Goal: Task Accomplishment & Management: Manage account settings

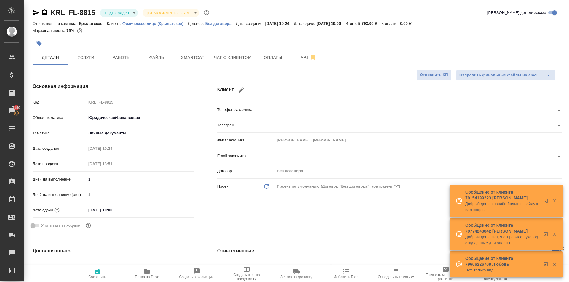
select select "RU"
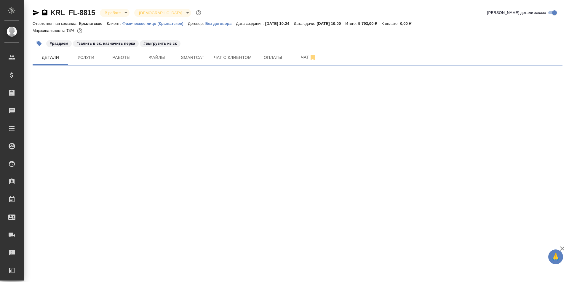
select select "RU"
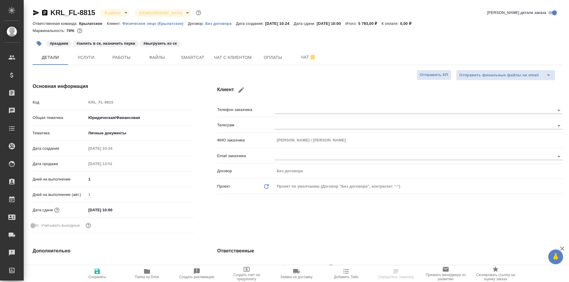
type textarea "x"
select select "RU"
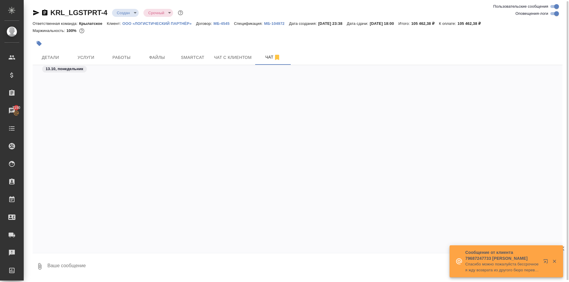
scroll to position [1816, 0]
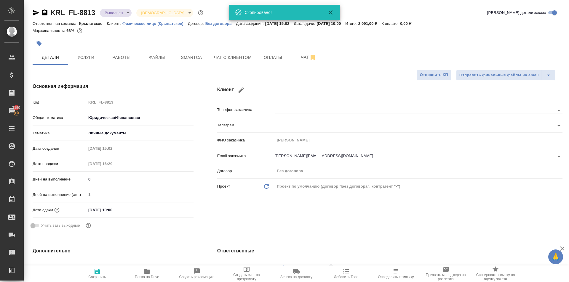
select select "RU"
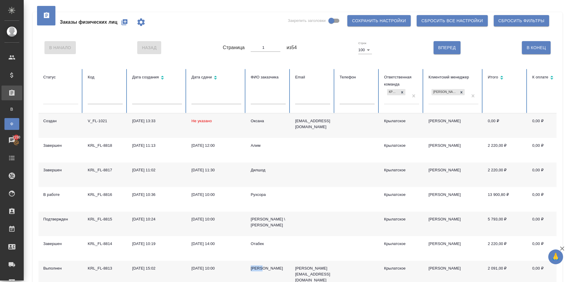
scroll to position [178, 0]
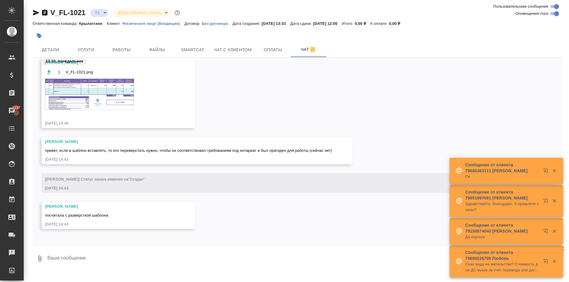
scroll to position [104, 0]
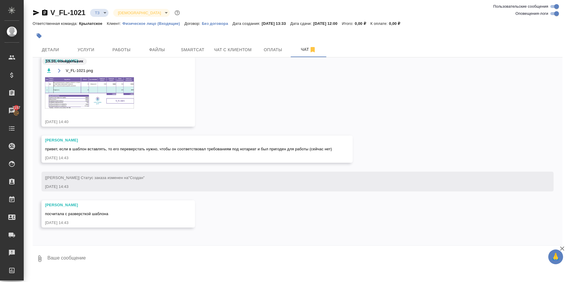
click at [124, 93] on img at bounding box center [89, 92] width 89 height 31
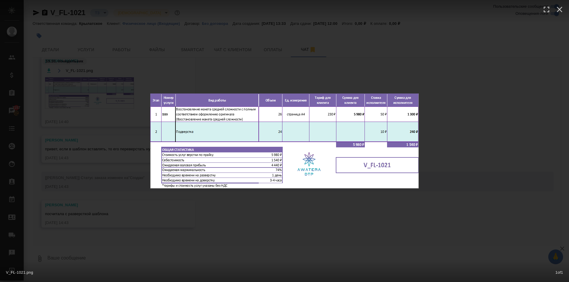
drag, startPoint x: 298, startPoint y: 202, endPoint x: 290, endPoint y: 196, distance: 10.0
click at [290, 196] on div "V_FL-1021.png 1 of 1" at bounding box center [284, 141] width 569 height 282
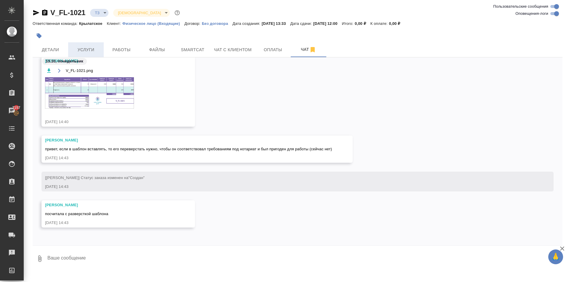
click at [95, 49] on span "Услуги" at bounding box center [86, 49] width 28 height 7
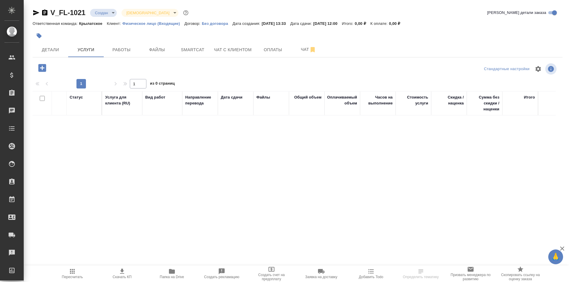
drag, startPoint x: 47, startPoint y: 55, endPoint x: 63, endPoint y: 72, distance: 22.9
click at [63, 72] on div "V_FL-1021 Создан new Святая троица holyTrinity Кратко детали заказа Ответственн…" at bounding box center [297, 117] width 536 height 234
click at [42, 68] on icon "button" at bounding box center [42, 68] width 10 height 10
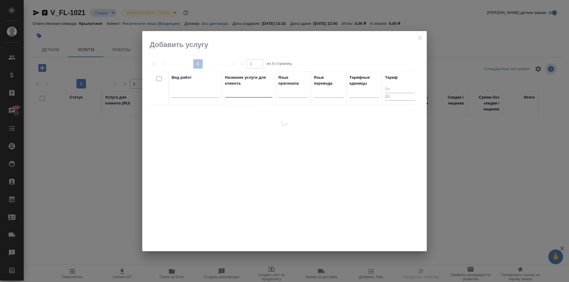
drag, startPoint x: 270, startPoint y: 96, endPoint x: 274, endPoint y: 97, distance: 3.6
click at [273, 97] on th "Название услуги для клиента" at bounding box center [248, 88] width 53 height 34
click at [290, 94] on div at bounding box center [293, 91] width 30 height 9
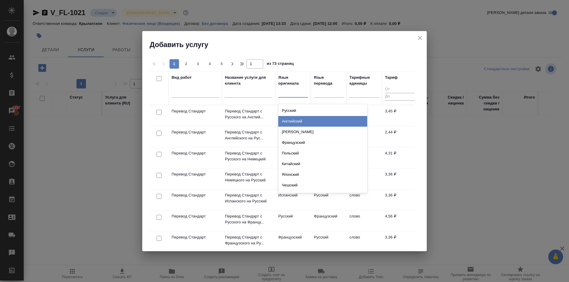
click at [286, 123] on div "Английский" at bounding box center [322, 121] width 89 height 11
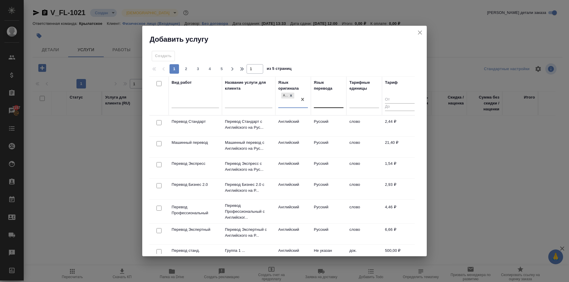
click at [323, 105] on div at bounding box center [329, 102] width 30 height 9
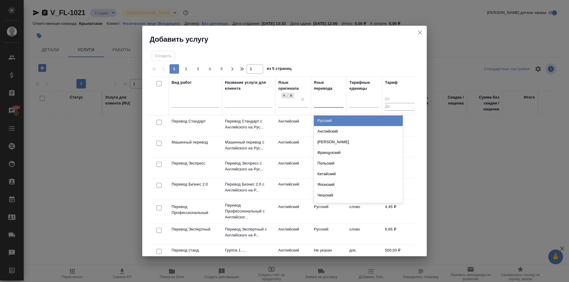
drag, startPoint x: 323, startPoint y: 117, endPoint x: 310, endPoint y: 119, distance: 13.5
click at [323, 117] on div "Русский" at bounding box center [358, 121] width 89 height 11
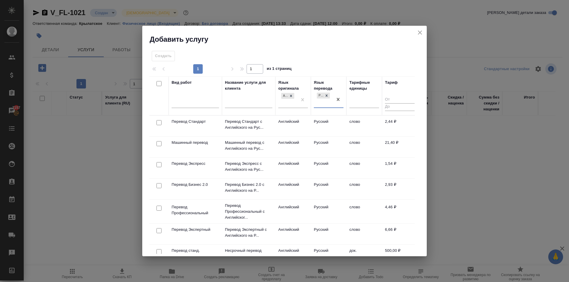
click at [274, 123] on td "Перевод Стандарт с Английского на Рус..." at bounding box center [248, 126] width 53 height 21
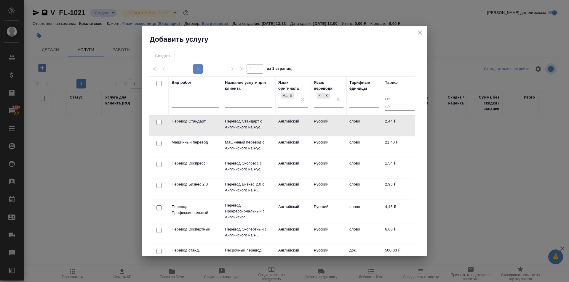
click at [274, 123] on td "Перевод Стандарт с Английского на Рус..." at bounding box center [248, 126] width 53 height 21
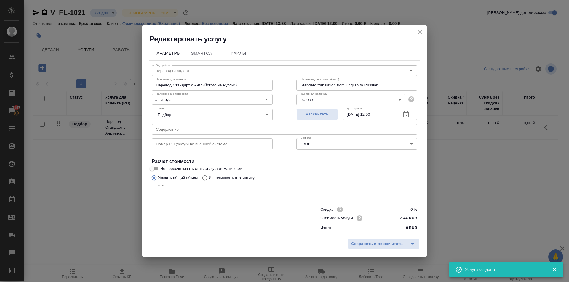
drag, startPoint x: 103, startPoint y: 194, endPoint x: 100, endPoint y: 194, distance: 3.0
click at [100, 194] on div "Редактировать услугу Параметры SmartCat Файлы Вид работ Перевод Стандарт Вид ра…" at bounding box center [284, 141] width 569 height 282
type input "1"
click at [355, 241] on span "Сохранить и пересчитать" at bounding box center [377, 244] width 52 height 7
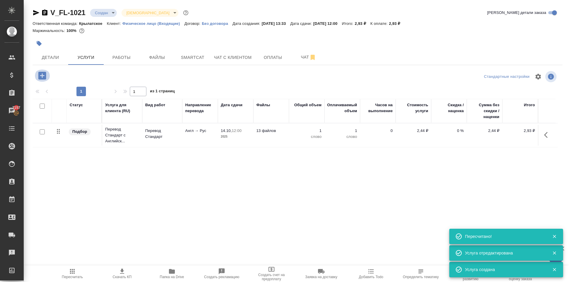
click at [42, 71] on icon "button" at bounding box center [42, 76] width 10 height 10
click at [305, 55] on span "Чат" at bounding box center [308, 57] width 28 height 7
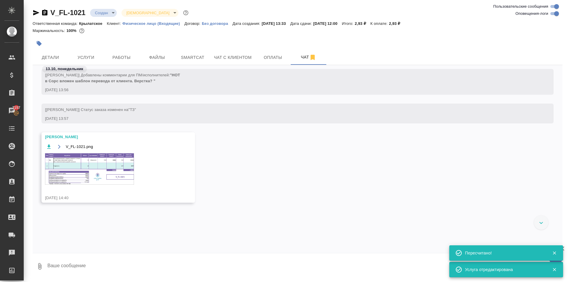
scroll to position [13, 0]
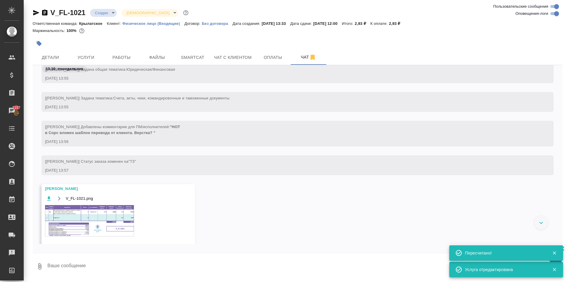
click at [107, 222] on img at bounding box center [89, 220] width 89 height 31
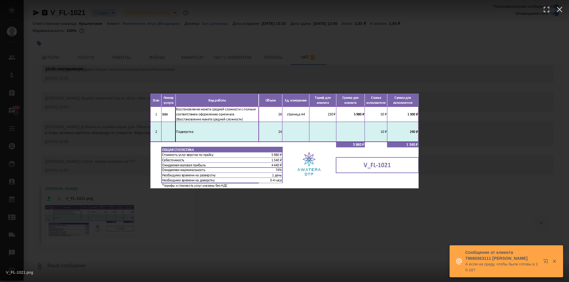
click at [265, 212] on div "V_FL-1021.png 1 of 1" at bounding box center [284, 141] width 569 height 282
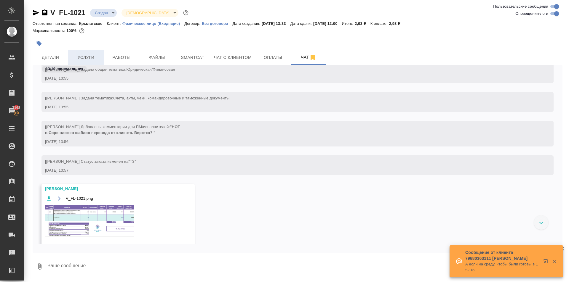
drag, startPoint x: 84, startPoint y: 68, endPoint x: 85, endPoint y: 63, distance: 5.1
click at [84, 67] on span "13.10, понедельник" at bounding box center [64, 69] width 45 height 6
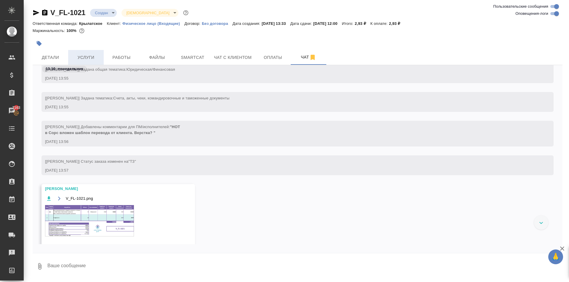
click at [85, 62] on button "Услуги" at bounding box center [86, 57] width 36 height 15
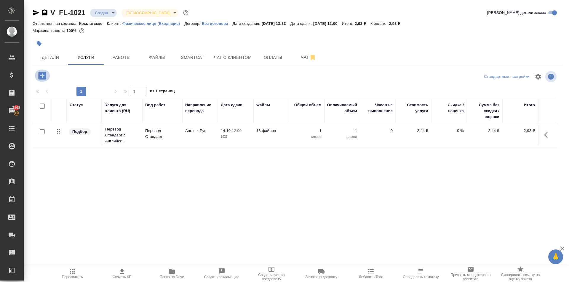
click at [48, 77] on button "button" at bounding box center [42, 76] width 16 height 12
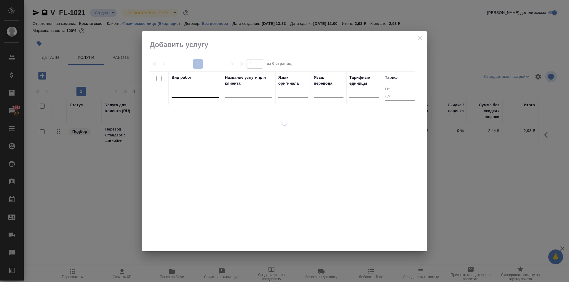
click at [184, 87] on div at bounding box center [195, 92] width 47 height 11
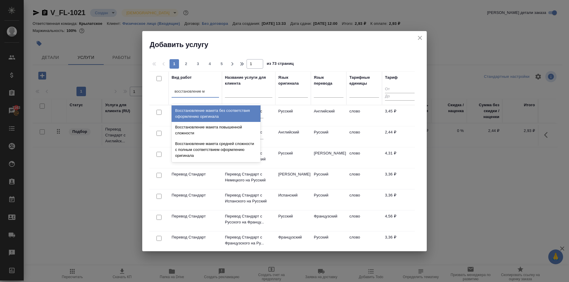
type input "восстановление ма"
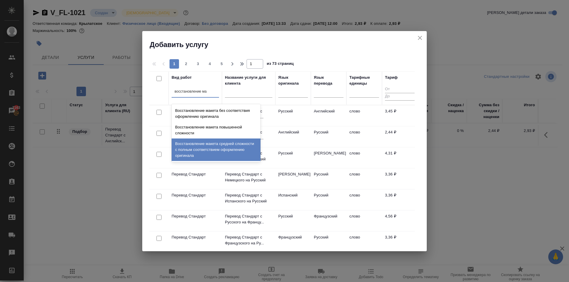
drag, startPoint x: 222, startPoint y: 151, endPoint x: 230, endPoint y: 132, distance: 20.2
click at [222, 150] on div "Восстановление макета средней сложности с полным соответствием оформлению ориги…" at bounding box center [216, 150] width 89 height 23
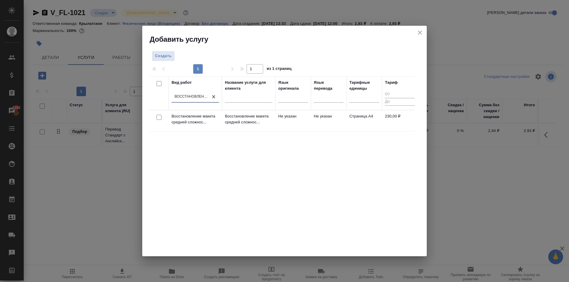
click at [233, 123] on p "Восстановление макета средней сложнос..." at bounding box center [248, 119] width 47 height 12
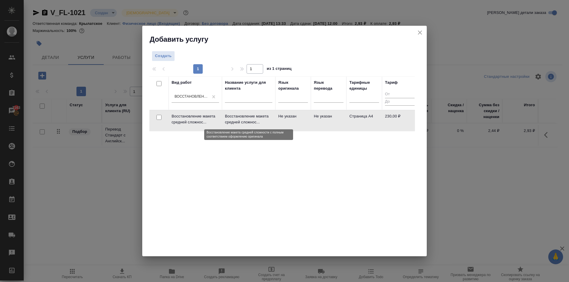
click at [233, 123] on p "Восстановление макета средней сложнос..." at bounding box center [248, 119] width 47 height 12
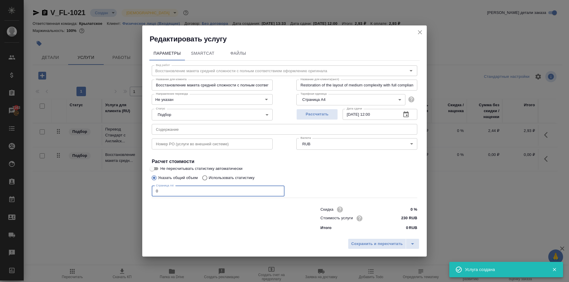
drag, startPoint x: 163, startPoint y: 190, endPoint x: 134, endPoint y: 196, distance: 29.2
click at [134, 196] on div "Редактировать услугу Параметры SmartCat Файлы Вид работ Восстановление макета с…" at bounding box center [284, 141] width 569 height 282
type input "26"
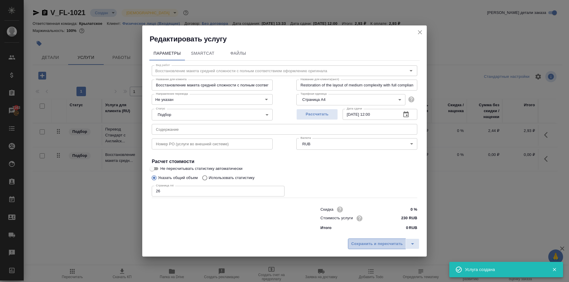
click at [355, 246] on span "Сохранить и пересчитать" at bounding box center [377, 244] width 52 height 7
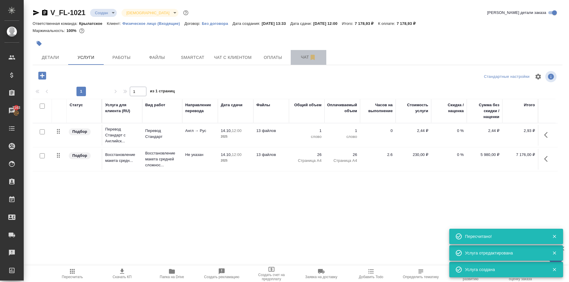
click at [305, 61] on button "Чат" at bounding box center [309, 57] width 36 height 15
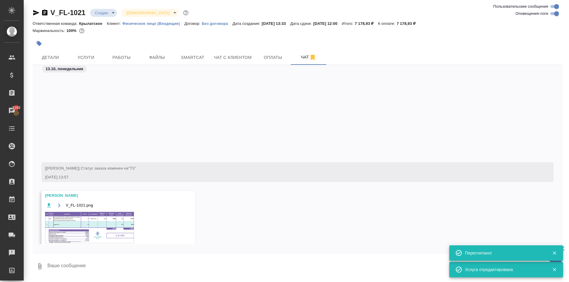
scroll to position [127, 0]
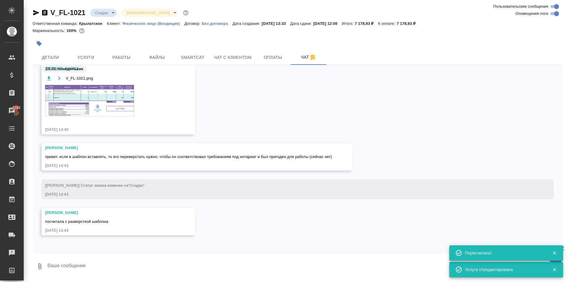
click at [130, 110] on img at bounding box center [89, 100] width 89 height 31
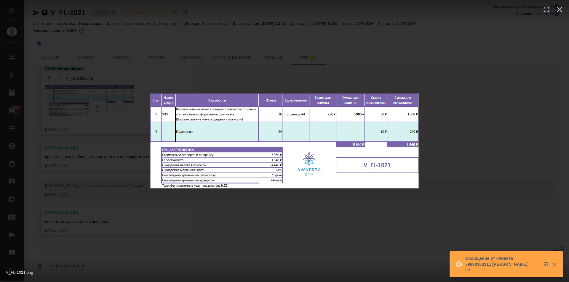
drag, startPoint x: 464, startPoint y: 159, endPoint x: 207, endPoint y: 101, distance: 264.0
click at [457, 157] on div "V_FL-1021.png 1 of 1" at bounding box center [284, 141] width 569 height 282
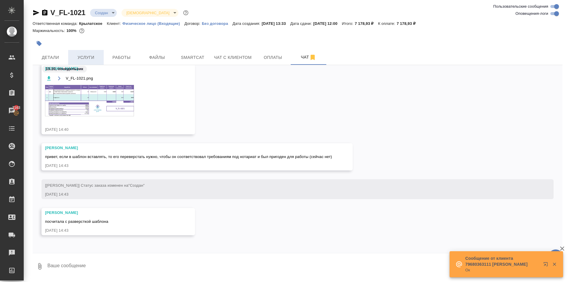
click at [91, 56] on span "Услуги" at bounding box center [86, 57] width 28 height 7
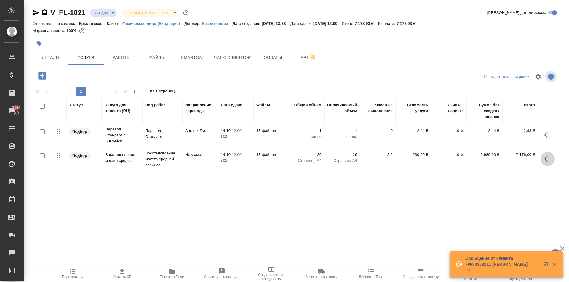
click at [544, 161] on icon "button" at bounding box center [547, 159] width 7 height 7
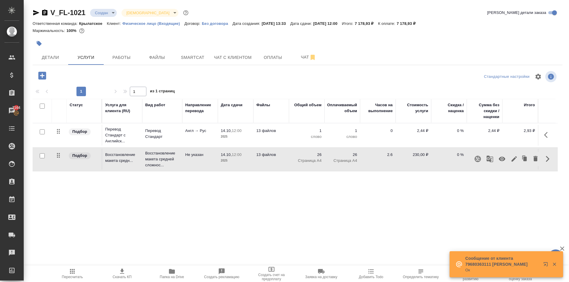
click at [514, 158] on icon "button" at bounding box center [513, 158] width 5 height 5
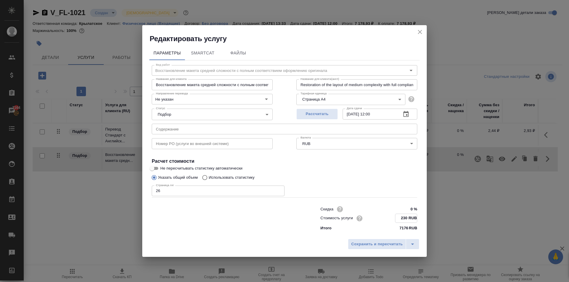
click at [404, 217] on input "230 RUB" at bounding box center [406, 218] width 22 height 9
type input "100 RUB"
click at [384, 246] on span "Сохранить и пересчитать" at bounding box center [377, 244] width 52 height 7
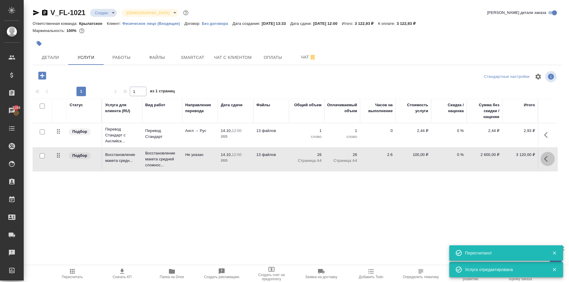
drag, startPoint x: 544, startPoint y: 159, endPoint x: 534, endPoint y: 166, distance: 11.8
click at [544, 160] on icon "button" at bounding box center [547, 159] width 7 height 7
click at [515, 160] on icon "button" at bounding box center [513, 159] width 7 height 7
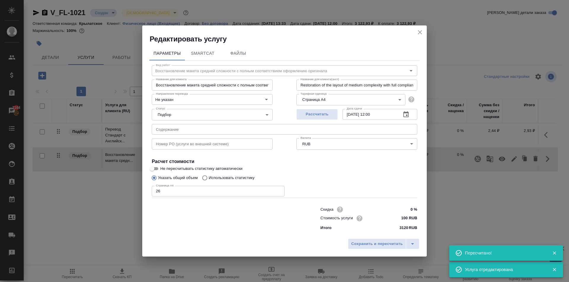
click at [402, 216] on input "100 RUB" at bounding box center [406, 218] width 22 height 9
type input "80 RUB"
click at [395, 240] on button "Сохранить и пересчитать" at bounding box center [377, 244] width 58 height 11
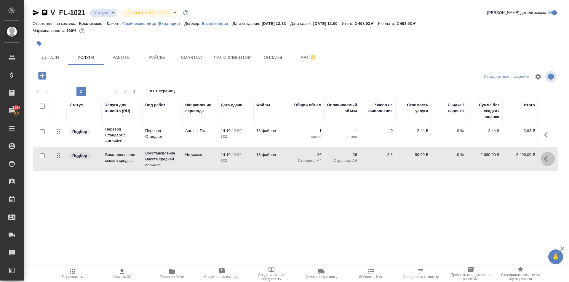
click at [547, 156] on icon "button" at bounding box center [547, 159] width 7 height 7
click at [79, 272] on span "Пересчитать" at bounding box center [72, 273] width 43 height 11
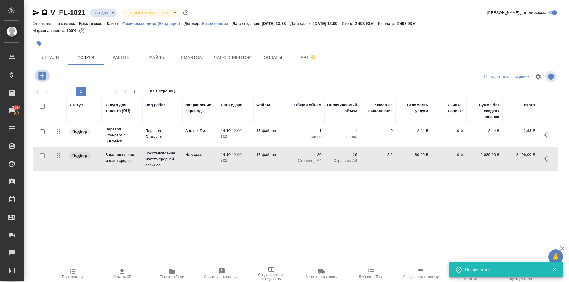
click at [42, 78] on icon "button" at bounding box center [42, 76] width 8 height 8
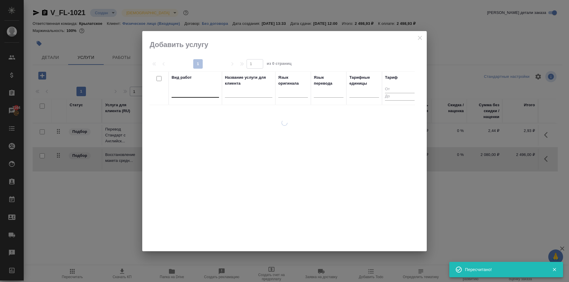
click at [184, 90] on div at bounding box center [195, 91] width 47 height 9
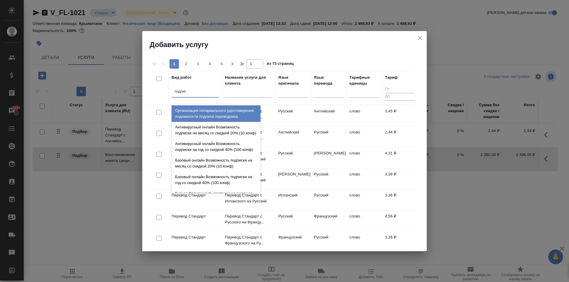
type input "подписи"
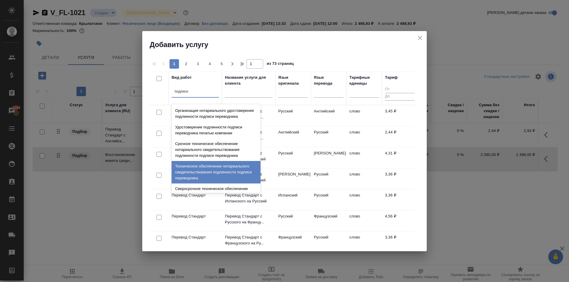
click at [220, 171] on div "Техническое обеспечение нотариального свидетельствования подлинности подписи пе…" at bounding box center [216, 172] width 89 height 23
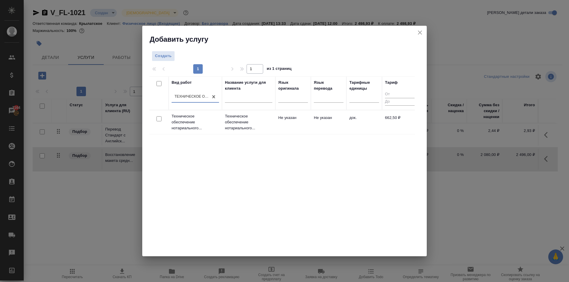
click at [233, 127] on p "Техническое обеспечение нотариального..." at bounding box center [248, 122] width 47 height 18
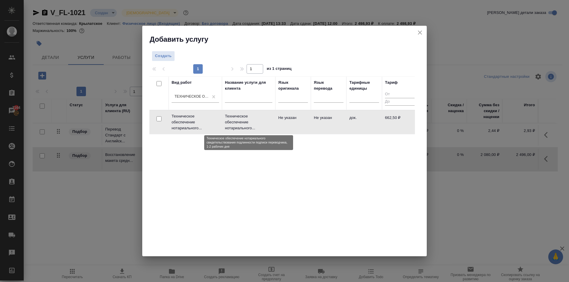
click at [233, 127] on p "Техническое обеспечение нотариального..." at bounding box center [248, 122] width 47 height 18
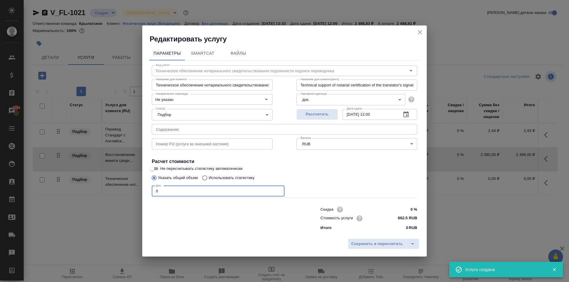
drag, startPoint x: 173, startPoint y: 195, endPoint x: 130, endPoint y: 190, distance: 42.7
click at [129, 189] on div "Редактировать услугу Параметры SmartCat Файлы Вид работ Техническое обеспечение…" at bounding box center [284, 141] width 569 height 282
type input "1"
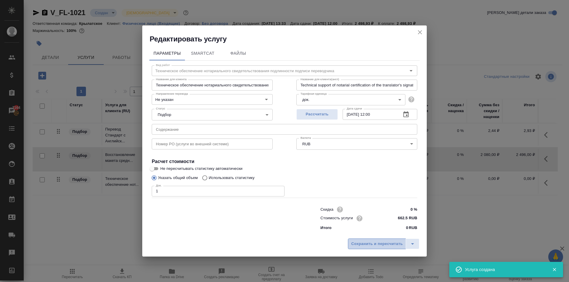
click at [369, 249] on button "Сохранить и пересчитать" at bounding box center [377, 244] width 58 height 11
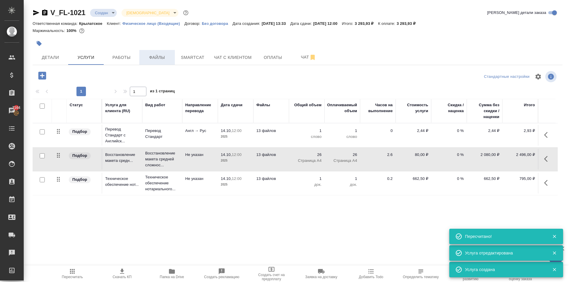
drag, startPoint x: 156, startPoint y: 69, endPoint x: 153, endPoint y: 59, distance: 11.0
click at [156, 66] on div "V_FL-1021 Создан new Святая троица holyTrinity Кратко детали заказа Ответственн…" at bounding box center [297, 120] width 536 height 241
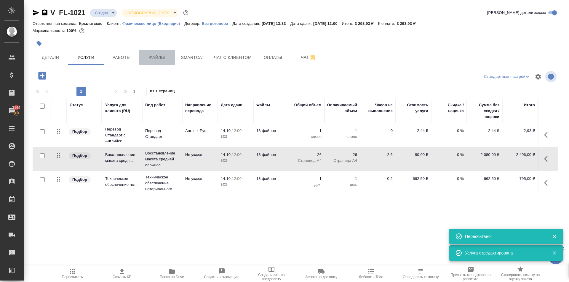
click at [153, 59] on span "Файлы" at bounding box center [157, 57] width 28 height 7
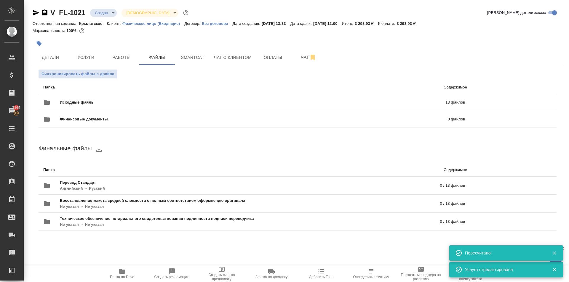
click at [119, 84] on p "Папка" at bounding box center [146, 87] width 206 height 6
click at [118, 95] on div "Исходные файлы 13 файлов" at bounding box center [253, 102] width 433 height 26
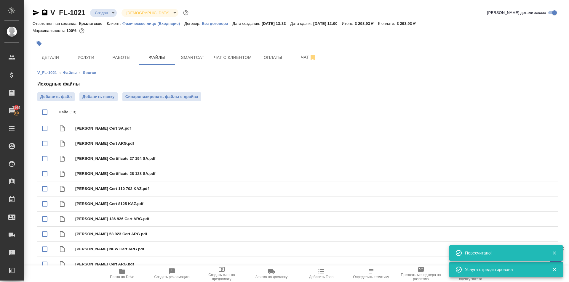
scroll to position [53, 0]
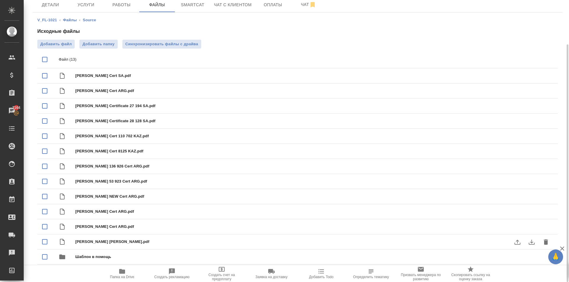
click at [47, 240] on input "checkbox" at bounding box center [45, 242] width 12 height 12
checkbox input "true"
click at [49, 227] on input "checkbox" at bounding box center [45, 227] width 12 height 12
checkbox input "true"
click at [46, 213] on input "checkbox" at bounding box center [45, 212] width 12 height 12
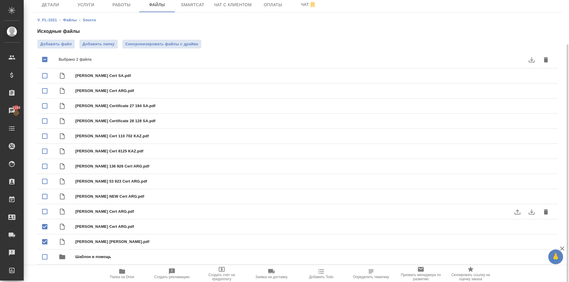
checkbox input "true"
click at [45, 61] on input "checkbox" at bounding box center [45, 59] width 12 height 12
checkbox input "false"
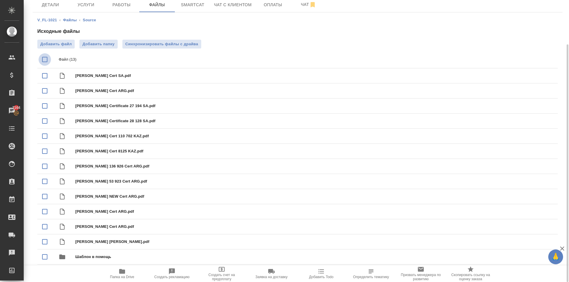
click at [45, 61] on input "checkbox" at bounding box center [45, 59] width 12 height 12
checkbox input "true"
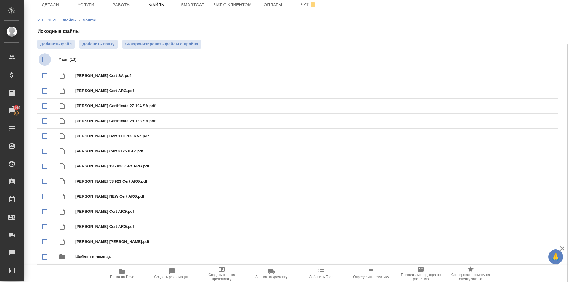
checkbox input "true"
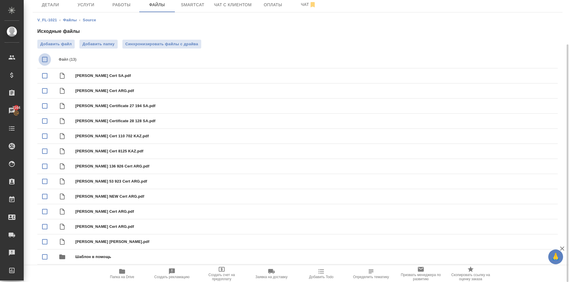
checkbox input "true"
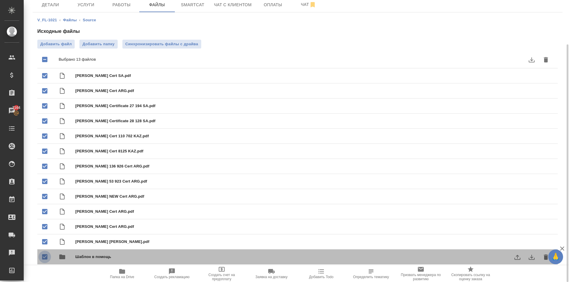
drag, startPoint x: 41, startPoint y: 256, endPoint x: 49, endPoint y: 251, distance: 9.5
click at [41, 255] on input "checkbox" at bounding box center [45, 257] width 12 height 12
checkbox input "true"
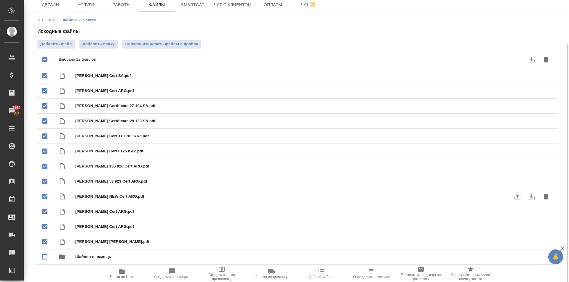
scroll to position [0, 0]
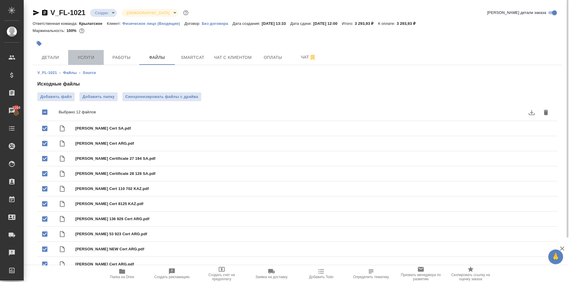
click at [84, 59] on span "Услуги" at bounding box center [86, 57] width 28 height 7
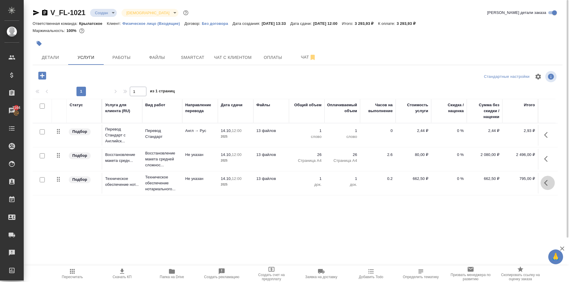
click at [544, 181] on icon "button" at bounding box center [547, 183] width 7 height 7
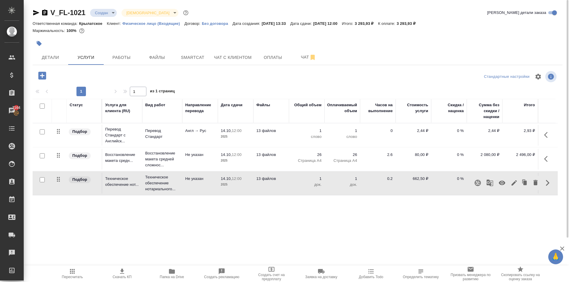
click at [512, 185] on icon "button" at bounding box center [513, 182] width 5 height 5
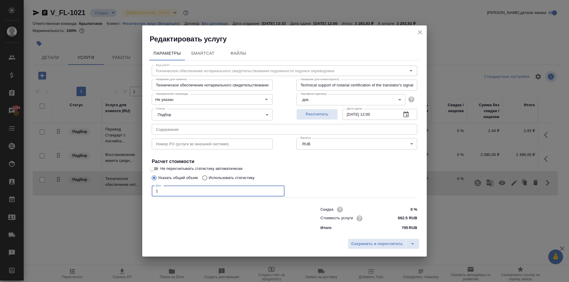
drag, startPoint x: 169, startPoint y: 188, endPoint x: 133, endPoint y: 186, distance: 35.6
click at [133, 186] on div "Редактировать услугу Параметры SmartCat Файлы Вид работ Техническое обеспечение…" at bounding box center [284, 141] width 569 height 282
type input "12"
click at [369, 248] on button "Сохранить и пересчитать" at bounding box center [377, 244] width 58 height 11
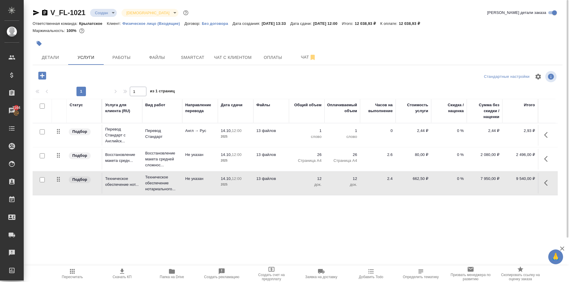
drag, startPoint x: 81, startPoint y: 262, endPoint x: 77, endPoint y: 270, distance: 8.9
click at [81, 262] on div ".cls-1 fill:#fff; AWATERA Kasymov Timur Клиенты Спецификации Заказы 7164 Чаты T…" at bounding box center [284, 141] width 569 height 282
drag, startPoint x: 77, startPoint y: 270, endPoint x: 79, endPoint y: 267, distance: 3.0
click at [77, 270] on span "Пересчитать" at bounding box center [72, 273] width 43 height 11
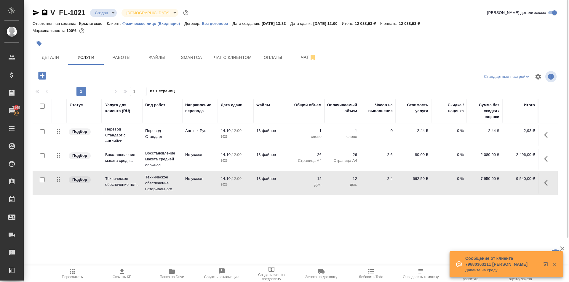
click at [42, 133] on input "checkbox" at bounding box center [42, 131] width 5 height 5
checkbox input "true"
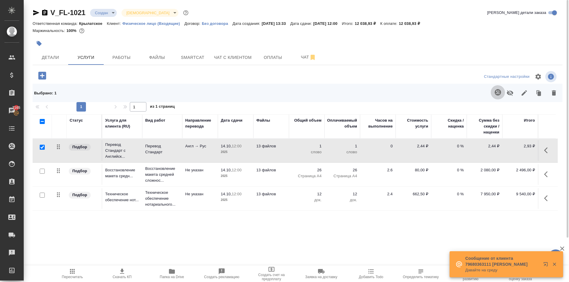
click at [497, 96] on button "button" at bounding box center [498, 92] width 14 height 14
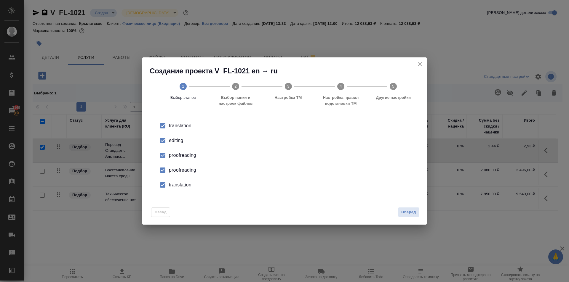
click at [160, 140] on input "checkbox" at bounding box center [162, 140] width 12 height 12
click at [169, 163] on li "proofreading" at bounding box center [284, 170] width 265 height 15
click at [161, 155] on input "checkbox" at bounding box center [162, 155] width 12 height 12
click at [162, 181] on input "checkbox" at bounding box center [162, 185] width 12 height 12
drag, startPoint x: 394, startPoint y: 206, endPoint x: 404, endPoint y: 211, distance: 11.0
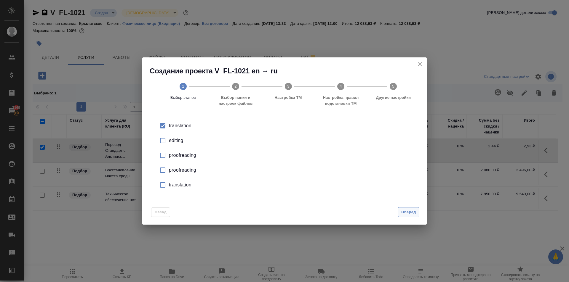
click at [401, 209] on div "Назад Вперед" at bounding box center [284, 211] width 284 height 28
click at [406, 213] on span "Вперед" at bounding box center [408, 212] width 15 height 7
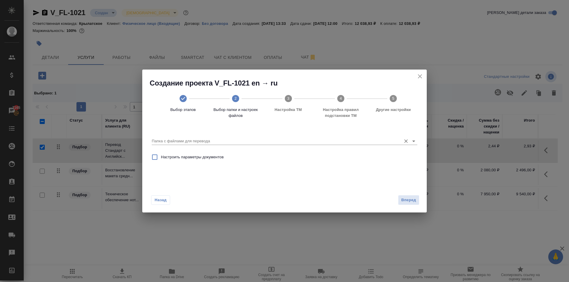
click at [201, 140] on input "Папка с файлами для перевода" at bounding box center [275, 141] width 246 height 7
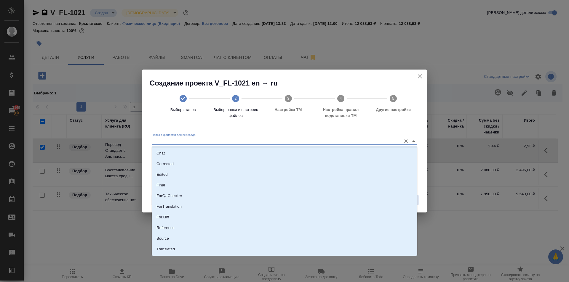
scroll to position [31, 0]
click at [176, 225] on li "Source" at bounding box center [284, 229] width 265 height 11
type input "Source"
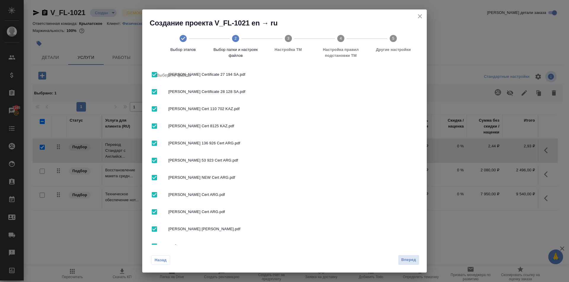
scroll to position [120, 0]
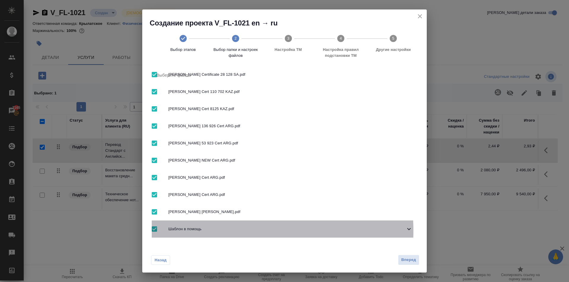
click at [224, 231] on span "Шаблон в помощь" at bounding box center [286, 229] width 237 height 6
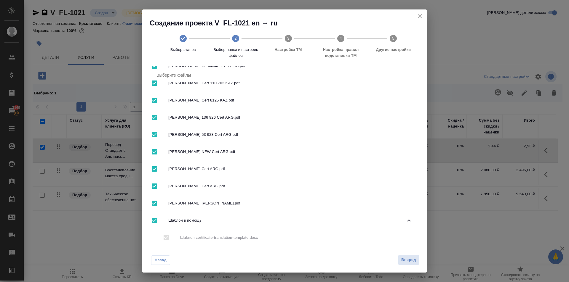
scroll to position [137, 0]
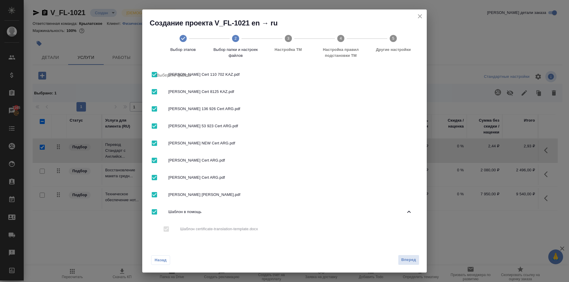
click at [154, 211] on input "checkbox" at bounding box center [154, 212] width 12 height 12
checkbox input "false"
click at [409, 262] on span "Вперед" at bounding box center [408, 260] width 15 height 7
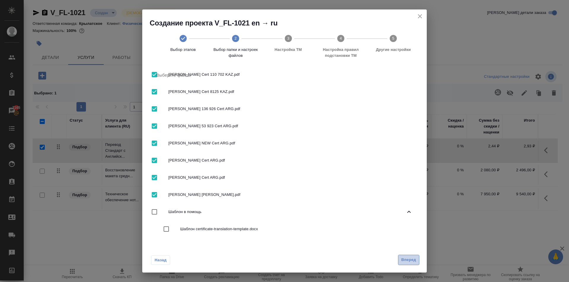
scroll to position [0, 0]
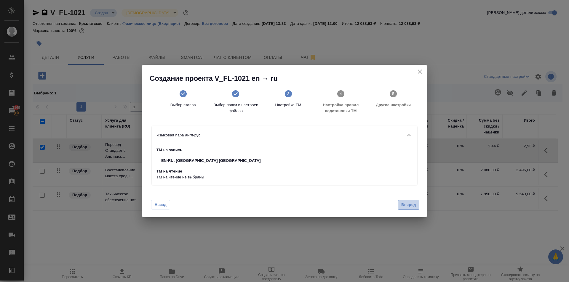
click at [414, 202] on span "Вперед" at bounding box center [408, 205] width 15 height 7
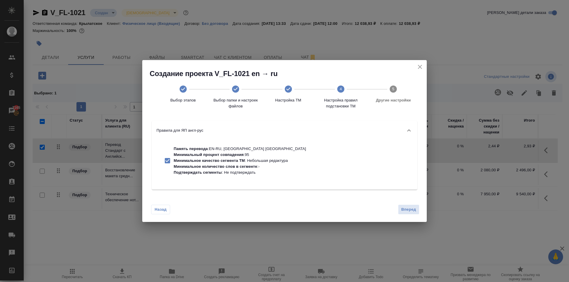
click at [409, 200] on div "Назад Вперед" at bounding box center [284, 209] width 284 height 28
click at [414, 215] on button "Вперед" at bounding box center [408, 210] width 21 height 10
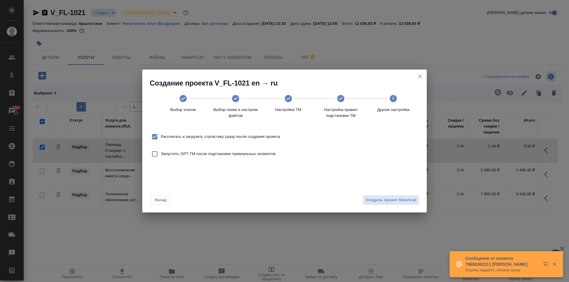
click at [274, 134] on span "Рассчитать и загрузить статистику сразу после создания проекта" at bounding box center [220, 137] width 119 height 6
click at [161, 134] on input "Рассчитать и загрузить статистику сразу после создания проекта" at bounding box center [154, 137] width 12 height 12
checkbox input "false"
click at [375, 201] on span "Создать проект Smartcat" at bounding box center [391, 200] width 50 height 7
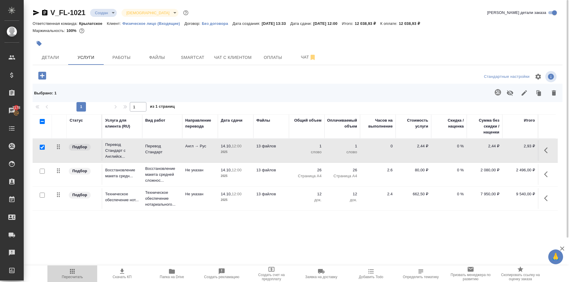
click at [89, 266] on button "Пересчитать" at bounding box center [72, 274] width 50 height 17
click at [41, 148] on input "checkbox" at bounding box center [42, 147] width 5 height 5
checkbox input "false"
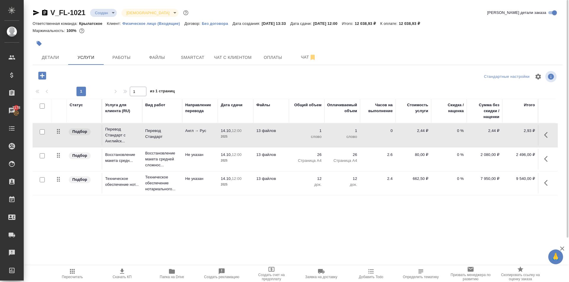
drag, startPoint x: 548, startPoint y: 134, endPoint x: 540, endPoint y: 136, distance: 8.4
click at [548, 134] on icon "button" at bounding box center [547, 135] width 7 height 7
click at [513, 137] on icon "button" at bounding box center [513, 135] width 7 height 7
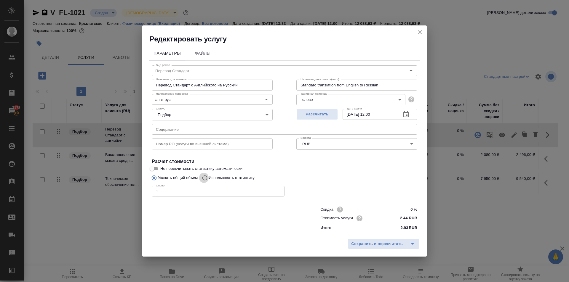
click at [204, 177] on input "Использовать статистику" at bounding box center [203, 177] width 9 height 11
radio input "true"
radio input "false"
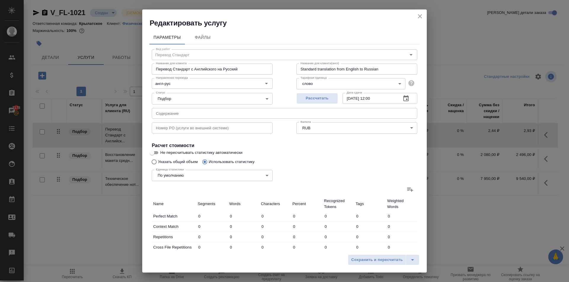
click at [406, 188] on icon at bounding box center [409, 189] width 7 height 7
click at [0, 0] on input "file" at bounding box center [0, 0] width 0 height 0
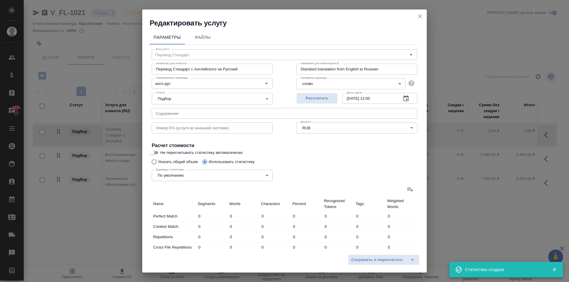
type input "20"
type input "160"
type input "8"
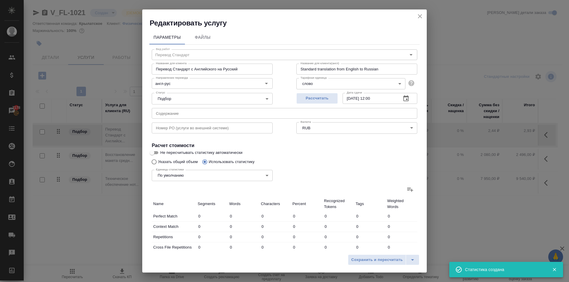
type input "21"
type input "129"
type input "269"
type input "1492"
type input "129"
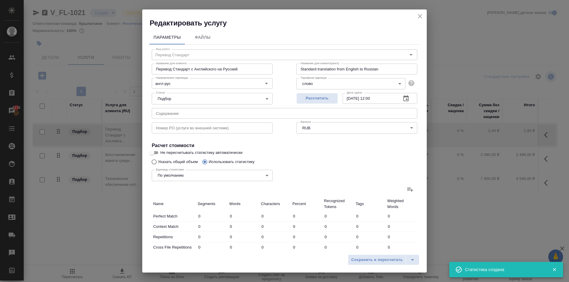
type input "185"
type input "883"
type input "81"
type input "146"
type input "1138"
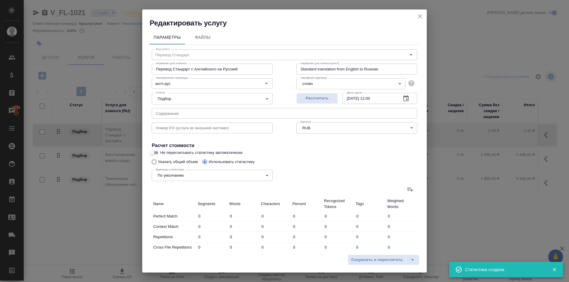
type input "2"
type input "4"
type input "19"
type input "32"
type input "87"
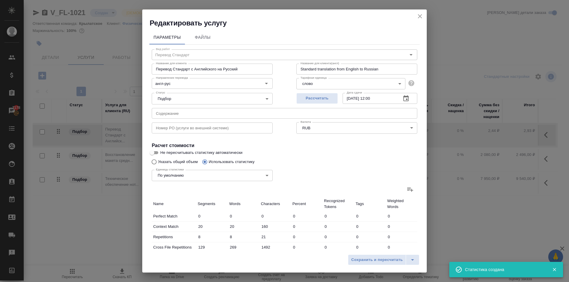
type input "556"
type input "707"
type input "5329"
type input "37727"
type input "971"
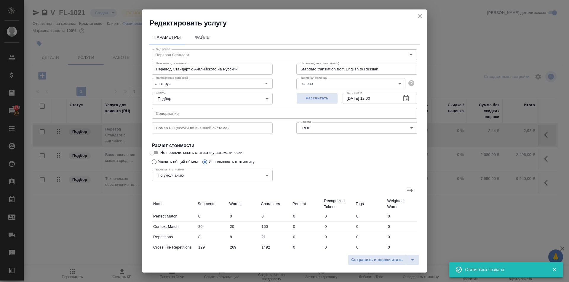
type input "5771"
type input "40483"
type input "1108"
type input "6048"
type input "41996"
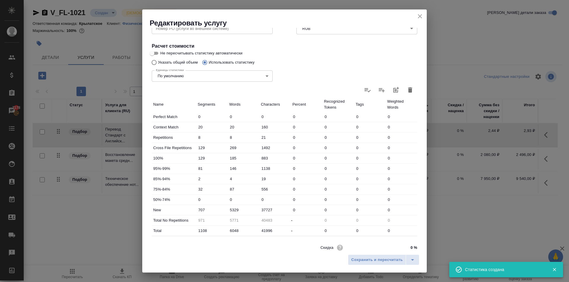
scroll to position [122, 0]
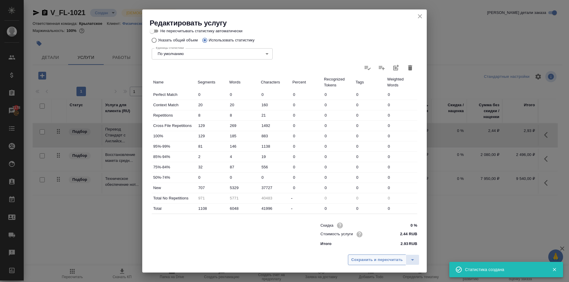
click at [370, 260] on span "Сохранить и пересчитать" at bounding box center [377, 260] width 52 height 7
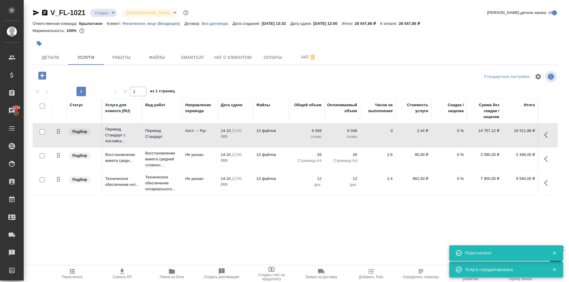
drag, startPoint x: 68, startPoint y: 265, endPoint x: 71, endPoint y: 262, distance: 4.3
click at [70, 262] on div ".cls-1 fill:#fff; AWATERA Kasymov Timur Клиенты Спецификации Заказы 7178 Чаты T…" at bounding box center [284, 141] width 569 height 282
click at [76, 270] on icon "button" at bounding box center [72, 271] width 7 height 7
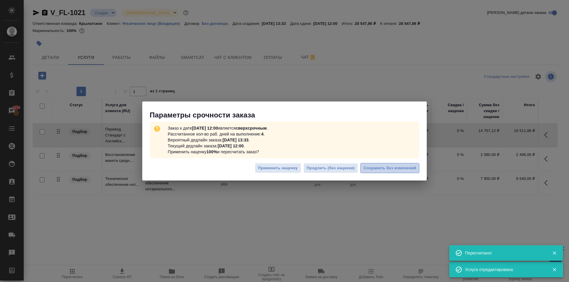
click at [412, 173] on button "Сохранить без изменений" at bounding box center [389, 168] width 59 height 10
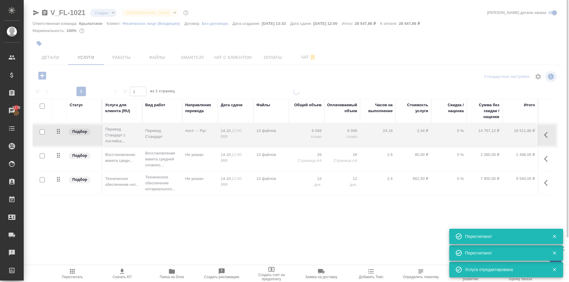
type input "urgent"
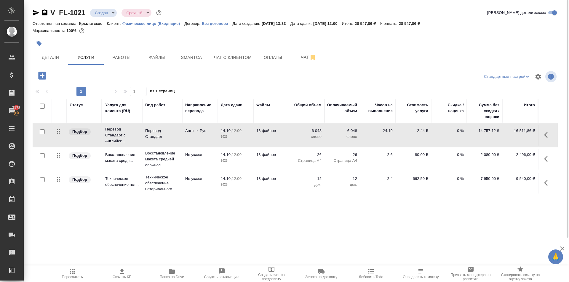
click at [71, 267] on button "Пересчитать" at bounding box center [72, 274] width 50 height 17
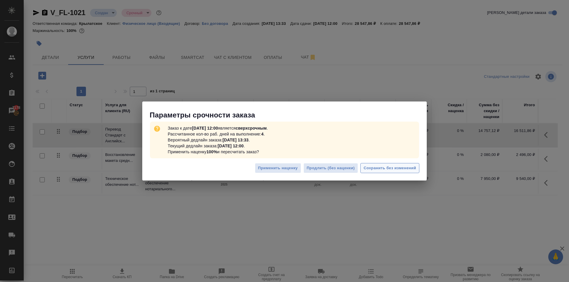
click at [395, 168] on span "Сохранить без изменений" at bounding box center [389, 168] width 52 height 7
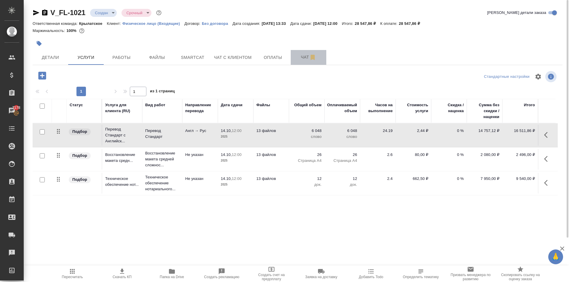
click at [304, 60] on span "Чат" at bounding box center [308, 57] width 28 height 7
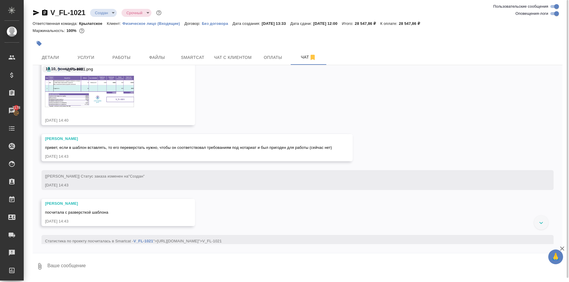
scroll to position [126, 0]
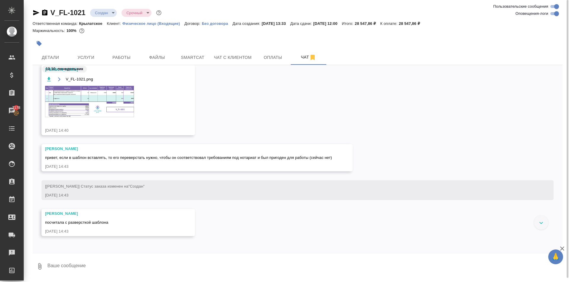
click at [101, 111] on img at bounding box center [89, 101] width 89 height 31
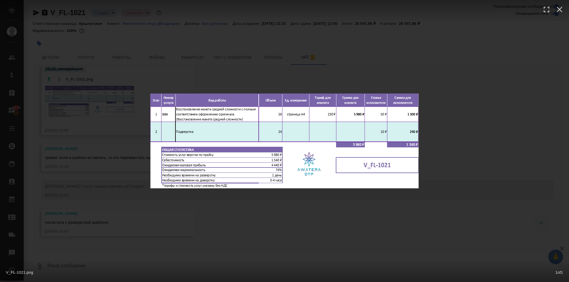
click at [282, 202] on div "V_FL-1021.png 1 of 1" at bounding box center [284, 141] width 569 height 282
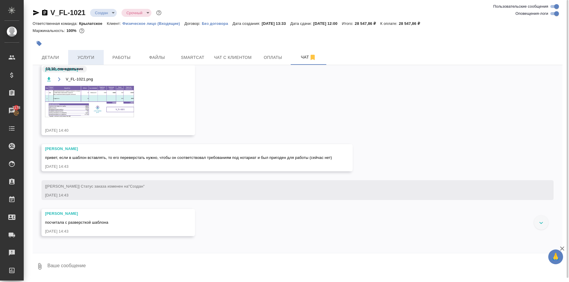
drag, startPoint x: 87, startPoint y: 45, endPoint x: 88, endPoint y: 51, distance: 6.2
click at [88, 48] on div at bounding box center [209, 43] width 353 height 13
click at [89, 53] on button "Услуги" at bounding box center [86, 57] width 36 height 15
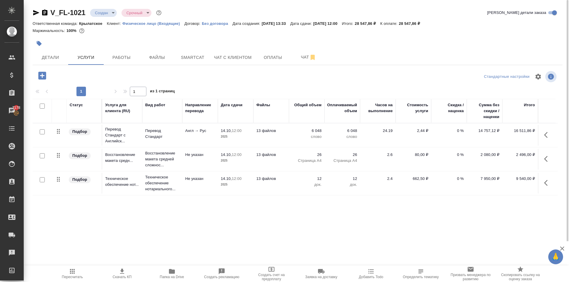
click at [33, 15] on icon "button" at bounding box center [36, 12] width 7 height 7
click at [83, 268] on span "Пересчитать" at bounding box center [72, 273] width 43 height 11
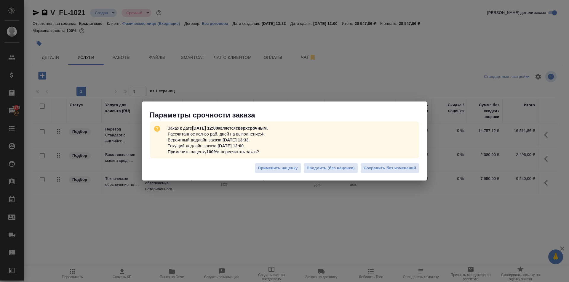
click at [408, 159] on div "Заказ к дате 14.10.2025, 12:00 является сверхсрочным . Рассчитанное кол-во раб.…" at bounding box center [284, 140] width 284 height 40
click at [414, 170] on span "Сохранить без изменений" at bounding box center [389, 168] width 52 height 7
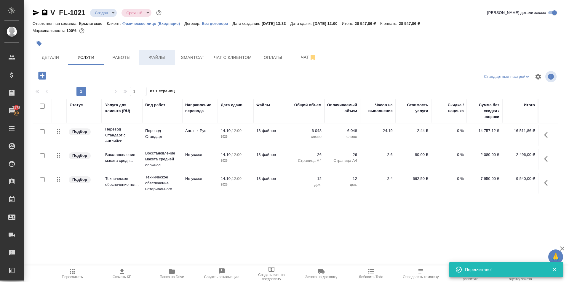
click at [171, 60] on span "Файлы" at bounding box center [157, 57] width 28 height 7
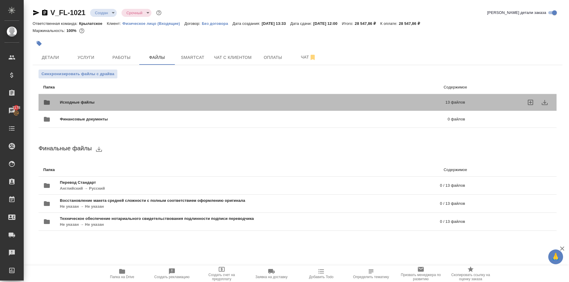
click at [98, 96] on div "Исходные файлы 13 файлов" at bounding box center [254, 102] width 422 height 14
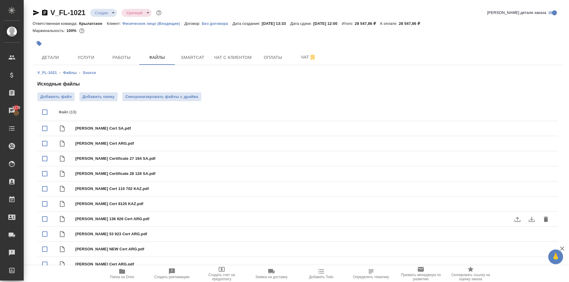
scroll to position [53, 0]
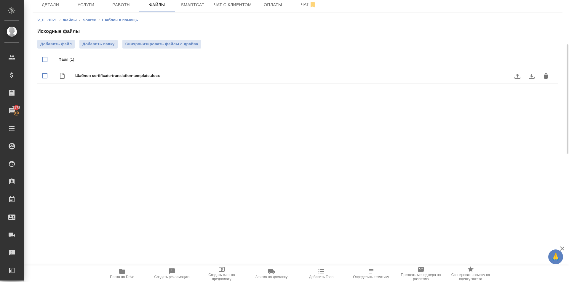
click at [100, 173] on div ".cls-1 fill:#fff; AWATERA Kasymov Timur Клиенты Спецификации Заказы 7178 Чаты T…" at bounding box center [284, 141] width 569 height 282
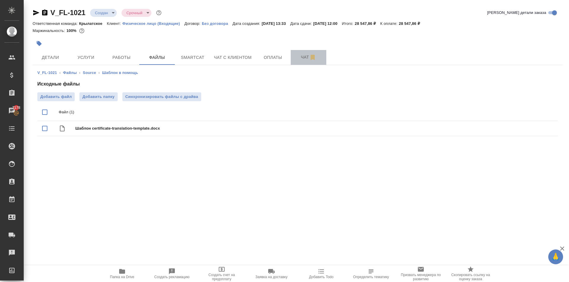
click at [293, 57] on button "Чат" at bounding box center [309, 57] width 36 height 15
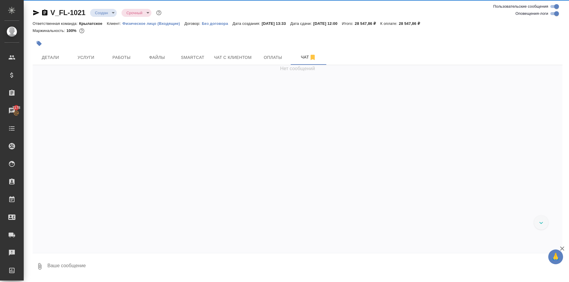
scroll to position [156, 0]
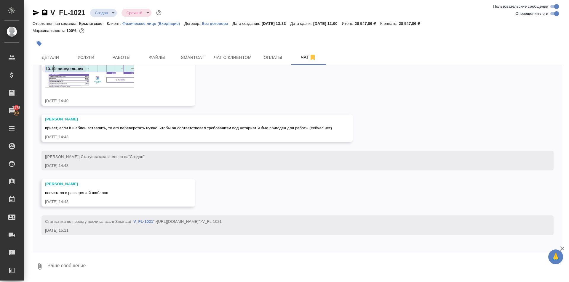
click at [115, 81] on img at bounding box center [89, 71] width 89 height 31
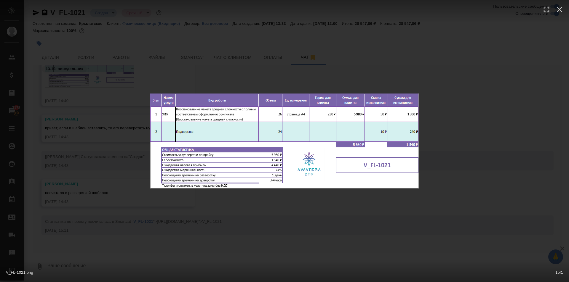
click at [428, 203] on div "V_FL-1021.png 1 of 1" at bounding box center [284, 141] width 569 height 282
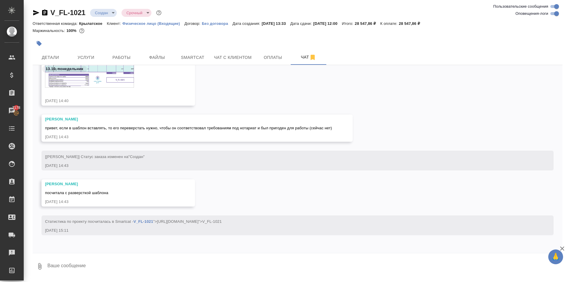
click at [113, 81] on img at bounding box center [89, 71] width 89 height 31
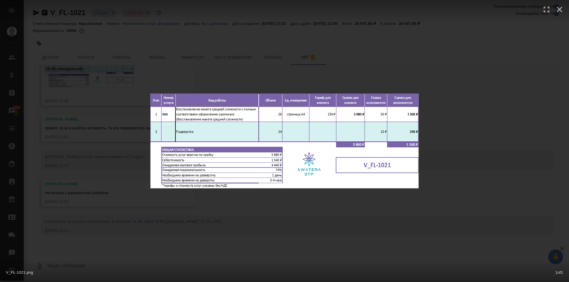
click at [291, 202] on div "V_FL-1021.png 1 of 1" at bounding box center [284, 141] width 569 height 282
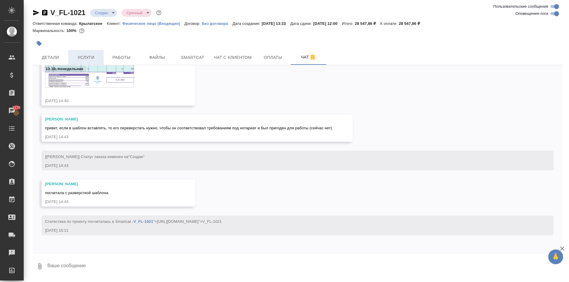
click at [90, 58] on span "Услуги" at bounding box center [86, 57] width 28 height 7
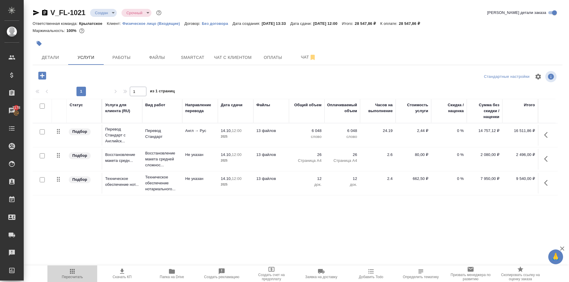
click at [75, 271] on icon "button" at bounding box center [72, 271] width 7 height 7
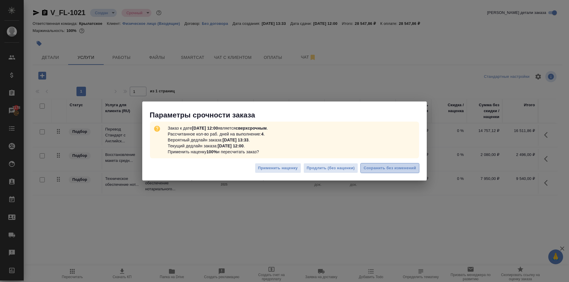
click at [414, 168] on span "Сохранить без изменений" at bounding box center [389, 168] width 52 height 7
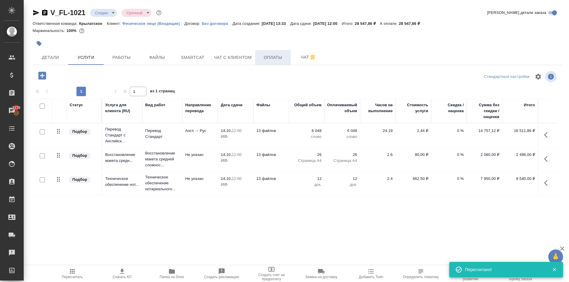
click at [256, 57] on button "Оплаты" at bounding box center [273, 57] width 36 height 15
click at [237, 58] on span "Чат с клиентом" at bounding box center [233, 57] width 38 height 7
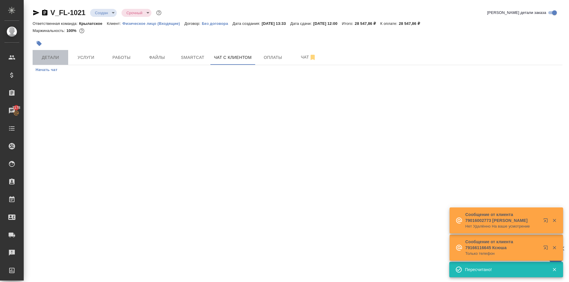
click at [63, 60] on span "Детали" at bounding box center [50, 57] width 28 height 7
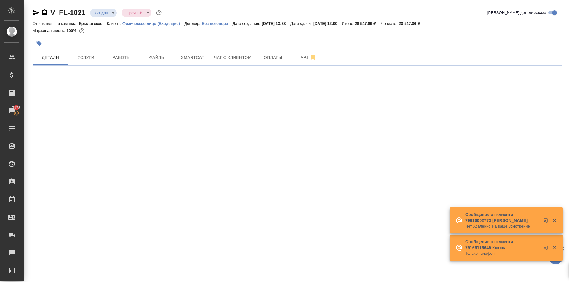
select select "RU"
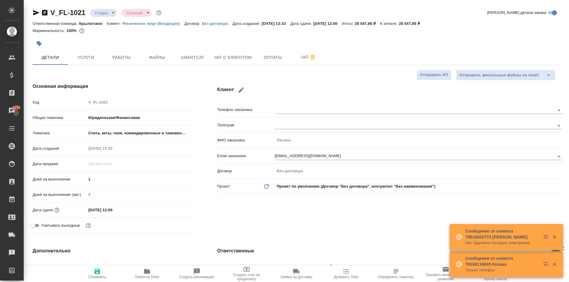
type textarea "x"
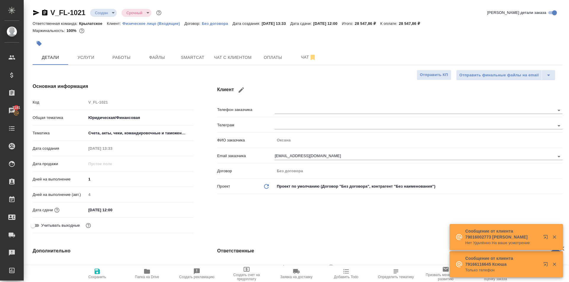
type textarea "x"
drag, startPoint x: 285, startPoint y: 94, endPoint x: 301, endPoint y: 111, distance: 23.9
click at [292, 101] on div "Клиент Телефон заказчика Телеграм ФИО заказчика Оксана Email заказчика 3807988@…" at bounding box center [389, 159] width 369 height 177
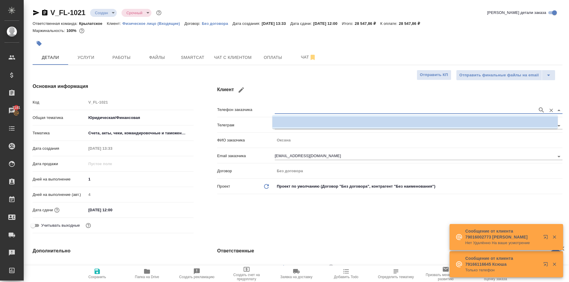
click at [302, 111] on input "text" at bounding box center [405, 110] width 260 height 7
click at [309, 124] on li at bounding box center [414, 122] width 285 height 11
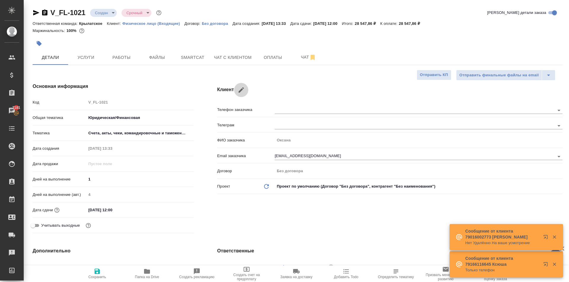
click at [242, 89] on icon "button" at bounding box center [240, 89] width 5 height 5
type input "Оксана"
type input "3807988@gmail.com"
checkbox input "true"
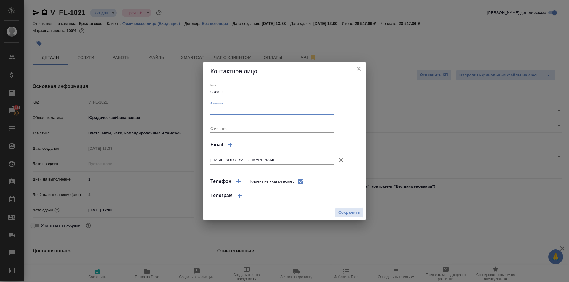
click at [241, 110] on input "Фамилия" at bounding box center [272, 110] width 124 height 8
click at [243, 110] on input "Але" at bounding box center [272, 110] width 124 height 8
type input "Алешкина"
click at [350, 211] on span "Сохранить" at bounding box center [349, 212] width 22 height 7
type textarea "x"
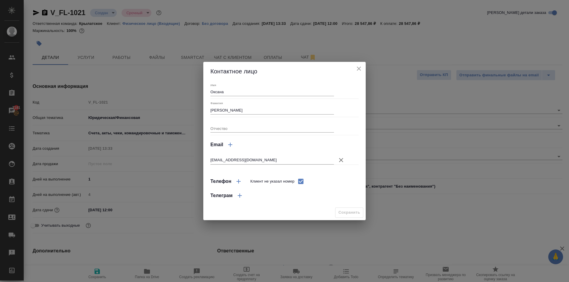
type textarea "x"
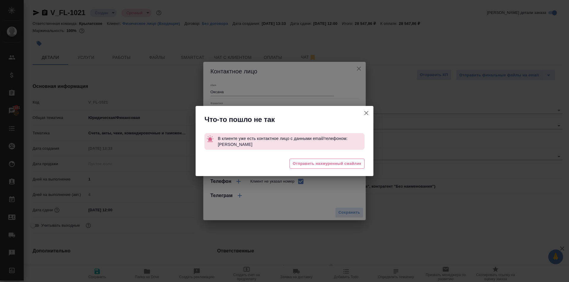
click at [374, 121] on div "Что-то пошло не так В клиенте уже есть контактное лицо с данными email/телефоно…" at bounding box center [284, 141] width 569 height 282
click at [365, 120] on button "Клиент не указал номер" at bounding box center [366, 113] width 14 height 14
type textarea "x"
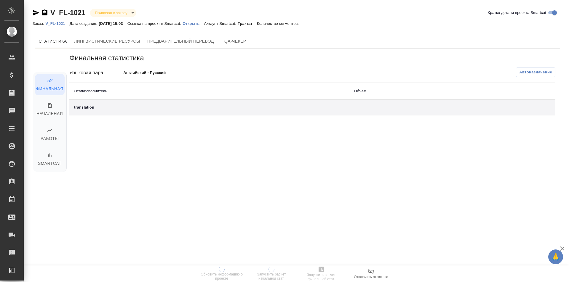
click at [201, 24] on p "Открыть" at bounding box center [192, 23] width 21 height 4
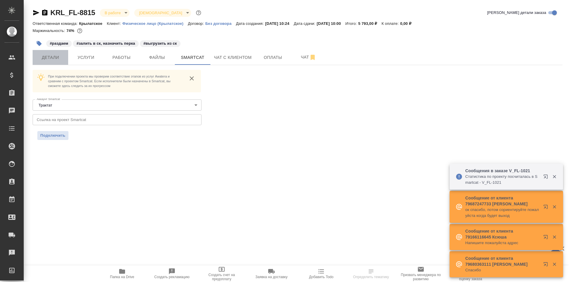
click at [59, 58] on span "Детали" at bounding box center [50, 57] width 28 height 7
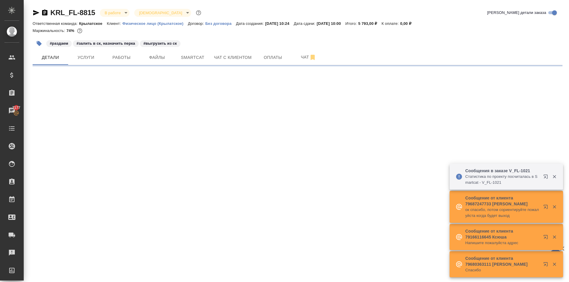
select select "RU"
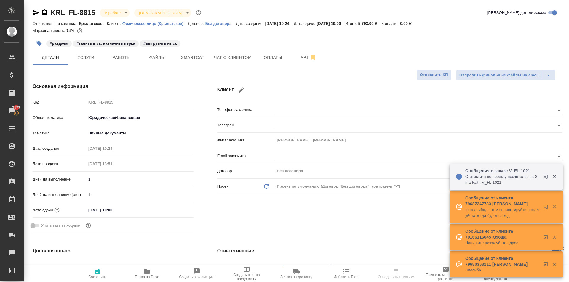
type textarea "x"
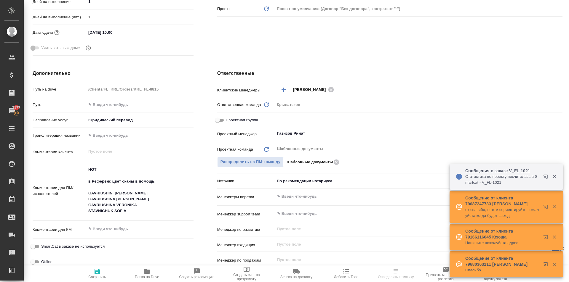
scroll to position [317, 0]
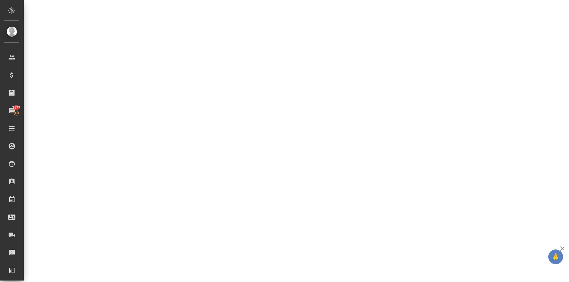
select select "RU"
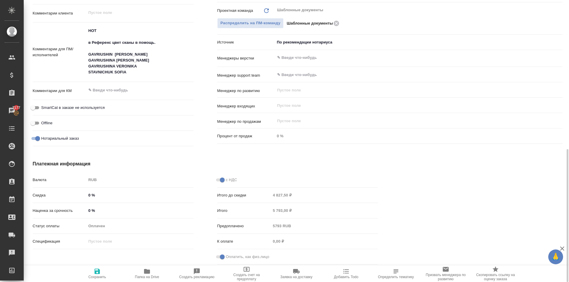
type textarea "x"
click at [248, 165] on div "с НДС Итого до скидки 4 827,50 ₽ Итого 5 793,00 ₽ Предоплачено 5793 RUB К оплат…" at bounding box center [297, 221] width 185 height 116
type textarea "x"
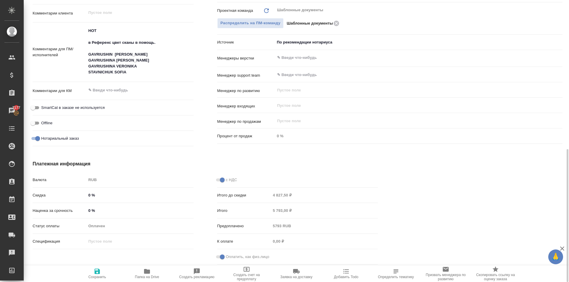
type textarea "x"
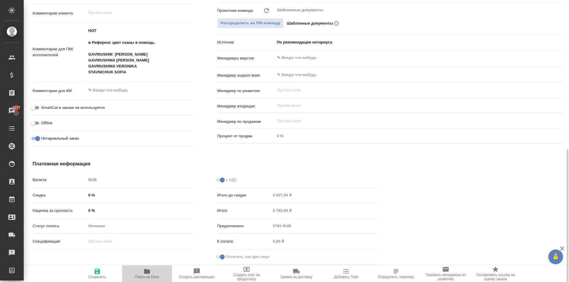
click at [147, 275] on icon "button" at bounding box center [146, 271] width 7 height 7
type textarea "x"
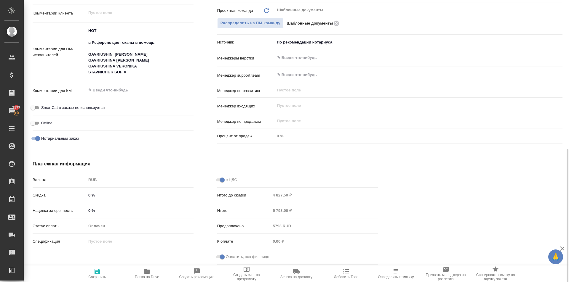
type textarea "x"
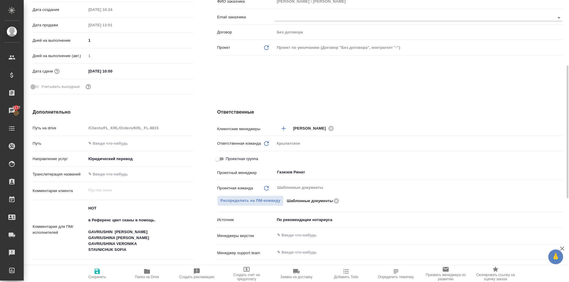
scroll to position [0, 0]
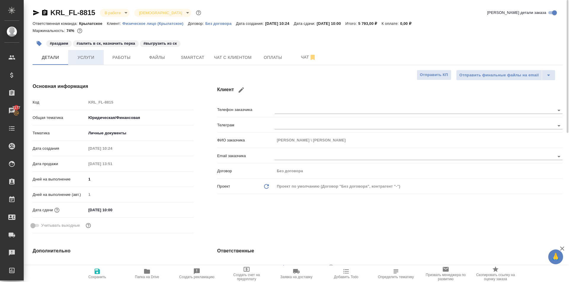
click at [81, 57] on span "Услуги" at bounding box center [86, 57] width 28 height 7
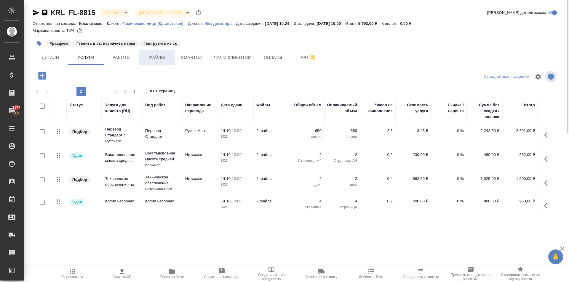
click at [153, 58] on span "Файлы" at bounding box center [157, 57] width 28 height 7
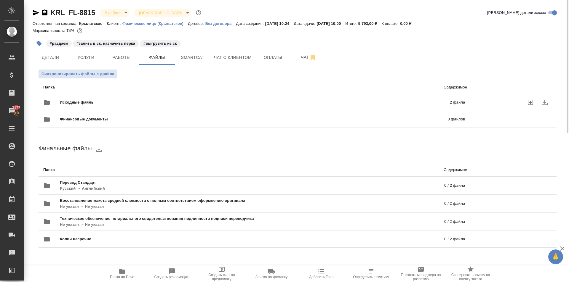
click at [86, 105] on span "Исходные файлы" at bounding box center [166, 103] width 212 height 6
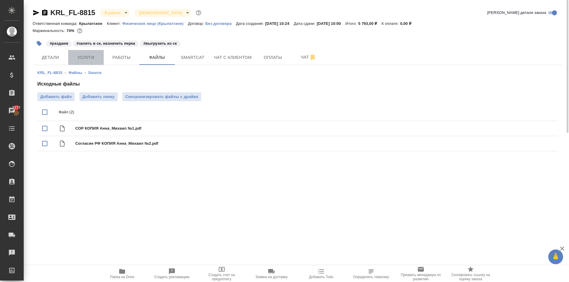
click at [87, 59] on span "Услуги" at bounding box center [86, 57] width 28 height 7
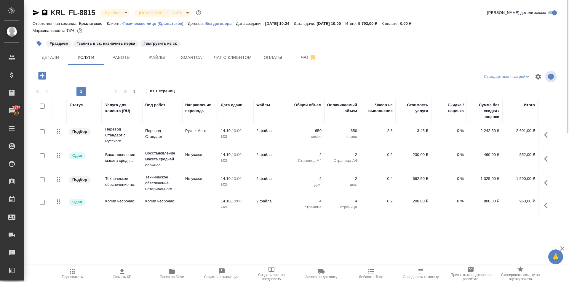
click at [43, 132] on input "checkbox" at bounding box center [42, 131] width 5 height 5
checkbox input "true"
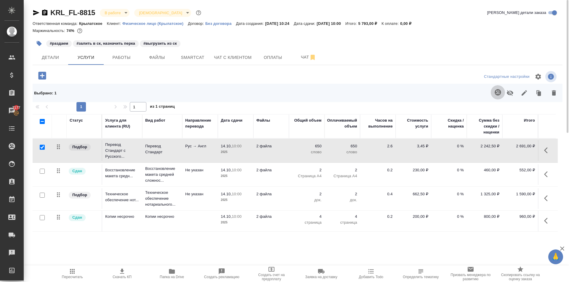
click at [500, 93] on icon "button" at bounding box center [497, 92] width 6 height 6
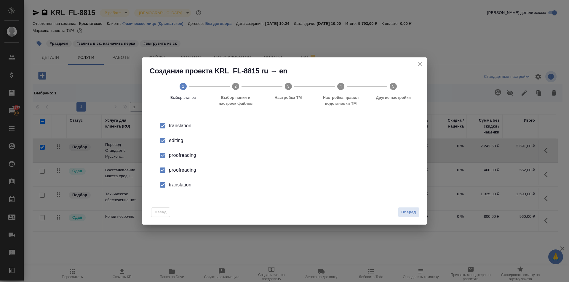
click at [165, 142] on input "checkbox" at bounding box center [162, 140] width 12 height 12
click at [164, 158] on input "checkbox" at bounding box center [162, 155] width 12 height 12
click at [161, 176] on input "checkbox" at bounding box center [162, 170] width 12 height 12
click at [160, 195] on div "translation editing proofreading proofreading translation" at bounding box center [284, 155] width 270 height 79
click at [159, 191] on input "checkbox" at bounding box center [162, 185] width 12 height 12
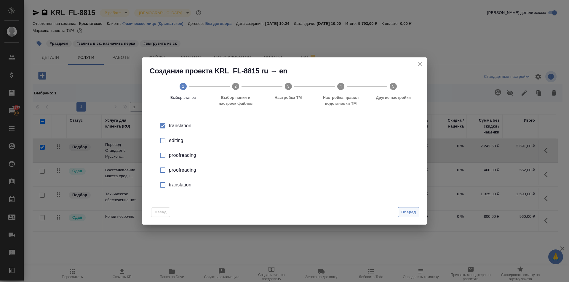
click at [415, 213] on span "Вперед" at bounding box center [408, 212] width 15 height 7
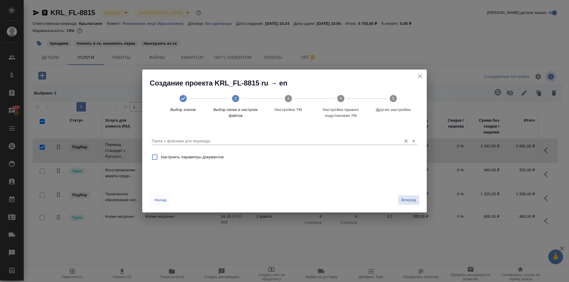
click at [191, 145] on input "Папка с файлами для перевода" at bounding box center [275, 141] width 246 height 7
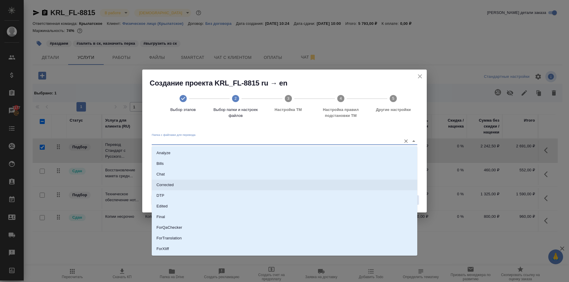
scroll to position [52, 0]
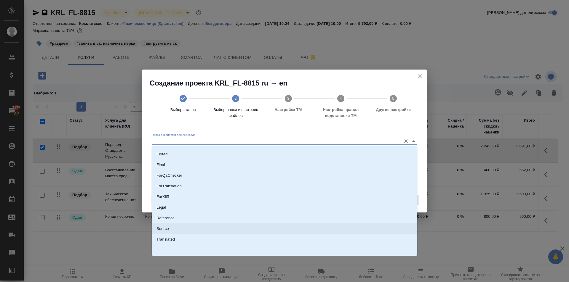
click at [174, 229] on li "Source" at bounding box center [284, 229] width 265 height 11
type input "Source"
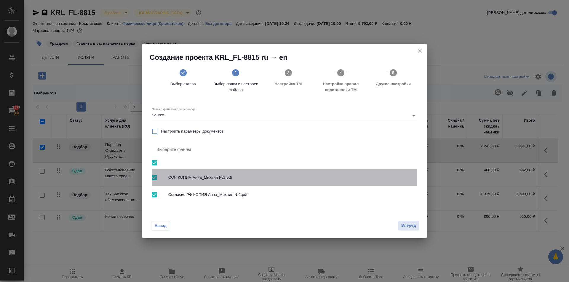
click at [171, 177] on span "СОР КОПИЯ Анна_Михаил №1.pdf" at bounding box center [290, 178] width 244 height 6
checkbox input "false"
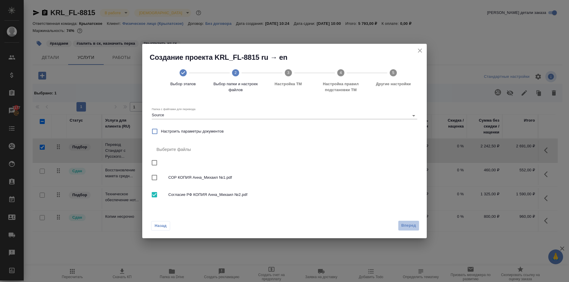
click at [409, 225] on span "Вперед" at bounding box center [408, 225] width 15 height 7
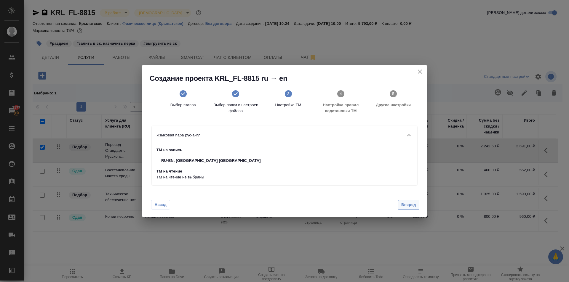
click at [411, 209] on button "Вперед" at bounding box center [408, 205] width 21 height 10
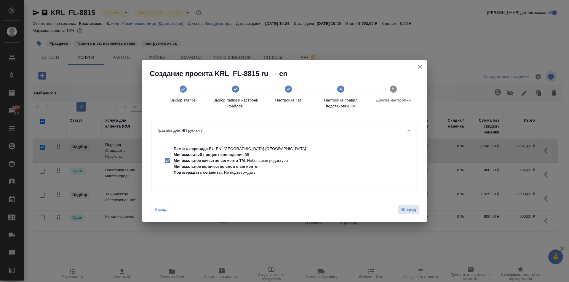
click at [412, 213] on span "Вперед" at bounding box center [408, 209] width 15 height 7
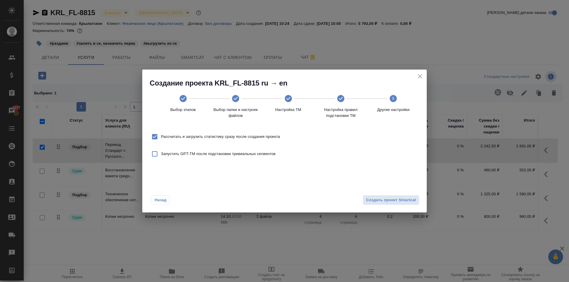
click at [171, 137] on span "Рассчитать и загрузить статистику сразу после создания проекта" at bounding box center [220, 137] width 119 height 6
click at [161, 137] on input "Рассчитать и загрузить статистику сразу после создания проекта" at bounding box center [154, 137] width 12 height 12
checkbox input "false"
click at [380, 206] on div "Назад Создать проект Smartcat" at bounding box center [284, 199] width 284 height 28
click at [369, 199] on span "Создать проект Smartcat" at bounding box center [391, 200] width 50 height 7
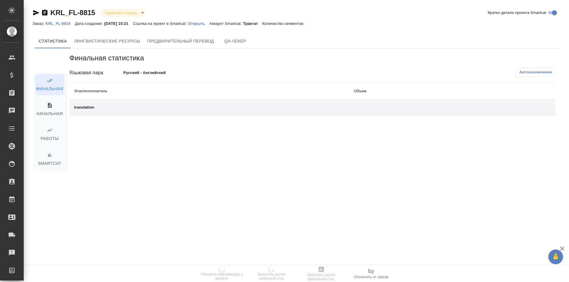
click at [204, 25] on p "Открыть" at bounding box center [198, 23] width 21 height 4
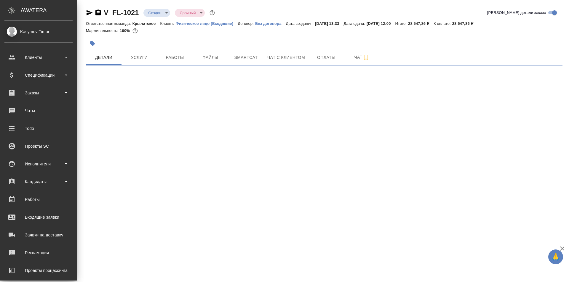
select select "RU"
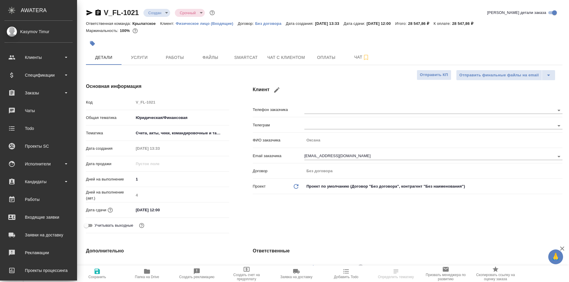
type textarea "x"
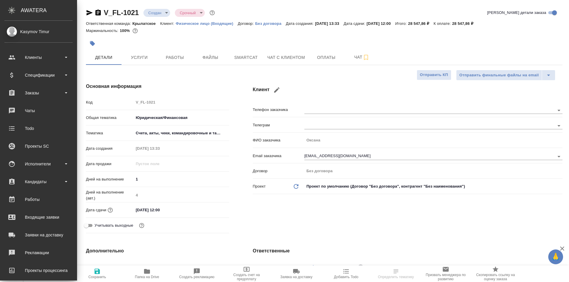
type textarea "x"
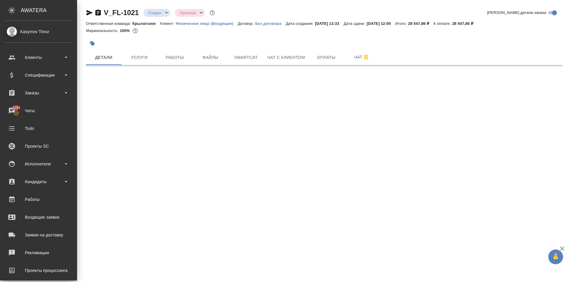
select select "RU"
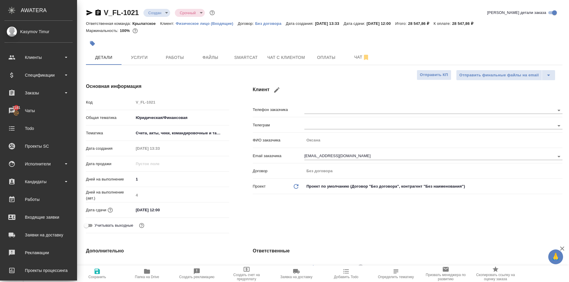
type textarea "x"
click at [307, 77] on div "Клиент Телефон заказчика Телеграм ФИО заказчика [PERSON_NAME] Email заказчика […" at bounding box center [407, 159] width 333 height 177
type textarea "x"
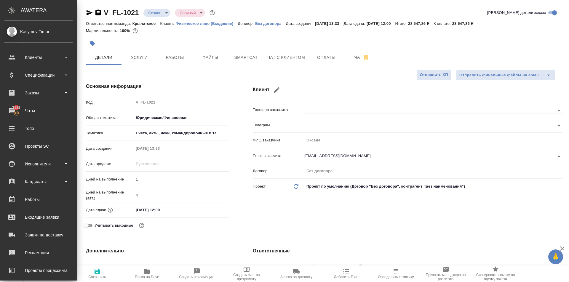
type textarea "x"
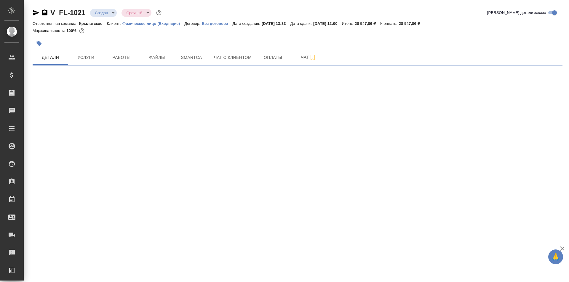
select select "RU"
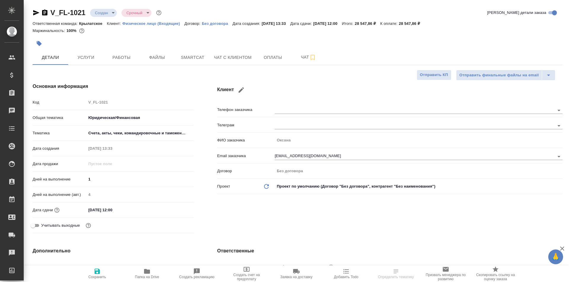
type textarea "x"
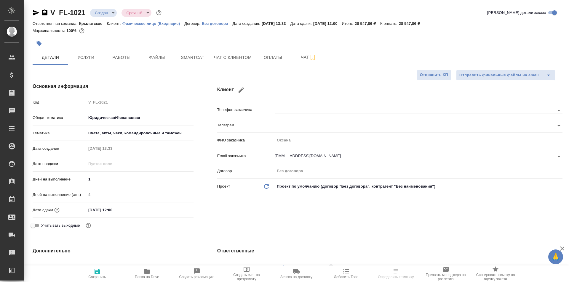
type textarea "x"
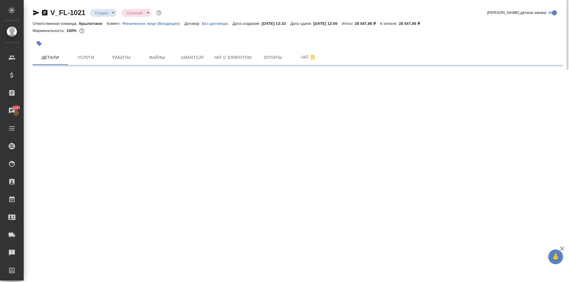
select select "RU"
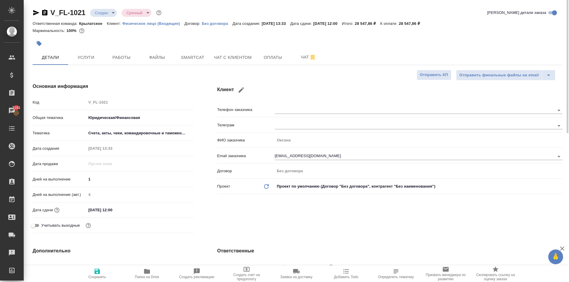
type textarea "x"
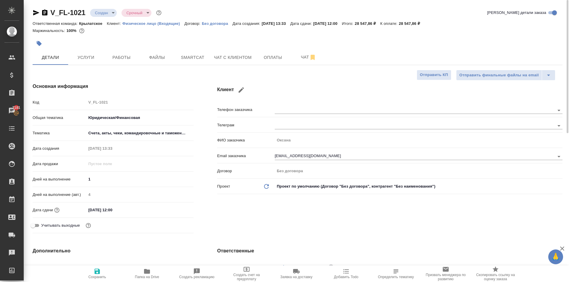
type textarea "x"
click at [276, 73] on div "Клиент Телефон заказчика Телеграм ФИО заказчика Оксана Email заказчика 3807988@…" at bounding box center [389, 159] width 369 height 177
click at [238, 103] on div "Клиент Телефон заказчика Телеграм ФИО заказчика Оксана Email заказчика 3807988@…" at bounding box center [389, 159] width 369 height 177
type textarea "x"
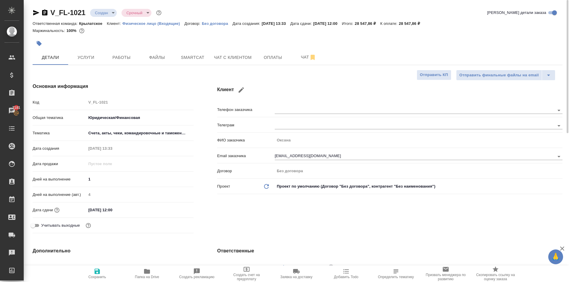
type textarea "x"
click at [291, 94] on h4 "Клиент" at bounding box center [389, 90] width 345 height 14
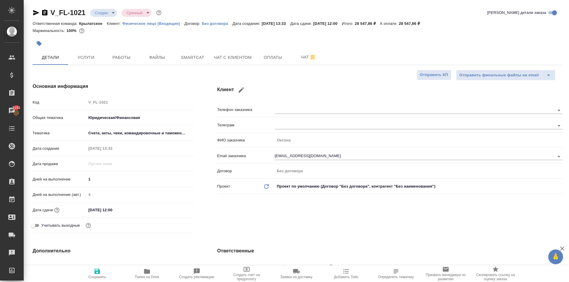
type textarea "x"
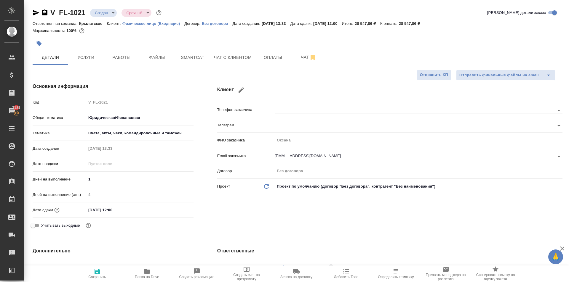
type textarea "x"
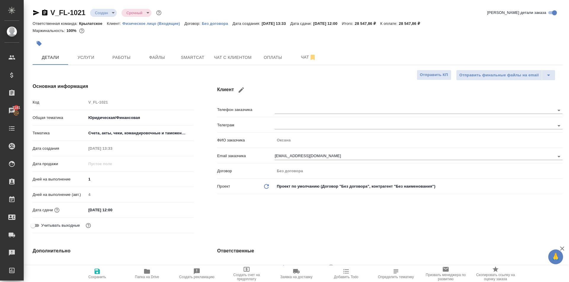
type textarea "x"
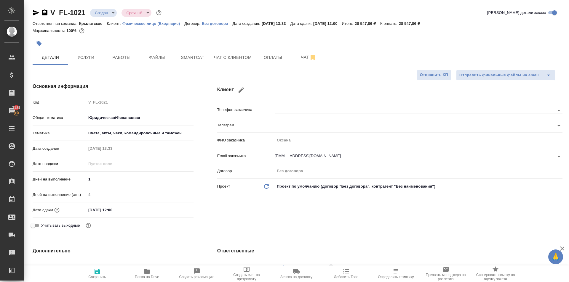
type textarea "x"
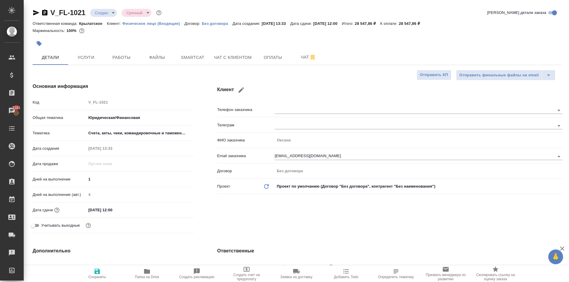
type textarea "x"
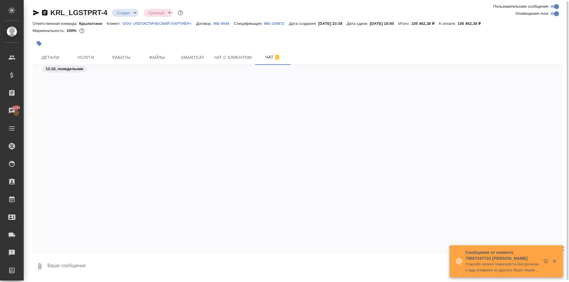
scroll to position [1816, 0]
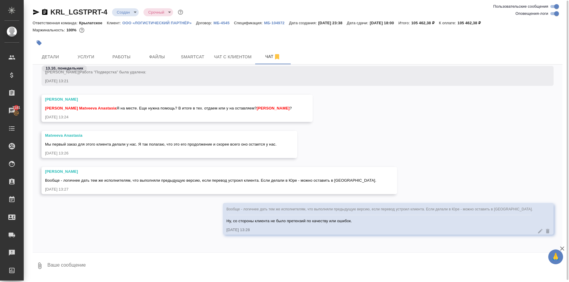
click at [76, 266] on textarea at bounding box center [304, 266] width 515 height 20
type textarea "Коллеги, заказ оплачен. Можем приступать к работе."
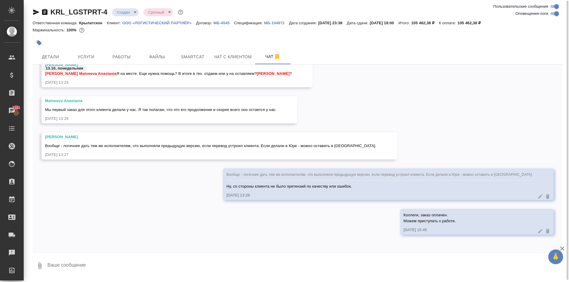
drag, startPoint x: 53, startPoint y: 57, endPoint x: 65, endPoint y: 89, distance: 34.2
click at [72, 109] on div "KRL_LGSTPRT-4 Создан new Срочный urgent Ответственная команда: Крылатское Клиен…" at bounding box center [297, 139] width 536 height 280
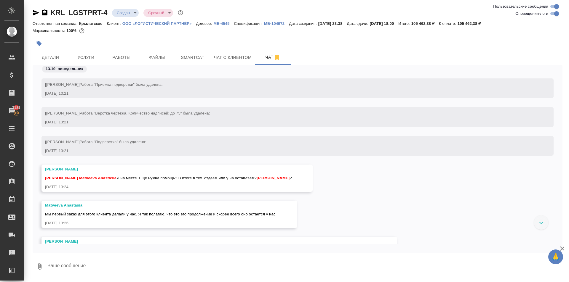
scroll to position [1732, 0]
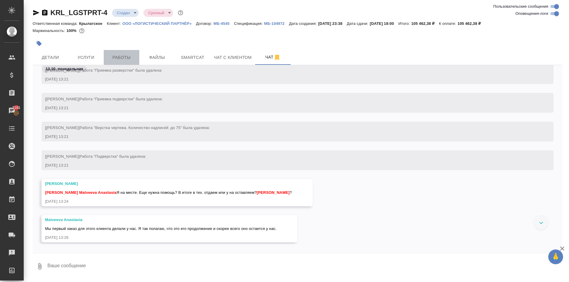
click at [126, 56] on span "Работы" at bounding box center [121, 57] width 28 height 7
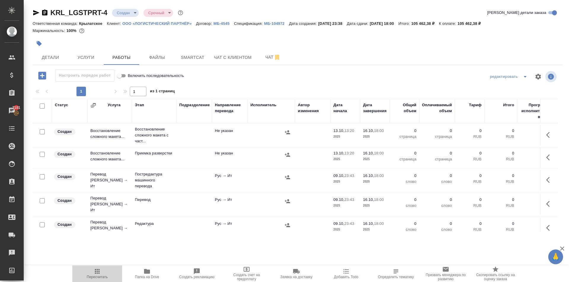
click at [77, 276] on span "Пересчитать" at bounding box center [97, 273] width 43 height 11
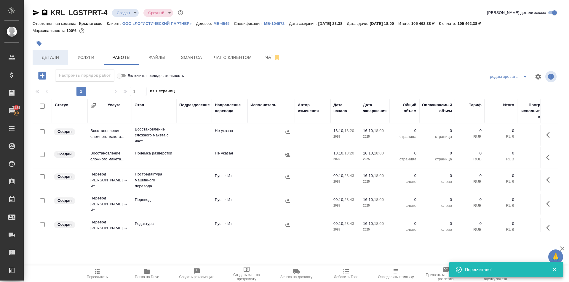
click at [50, 57] on span "Детали" at bounding box center [50, 57] width 28 height 7
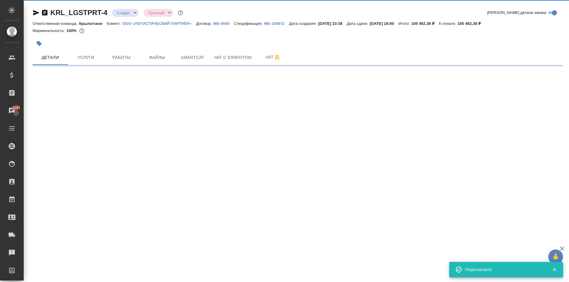
select select "RU"
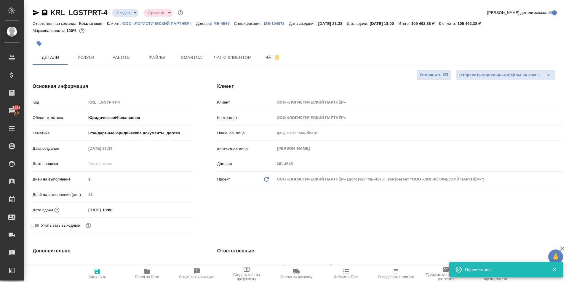
type textarea "x"
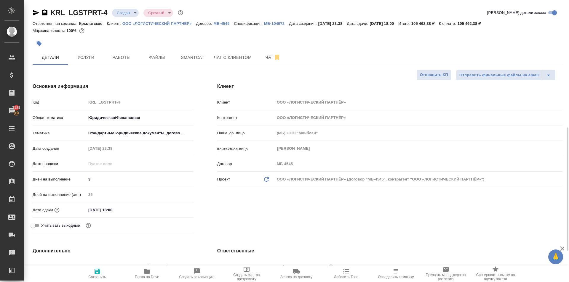
scroll to position [148, 0]
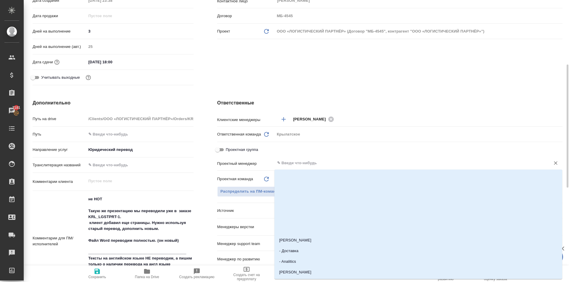
click at [293, 164] on input "text" at bounding box center [408, 163] width 264 height 7
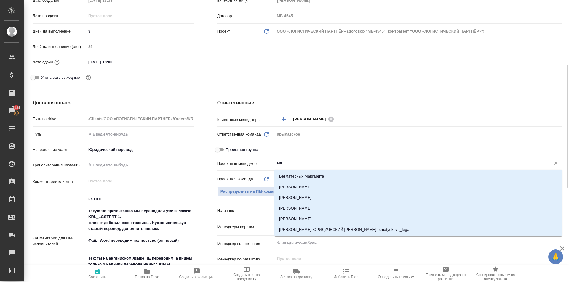
type input "м"
type textarea "x"
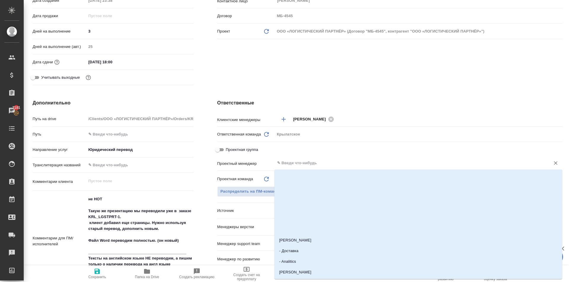
scroll to position [0, 0]
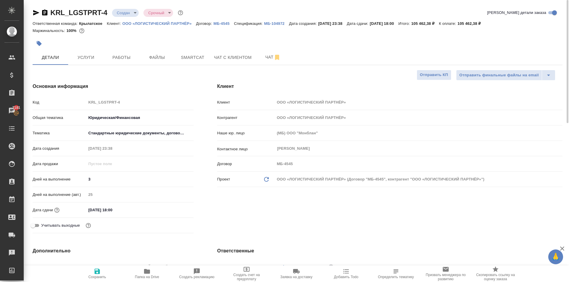
click at [176, 25] on p "ООО «ЛОГИСТИЧЕСКИЙ ПАРТНЁР»" at bounding box center [159, 23] width 74 height 4
type textarea "x"
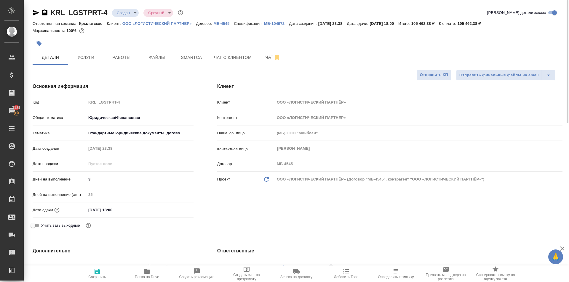
type textarea "x"
click at [35, 9] on icon "button" at bounding box center [36, 12] width 7 height 7
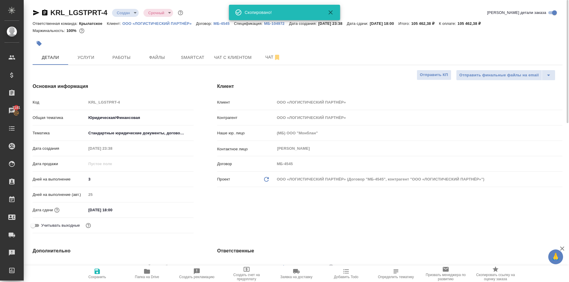
type textarea "x"
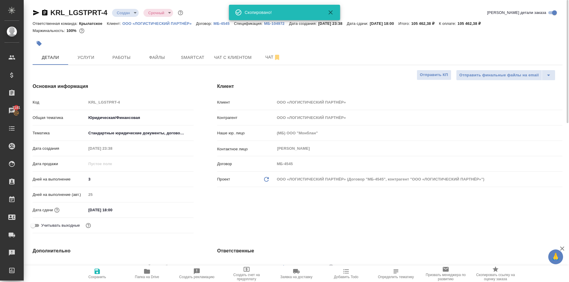
type textarea "x"
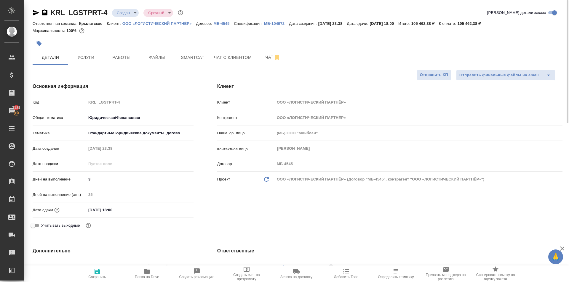
type textarea "x"
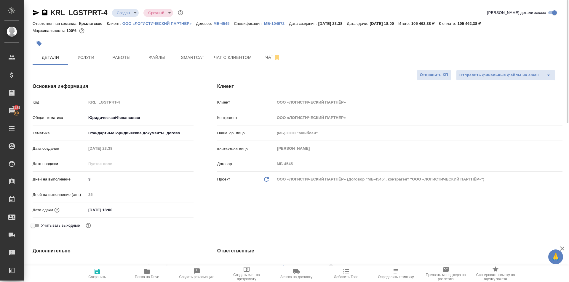
type textarea "x"
click at [268, 61] on button "Чат" at bounding box center [273, 57] width 36 height 15
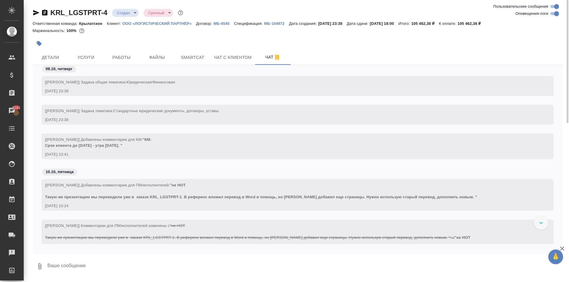
scroll to position [1790, 0]
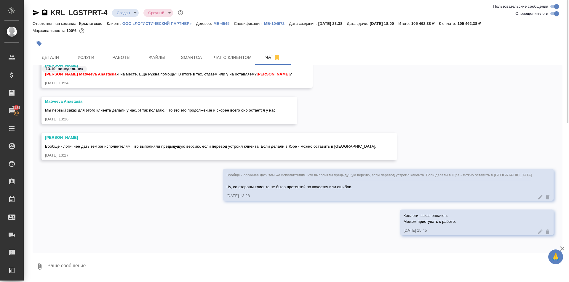
click at [121, 147] on span "Вообще - логичнее дать тем же исполнителям, что выполняли предыдущую версию, ес…" at bounding box center [210, 146] width 331 height 4
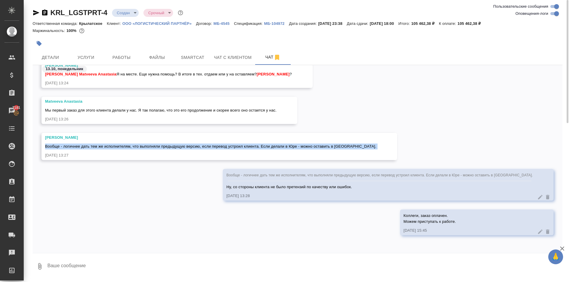
click at [121, 147] on span "Вообще - логичнее дать тем же исполнителям, что выполняли предыдущую версию, ес…" at bounding box center [210, 146] width 331 height 4
copy span "Вообще - логичнее дать тем же исполнителям, что выполняли предыдущую версию, ес…"
drag, startPoint x: 64, startPoint y: 53, endPoint x: 66, endPoint y: 56, distance: 3.7
click at [66, 56] on button "Детали" at bounding box center [51, 57] width 36 height 15
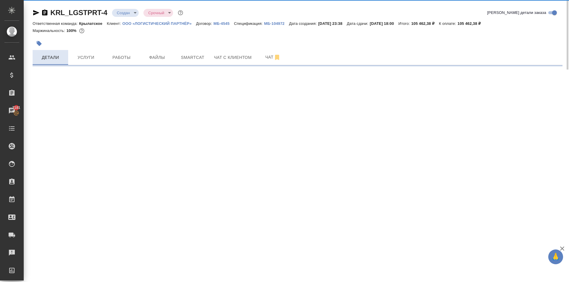
select select "RU"
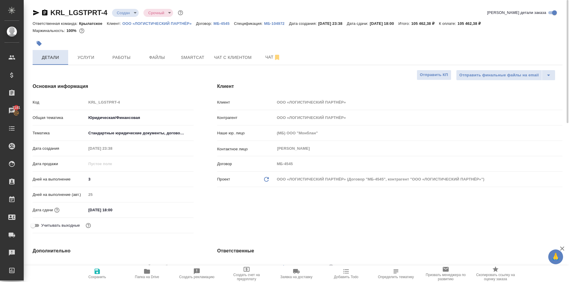
type textarea "x"
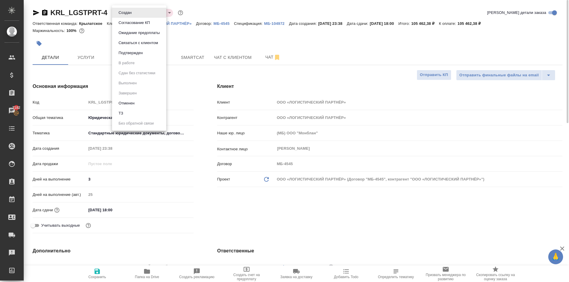
click at [120, 9] on body "🙏 .cls-1 fill:#fff; AWATERA Kasymov Timur Клиенты Спецификации Заказы 7182 Чаты…" at bounding box center [284, 141] width 569 height 282
click at [123, 57] on li "Подтвержден" at bounding box center [139, 53] width 54 height 10
type textarea "x"
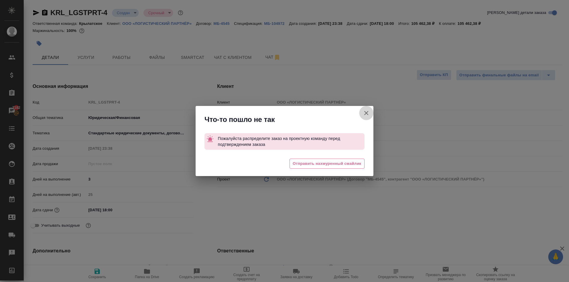
click at [365, 108] on button "Клиент не указал номер" at bounding box center [366, 113] width 14 height 14
type textarea "x"
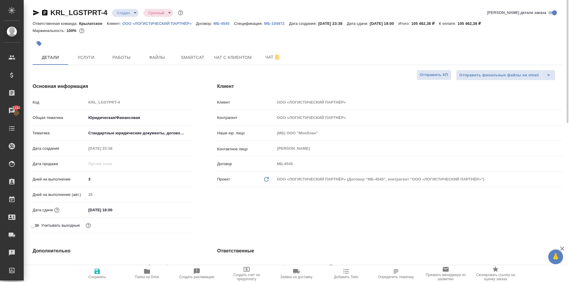
click at [104, 268] on span "Сохранить" at bounding box center [97, 273] width 43 height 11
type textarea "x"
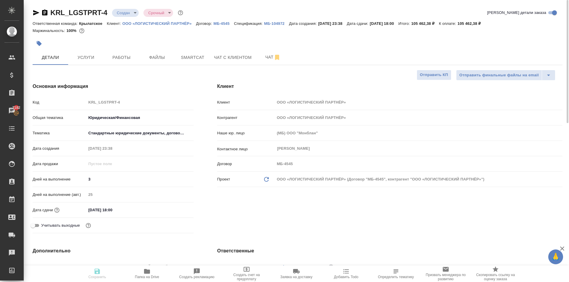
type textarea "x"
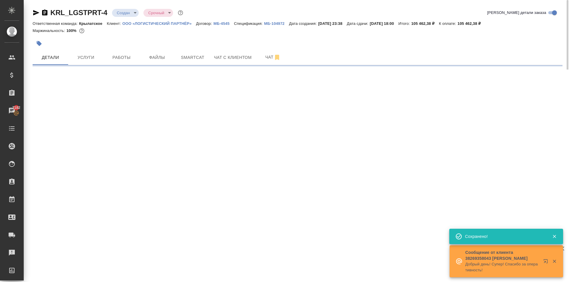
select select "RU"
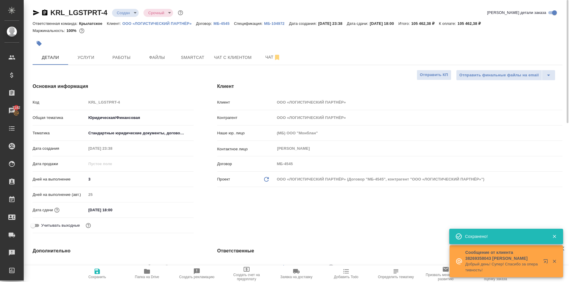
type textarea "x"
click at [132, 14] on body "🙏 .cls-1 fill:#fff; AWATERA Kasymov Timur Клиенты Спецификации Заказы 7182 Чаты…" at bounding box center [284, 141] width 569 height 282
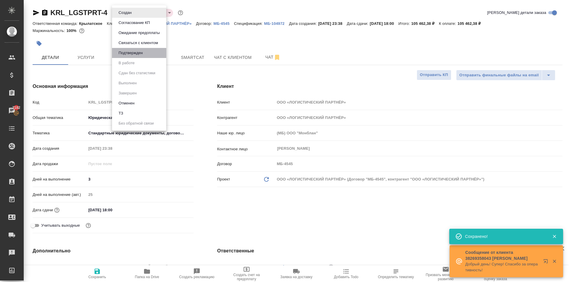
click at [124, 48] on li "Подтвержден" at bounding box center [139, 53] width 54 height 10
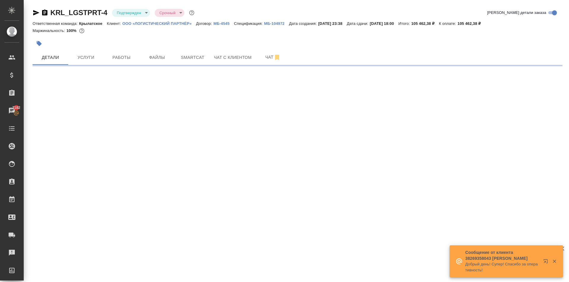
select select "RU"
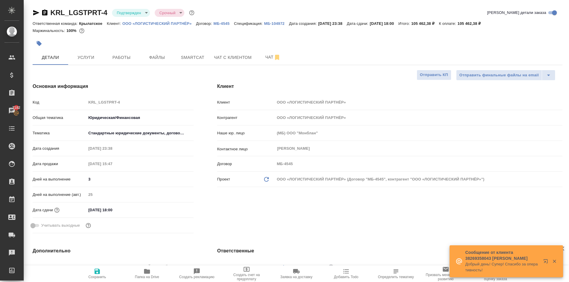
type textarea "x"
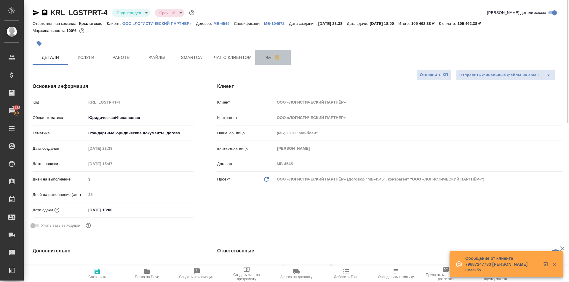
click at [265, 54] on span "Чат" at bounding box center [273, 57] width 28 height 7
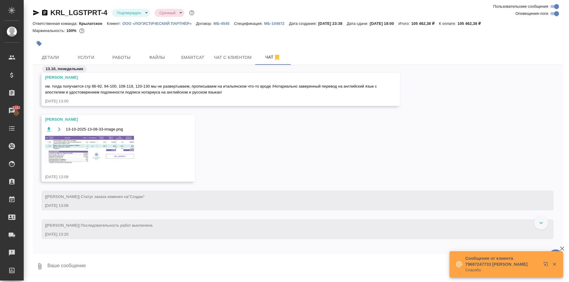
scroll to position [1369, 0]
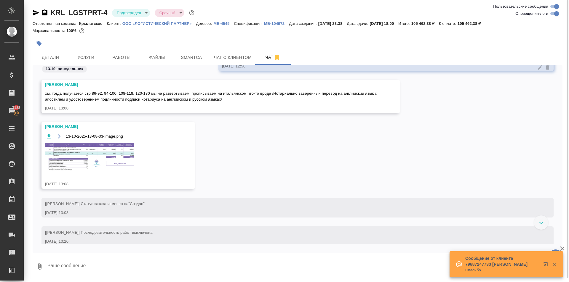
click at [93, 157] on img at bounding box center [89, 157] width 89 height 28
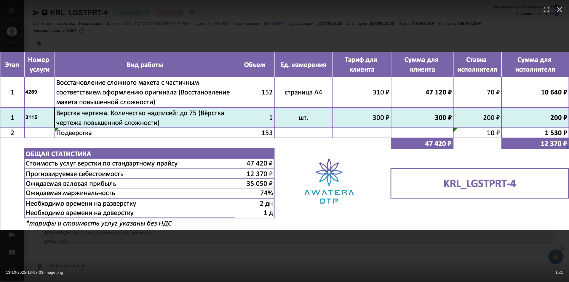
click at [314, 244] on div "13-10-2025-13-08-33-image.png 1 of 1" at bounding box center [284, 141] width 569 height 282
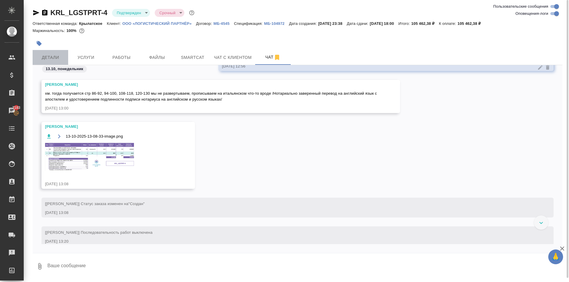
click at [62, 55] on span "Детали" at bounding box center [50, 57] width 28 height 7
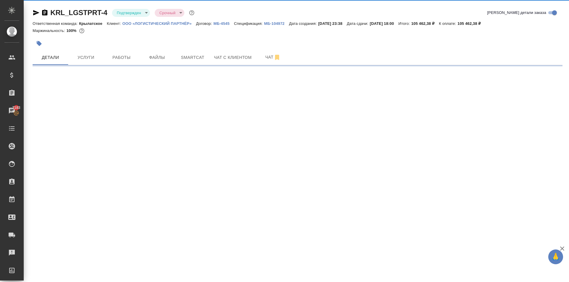
select select "RU"
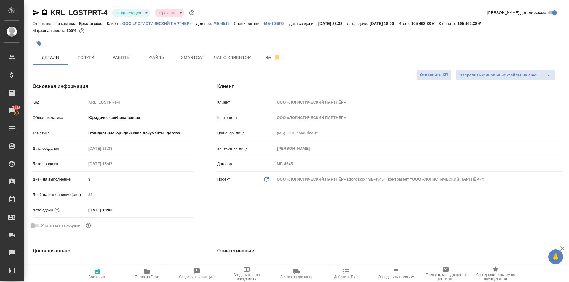
type textarea "x"
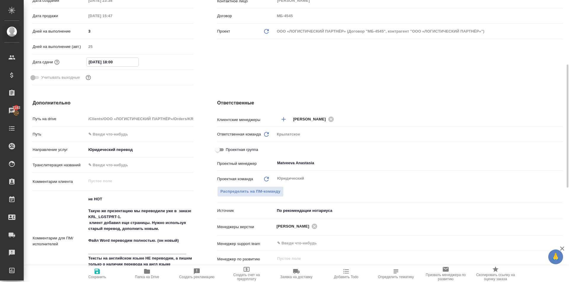
drag, startPoint x: 119, startPoint y: 63, endPoint x: 163, endPoint y: 64, distance: 43.9
click at [120, 62] on input "16.10.2025 18:00" at bounding box center [113, 62] width 52 height 9
click at [175, 61] on icon "button" at bounding box center [176, 61] width 7 height 7
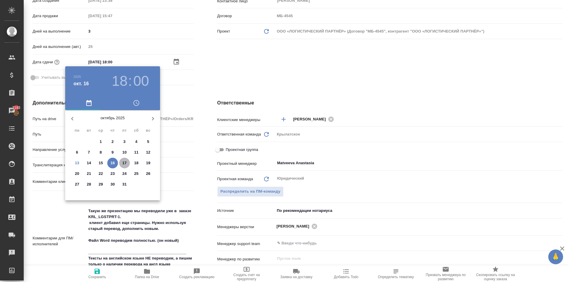
click at [126, 163] on p "17" at bounding box center [124, 163] width 4 height 6
type input "17.10.2025 18:00"
type textarea "x"
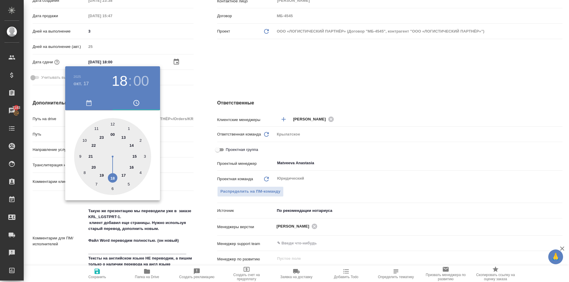
type input "17.10.2025 17:00"
type textarea "x"
click at [126, 173] on div at bounding box center [112, 156] width 77 height 77
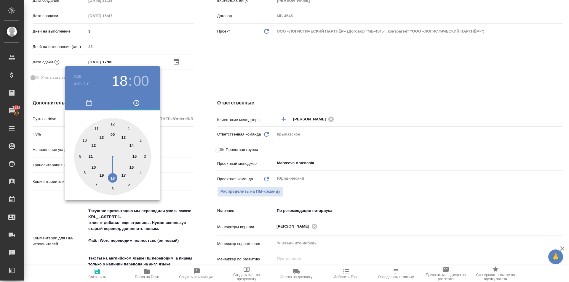
type textarea "x"
click at [182, 89] on div at bounding box center [284, 141] width 569 height 282
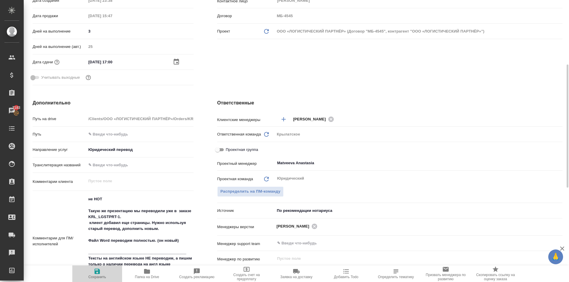
click at [98, 274] on icon "button" at bounding box center [96, 271] width 5 height 5
type textarea "x"
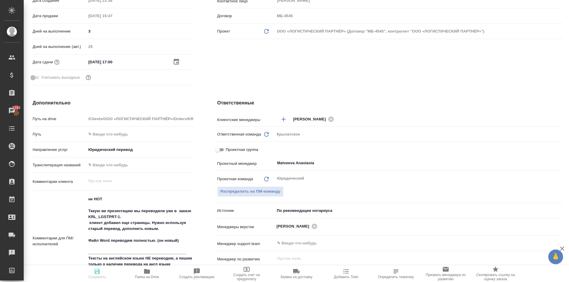
type textarea "x"
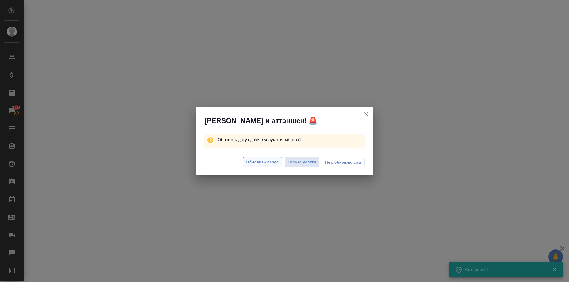
click at [254, 159] on span "Обновить везде" at bounding box center [262, 162] width 33 height 7
select select "RU"
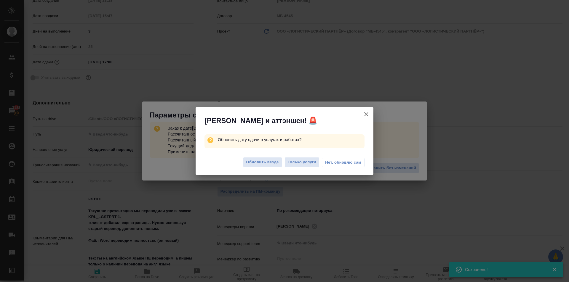
type textarea "x"
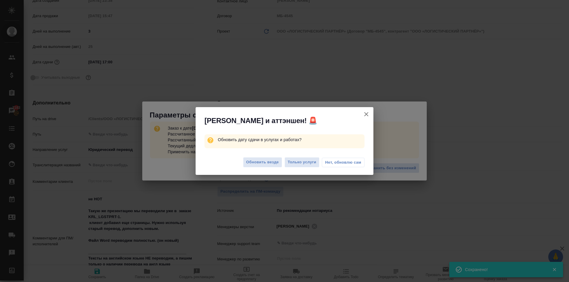
type textarea "x"
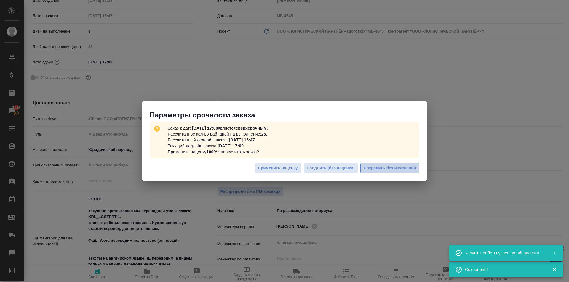
click at [401, 169] on span "Сохранить без изменений" at bounding box center [389, 168] width 52 height 7
type textarea "x"
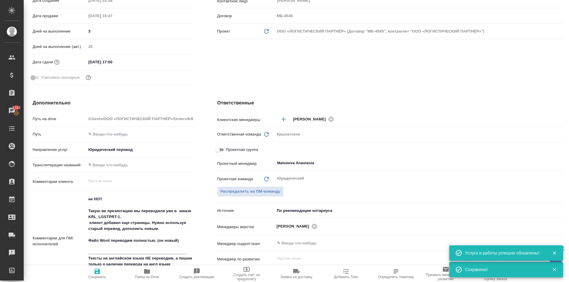
type textarea "x"
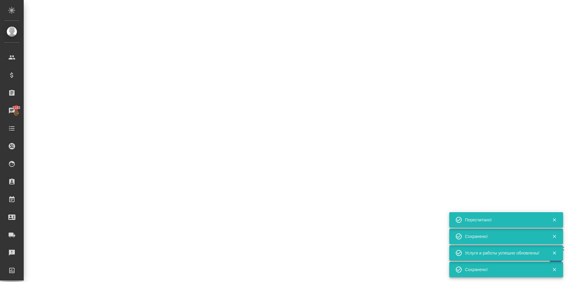
select select "RU"
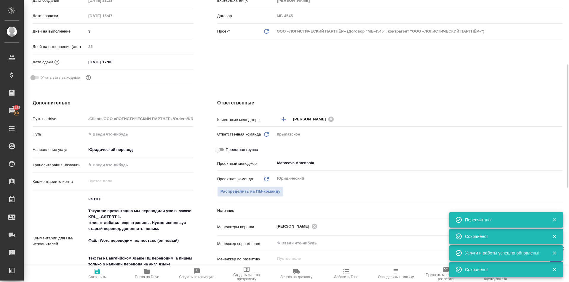
type textarea "x"
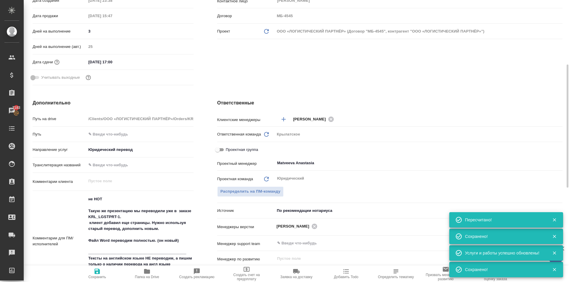
type textarea "x"
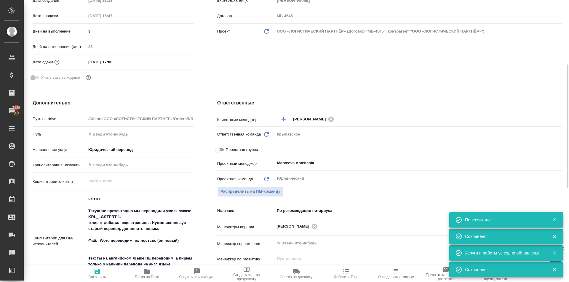
type textarea "x"
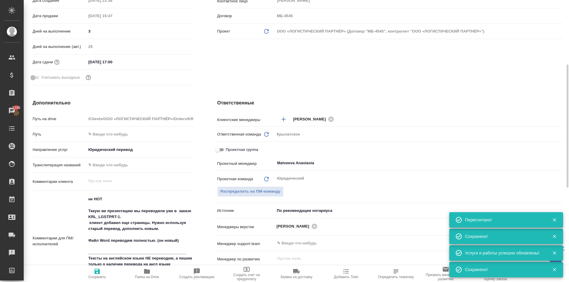
type textarea "x"
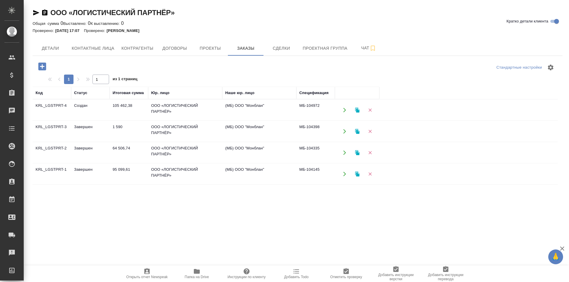
click at [178, 129] on td "ООО «ЛОГИСТИЧЕСКИЙ ПАРТНЁР»" at bounding box center [185, 131] width 74 height 21
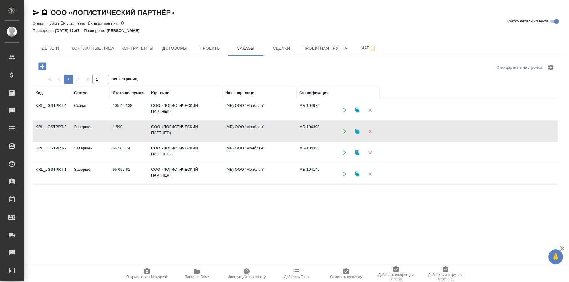
click at [178, 129] on td "ООО «ЛОГИСТИЧЕСКИЙ ПАРТНЁР»" at bounding box center [185, 131] width 74 height 21
click at [147, 146] on td "64 506,74" at bounding box center [129, 152] width 39 height 21
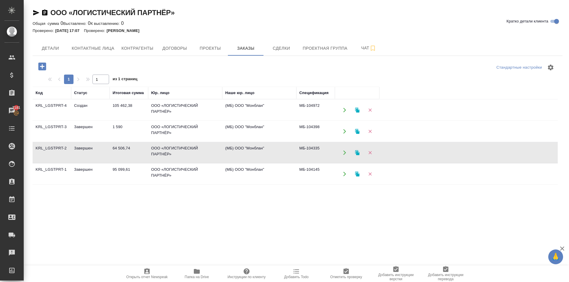
click at [147, 146] on td "64 506,74" at bounding box center [129, 152] width 39 height 21
click at [126, 172] on td "95 099,61" at bounding box center [129, 174] width 39 height 21
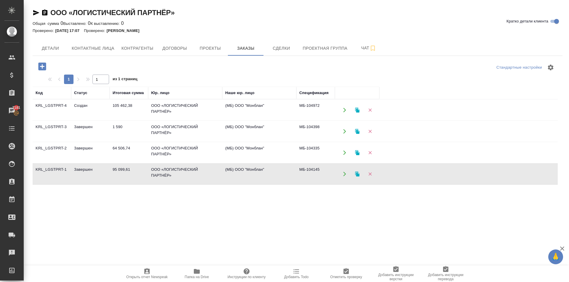
click at [126, 172] on td "95 099,61" at bounding box center [129, 174] width 39 height 21
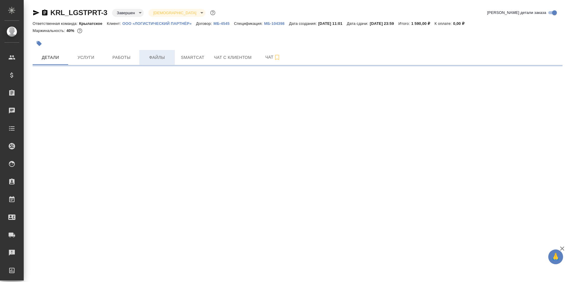
select select "RU"
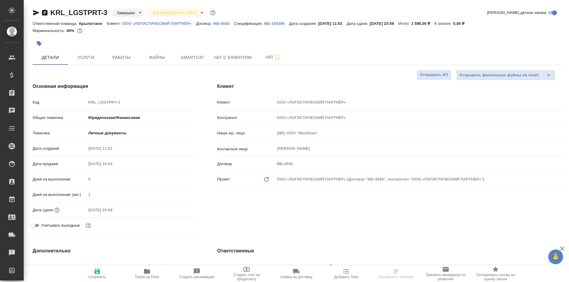
type textarea "x"
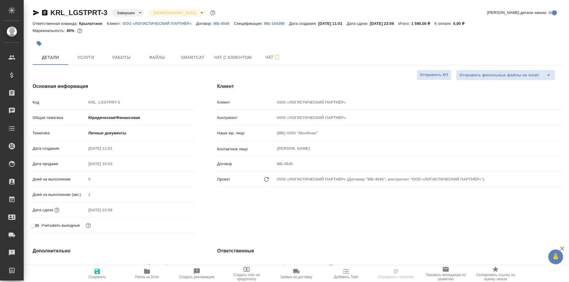
type textarea "x"
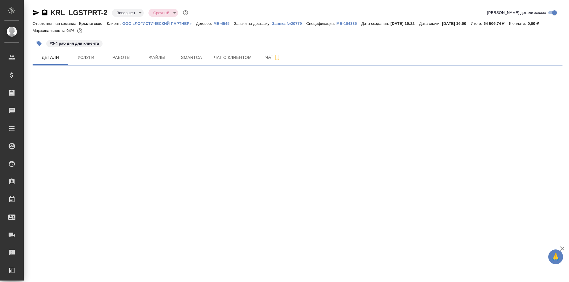
select select "RU"
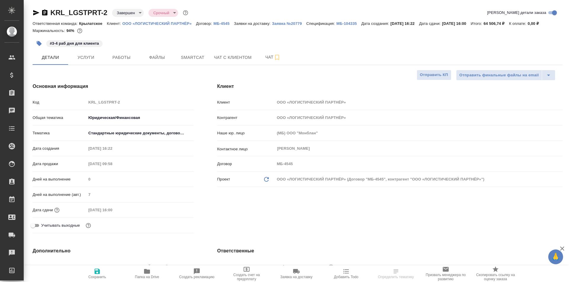
type textarea "x"
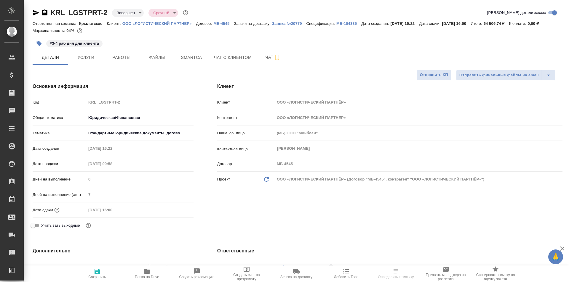
type textarea "x"
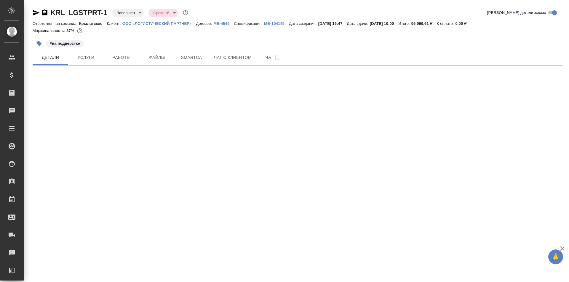
select select "RU"
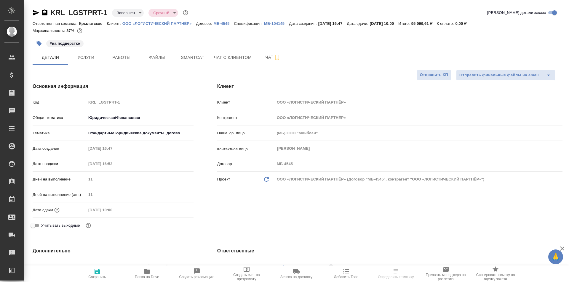
type textarea "x"
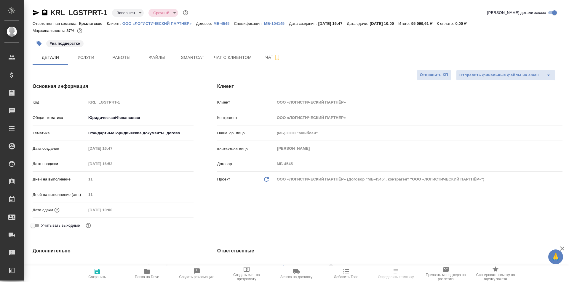
type textarea "x"
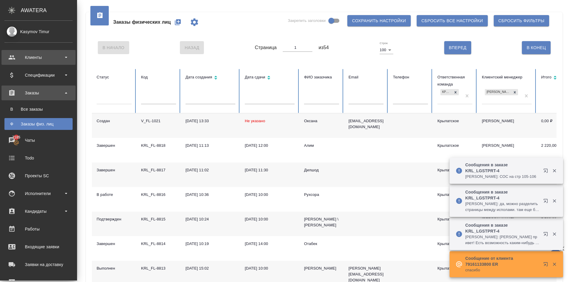
scroll to position [178, 0]
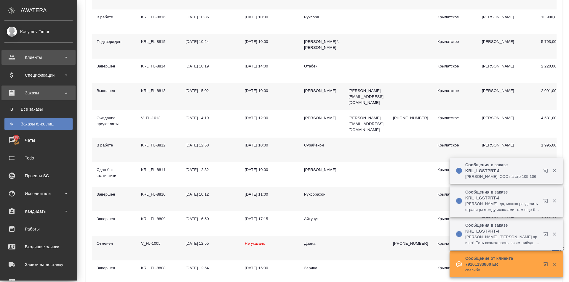
click at [25, 60] on div "Клиенты" at bounding box center [38, 57] width 68 height 9
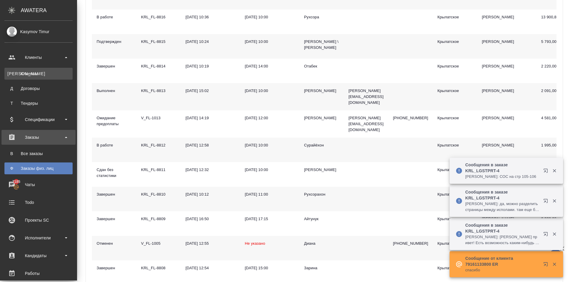
click at [29, 79] on link "К Клиенты" at bounding box center [38, 74] width 68 height 12
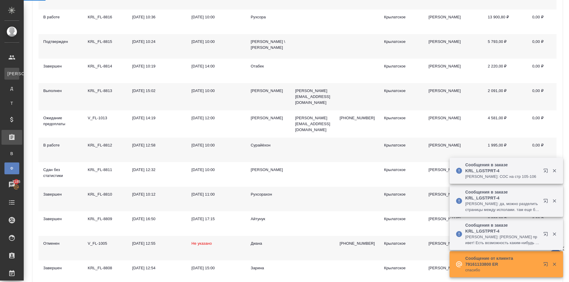
select select "RU"
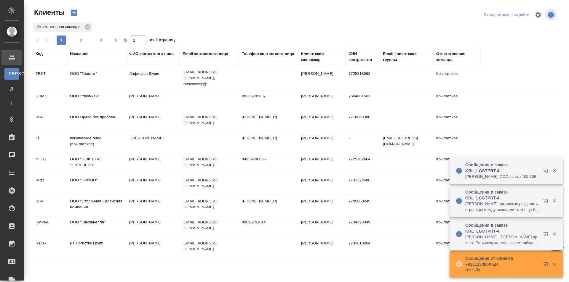
click at [88, 52] on div "Название" at bounding box center [79, 54] width 18 height 6
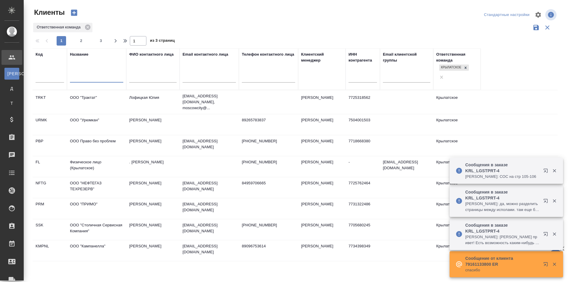
click at [104, 77] on input "text" at bounding box center [96, 78] width 53 height 7
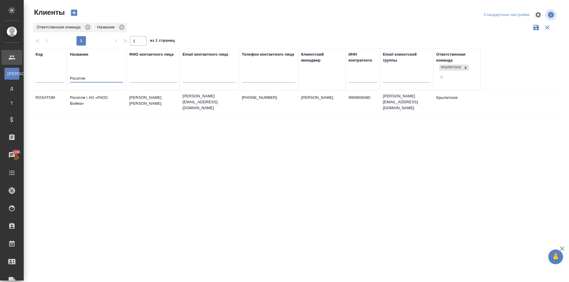
type input "Росатом"
click at [103, 92] on td "Росатом \ АО «РАОС Войма»" at bounding box center [96, 102] width 59 height 21
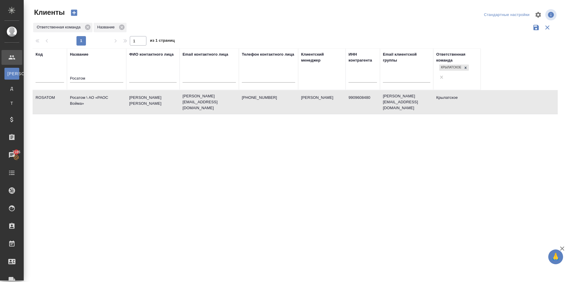
click at [103, 92] on td "Росатом \ АО «РАОС Войма»" at bounding box center [96, 102] width 59 height 21
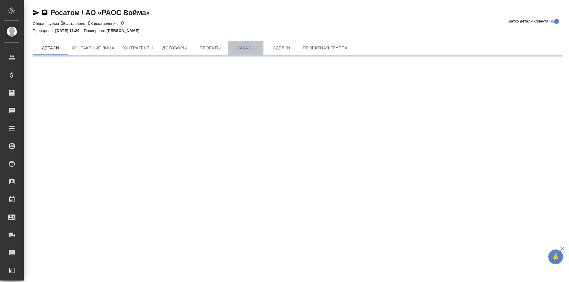
click at [242, 44] on span "Заказы" at bounding box center [245, 47] width 28 height 7
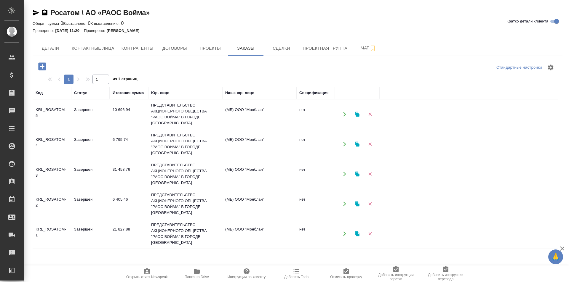
click at [38, 67] on icon "button" at bounding box center [42, 66] width 10 height 10
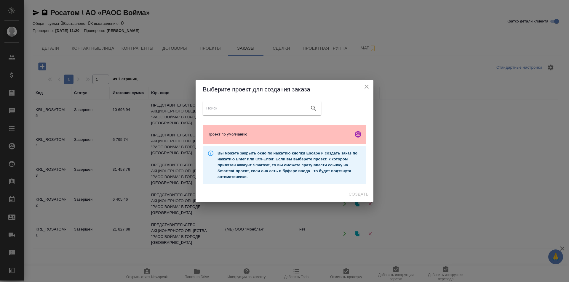
drag, startPoint x: 235, startPoint y: 139, endPoint x: 238, endPoint y: 140, distance: 3.5
click at [235, 139] on div "Проект по умолчанию" at bounding box center [285, 134] width 164 height 19
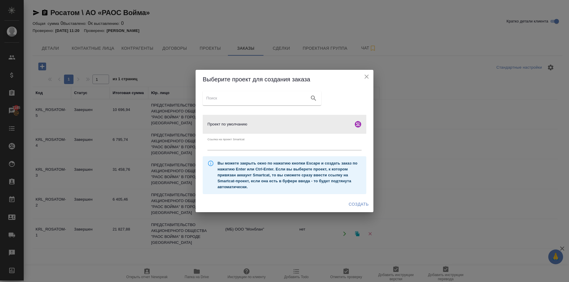
click at [361, 201] on button "Создать" at bounding box center [358, 204] width 25 height 11
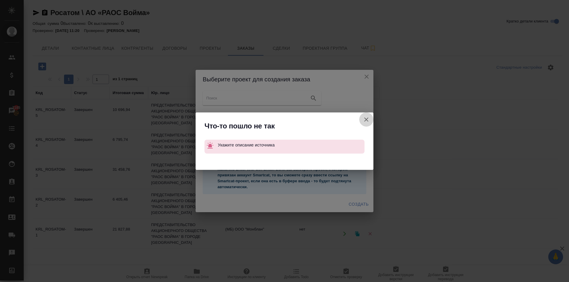
click at [365, 118] on icon "button" at bounding box center [366, 120] width 4 height 4
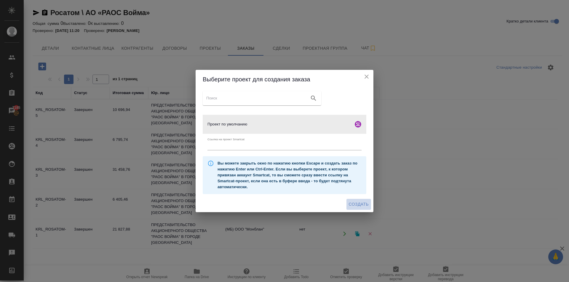
click at [358, 201] on span "Создать" at bounding box center [359, 204] width 20 height 7
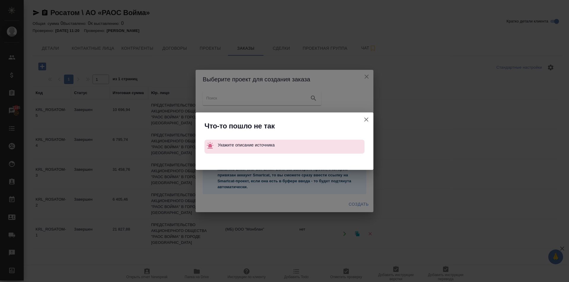
click at [364, 119] on icon "button" at bounding box center [366, 119] width 7 height 7
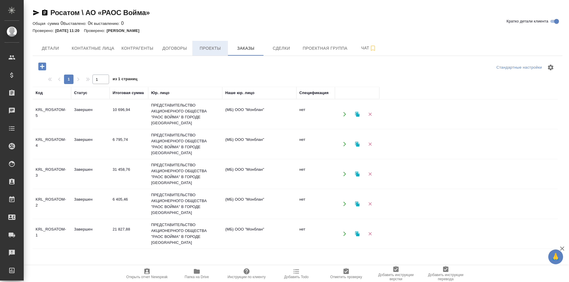
click at [208, 46] on span "Проекты" at bounding box center [210, 48] width 28 height 7
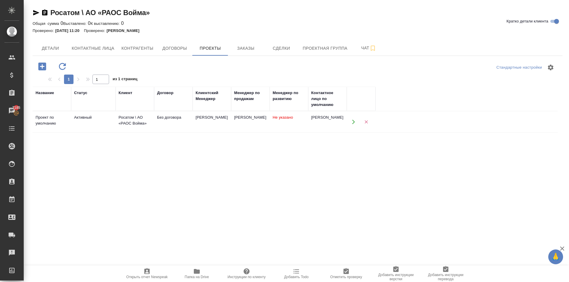
click at [242, 118] on div "[PERSON_NAME]" at bounding box center [250, 118] width 33 height 6
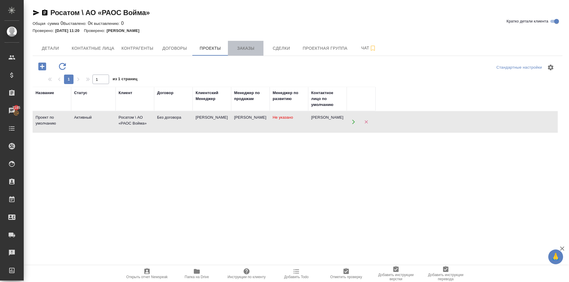
click at [250, 43] on button "Заказы" at bounding box center [246, 48] width 36 height 15
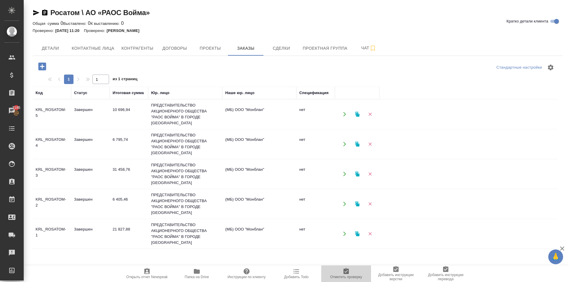
click at [345, 272] on icon "button" at bounding box center [345, 271] width 5 height 6
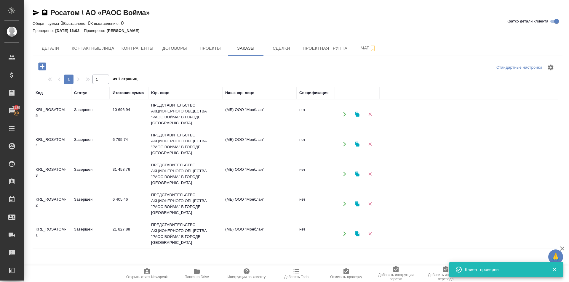
click at [44, 67] on icon "button" at bounding box center [42, 67] width 8 height 8
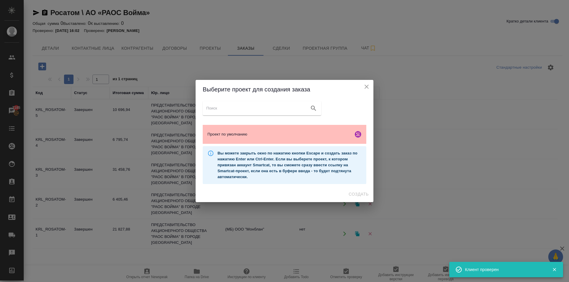
click at [350, 127] on div "Проект по умолчанию" at bounding box center [285, 134] width 164 height 19
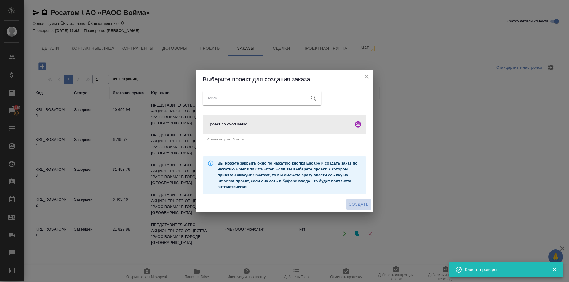
click at [354, 202] on span "Создать" at bounding box center [359, 204] width 20 height 7
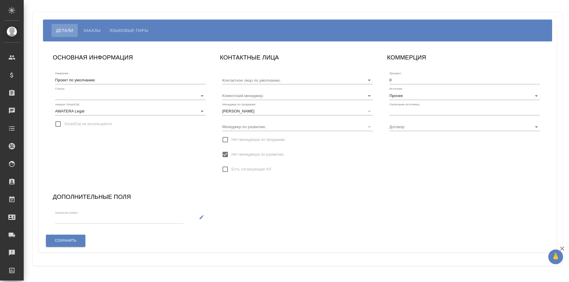
type input "[PERSON_NAME]"
type input "Без договора"
type input "[PERSON_NAME]"
click at [427, 99] on input "Прочее" at bounding box center [455, 96] width 132 height 8
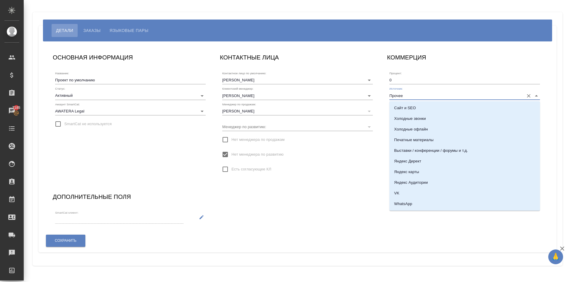
click at [418, 97] on input "Прочее" at bounding box center [455, 96] width 132 height 8
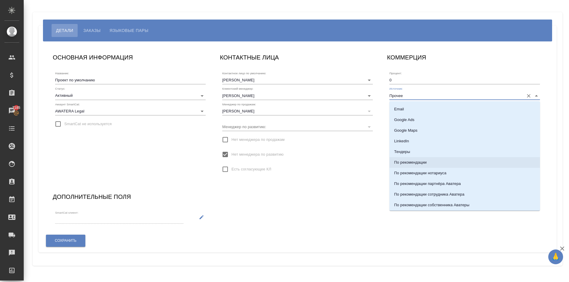
scroll to position [169, 0]
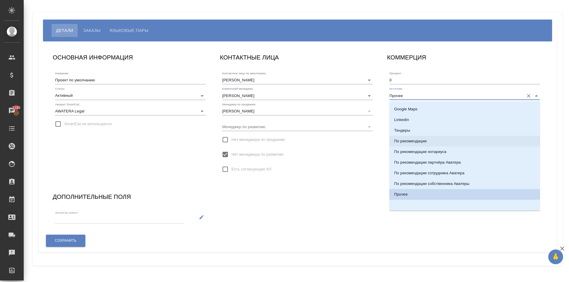
click at [462, 145] on li "По рекомендации" at bounding box center [464, 141] width 150 height 11
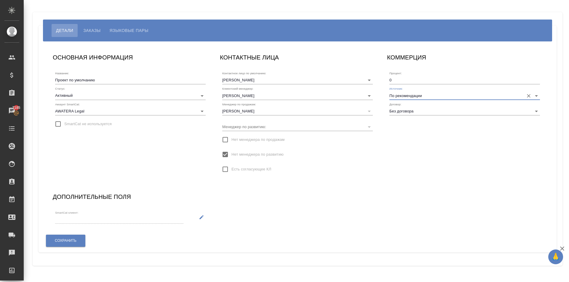
type input "По рекомендации"
click at [84, 248] on div "Сохранить" at bounding box center [66, 240] width 40 height 15
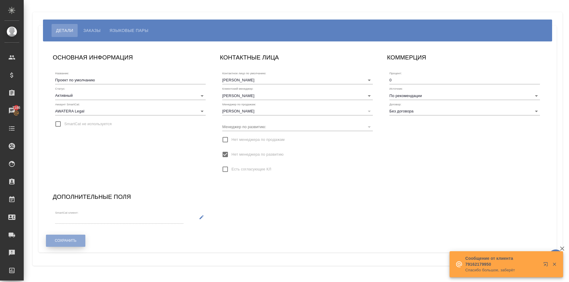
click at [83, 245] on button "Сохранить" at bounding box center [65, 241] width 39 height 12
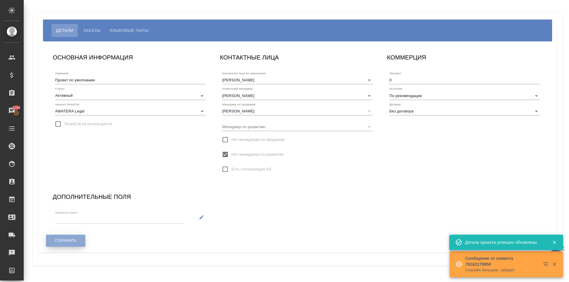
click at [80, 243] on button "Сохранить" at bounding box center [65, 241] width 39 height 12
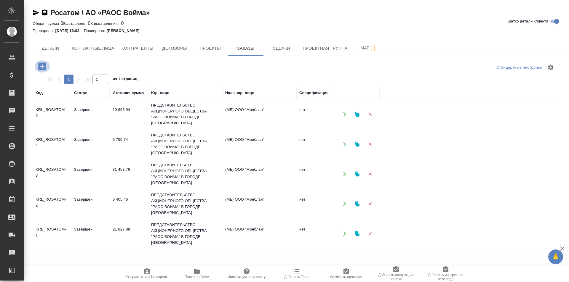
click at [41, 68] on icon "button" at bounding box center [42, 67] width 8 height 8
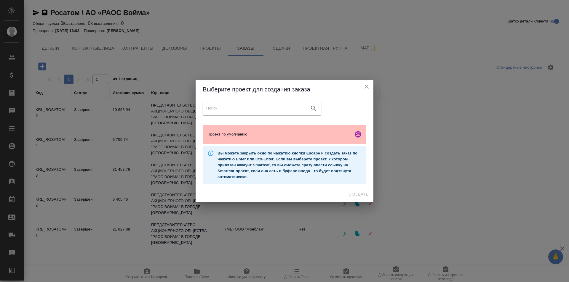
click at [297, 133] on span "Проект по умолчанию" at bounding box center [278, 135] width 143 height 6
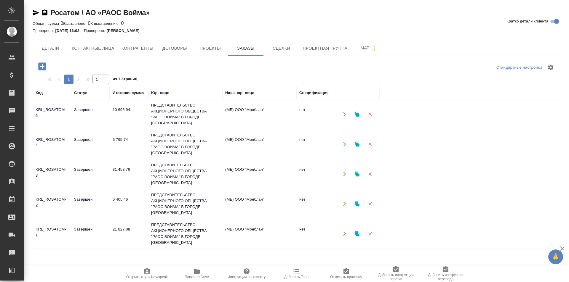
click at [360, 206] on body "🙏 .cls-1 fill:#fff; AWATERA [PERSON_NAME] Спецификации Заказы Чаты Todo Проекты…" at bounding box center [284, 141] width 569 height 282
click at [44, 65] on icon "button" at bounding box center [42, 67] width 8 height 8
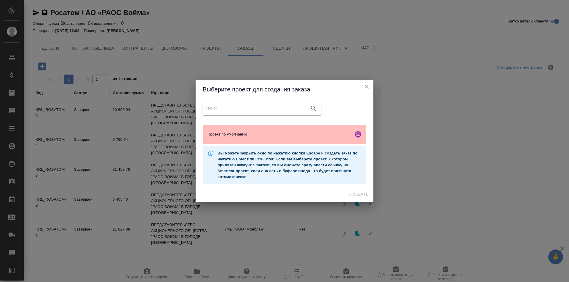
click at [236, 127] on div "Проект по умолчанию" at bounding box center [285, 134] width 164 height 19
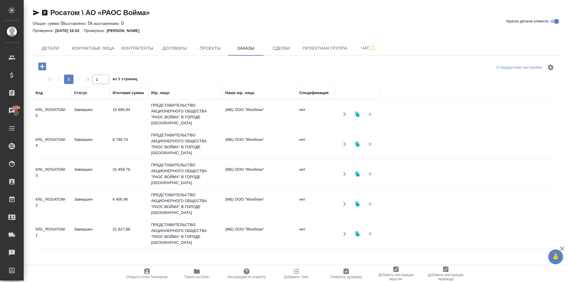
click at [47, 64] on icon "button" at bounding box center [42, 66] width 10 height 10
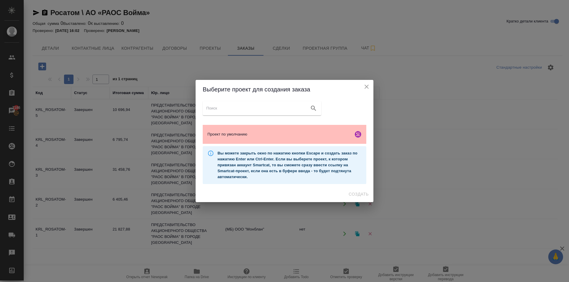
click at [291, 128] on div "Проект по умолчанию" at bounding box center [285, 134] width 164 height 19
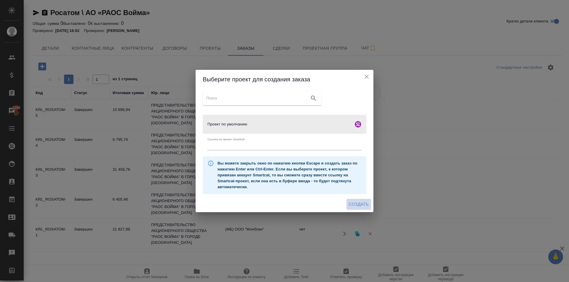
click at [360, 200] on button "Создать" at bounding box center [358, 204] width 25 height 11
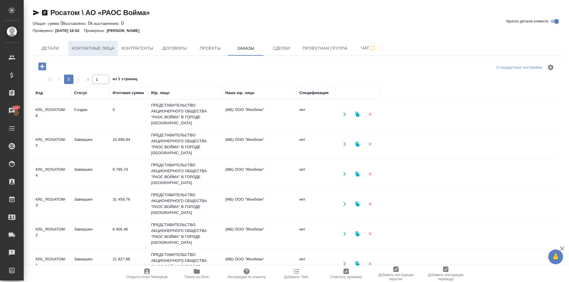
click at [102, 52] on span "Контактные лица" at bounding box center [93, 48] width 43 height 7
select select "RU"
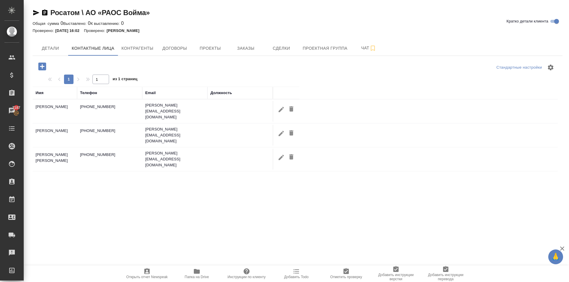
drag, startPoint x: 280, startPoint y: 110, endPoint x: 280, endPoint y: 10, distance: 99.5
click at [288, 59] on div "Стандартные настройки 1 1 из 1 страниц Имя Телефон Email Должность Людмила Андр…" at bounding box center [298, 188] width 530 height 265
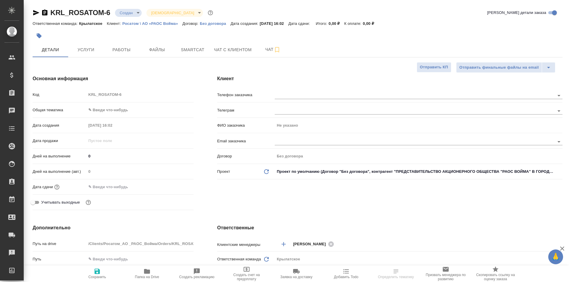
select select "RU"
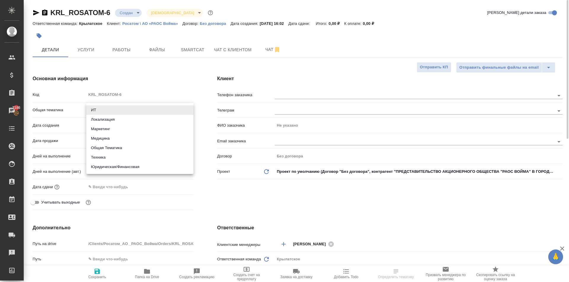
click at [130, 113] on body "🙏 .cls-1 fill:#fff; AWATERA [PERSON_NAME] Клиенты Спецификации Заказы 7186 Чаты…" at bounding box center [284, 141] width 569 height 282
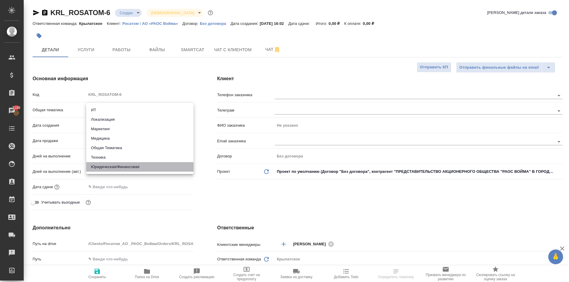
click at [123, 169] on li "Юридическая/Финансовая" at bounding box center [139, 166] width 107 height 9
type input "yr-fn"
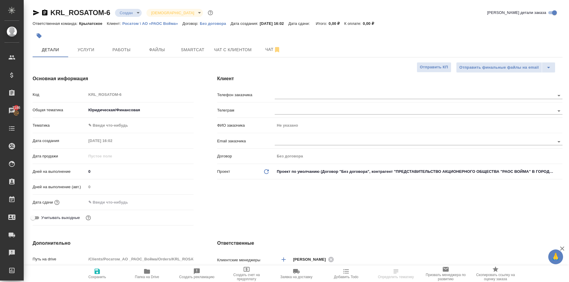
click at [113, 126] on body "🙏 .cls-1 fill:#fff; AWATERA [PERSON_NAME] Клиенты Спецификации Заказы 7186 Чаты…" at bounding box center [284, 141] width 569 height 282
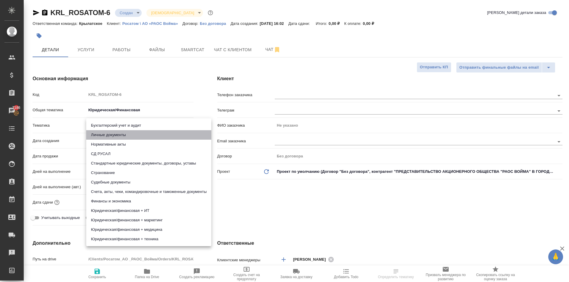
click at [110, 136] on li "Личные документы" at bounding box center [148, 134] width 125 height 9
type input "5a8b8b956a9677013d343cfe"
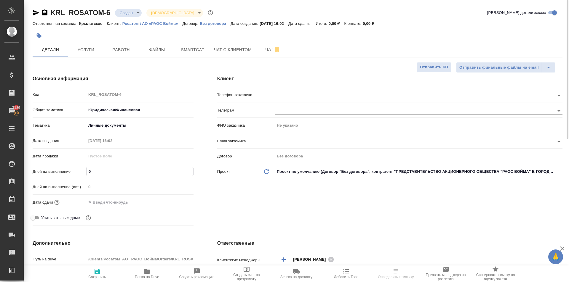
drag, startPoint x: 96, startPoint y: 171, endPoint x: 74, endPoint y: 169, distance: 22.0
click at [74, 169] on div "Дней на выполнение 0" at bounding box center [113, 171] width 161 height 10
type input "1"
click at [113, 205] on input "text" at bounding box center [112, 202] width 52 height 9
click at [106, 200] on input "text" at bounding box center [113, 202] width 52 height 9
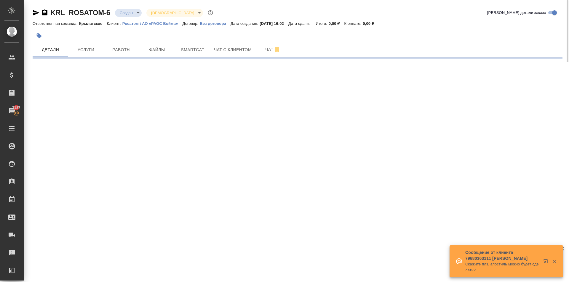
click at [177, 199] on div ".cls-1 fill:#fff; AWATERA [PERSON_NAME] Спецификации Заказы 7187 Чаты Todo Прое…" at bounding box center [284, 141] width 569 height 282
select select "RU"
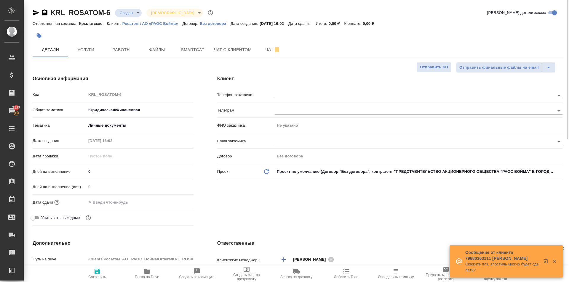
type textarea "x"
drag, startPoint x: 98, startPoint y: 174, endPoint x: 70, endPoint y: 172, distance: 28.0
click at [70, 172] on div "Дней на выполнение 0" at bounding box center [113, 171] width 161 height 10
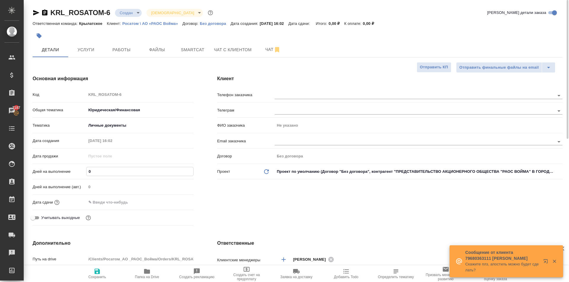
type input "1"
type textarea "x"
type input "1"
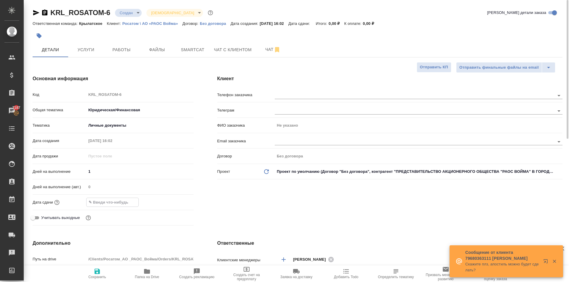
click at [104, 201] on input "text" at bounding box center [113, 202] width 52 height 9
click at [177, 200] on icon "button" at bounding box center [176, 202] width 5 height 6
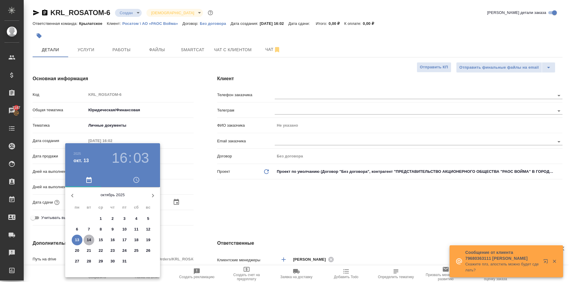
click at [90, 239] on p "14" at bounding box center [89, 240] width 4 height 6
type input "[DATE] 16:03"
type textarea "x"
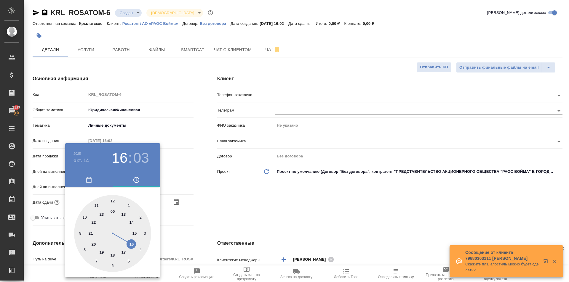
click at [112, 201] on div at bounding box center [112, 233] width 77 height 77
type input "[DATE] 12:03"
type textarea "x"
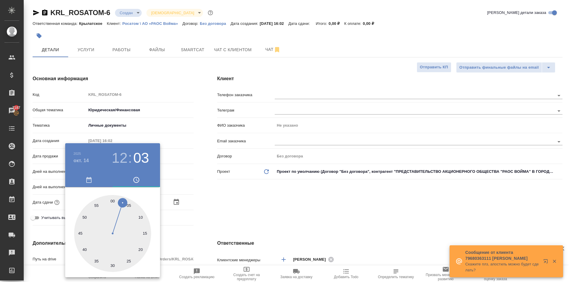
click at [113, 200] on div at bounding box center [112, 233] width 77 height 77
type input "[DATE] 12:00"
type textarea "x"
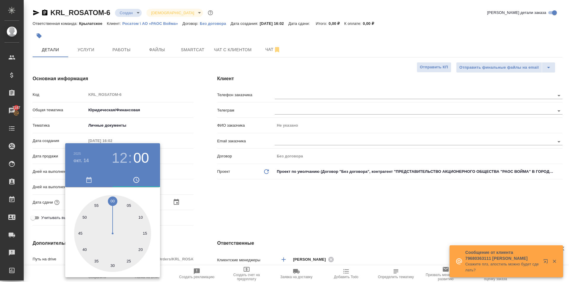
click at [262, 207] on div at bounding box center [284, 141] width 569 height 282
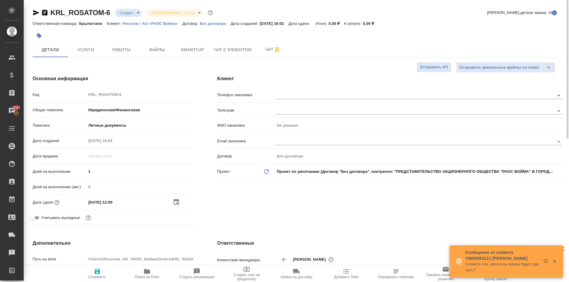
scroll to position [148, 0]
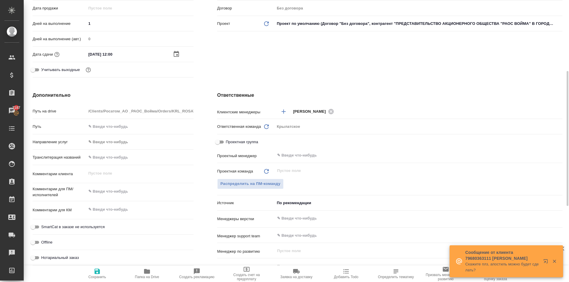
click at [102, 140] on body "🙏 .cls-1 fill:#fff; AWATERA [PERSON_NAME] Спецификации Заказы 7187 Чаты Todo Пр…" at bounding box center [284, 141] width 569 height 282
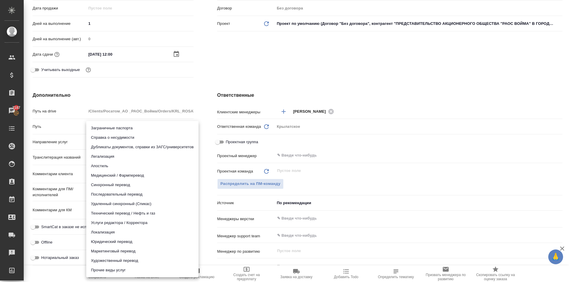
click at [114, 270] on li "Прочие виды услуг" at bounding box center [142, 270] width 112 height 9
type input "otherTypeOfServices"
type textarea "x"
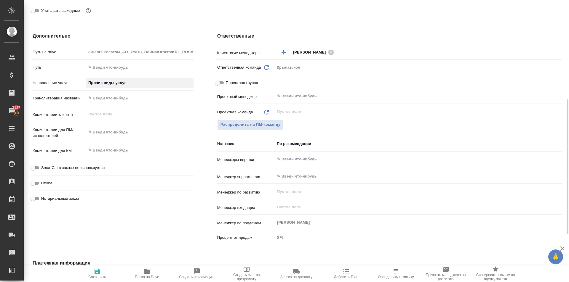
scroll to position [296, 0]
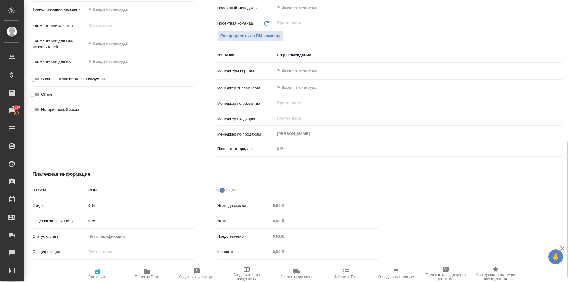
click at [78, 80] on span "SmartCat в заказе не используется" at bounding box center [72, 79] width 63 height 6
click at [44, 80] on input "SmartCat в заказе не используется" at bounding box center [32, 79] width 21 height 7
checkbox input "true"
type textarea "x"
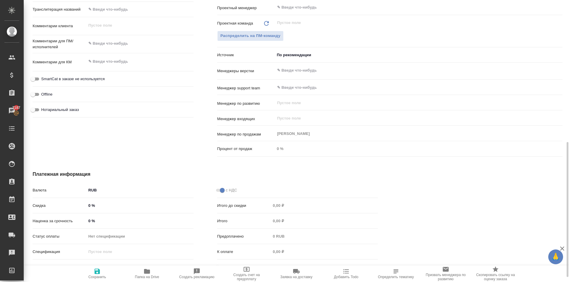
type textarea "x"
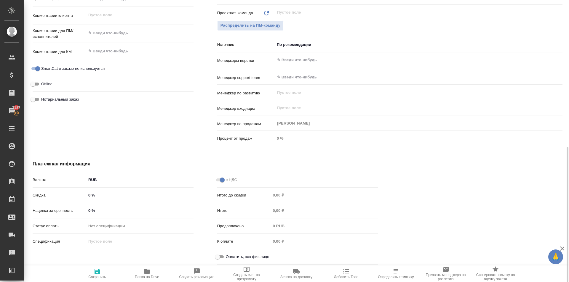
click at [252, 257] on span "Оплатить, как физ.лицо" at bounding box center [248, 257] width 44 height 6
click at [228, 257] on input "Оплатить, как физ.лицо" at bounding box center [217, 257] width 21 height 7
checkbox input "true"
type textarea "x"
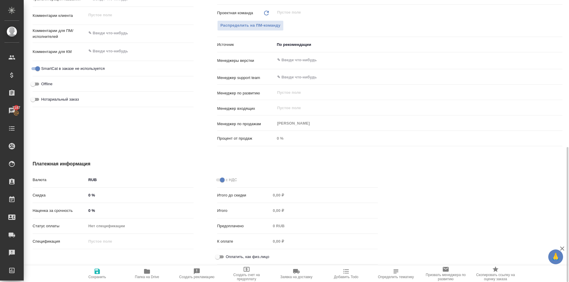
type textarea "x"
click at [231, 257] on span "Оплатить, как физ.лицо" at bounding box center [248, 257] width 44 height 6
click at [231, 257] on input "Оплатить, как физ.лицо" at bounding box center [222, 257] width 21 height 7
checkbox input "false"
type textarea "x"
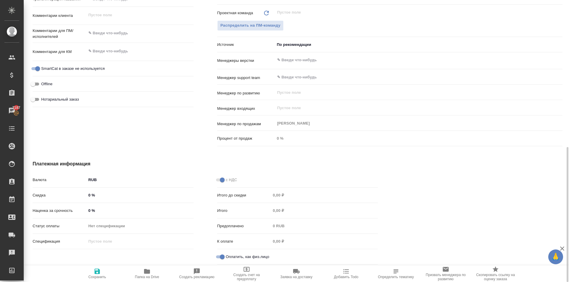
type textarea "x"
click at [217, 255] on input "Оплатить, как физ.лицо" at bounding box center [217, 257] width 21 height 7
checkbox input "true"
type textarea "x"
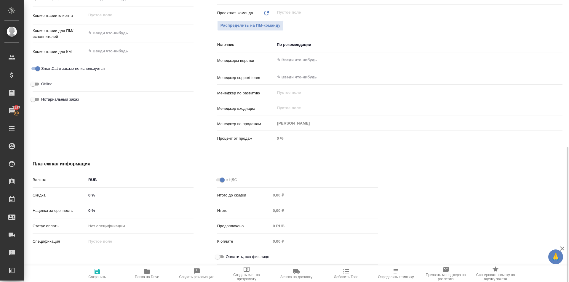
type textarea "x"
click at [104, 273] on span "Сохранить" at bounding box center [97, 273] width 43 height 11
type textarea "x"
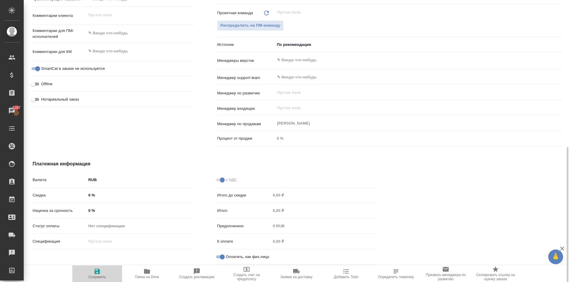
type textarea "x"
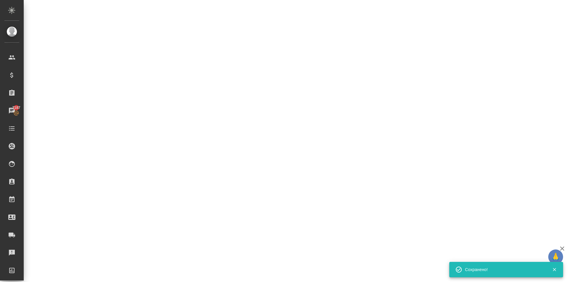
select select "RU"
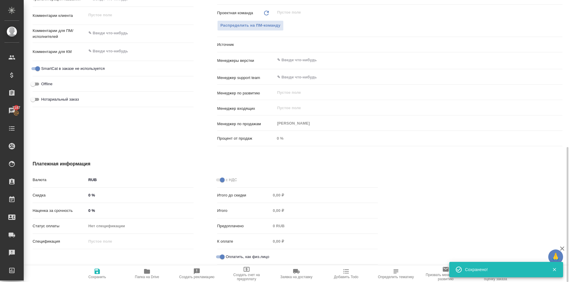
type textarea "x"
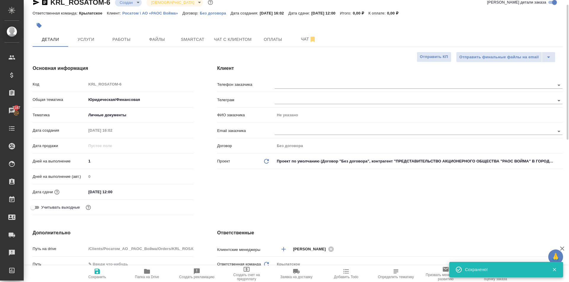
scroll to position [0, 0]
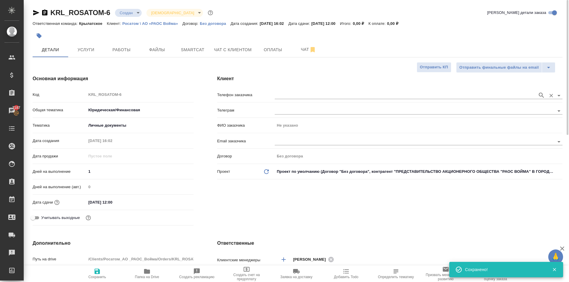
drag, startPoint x: 334, startPoint y: 92, endPoint x: 335, endPoint y: 98, distance: 5.7
click at [334, 92] on input "text" at bounding box center [405, 95] width 260 height 7
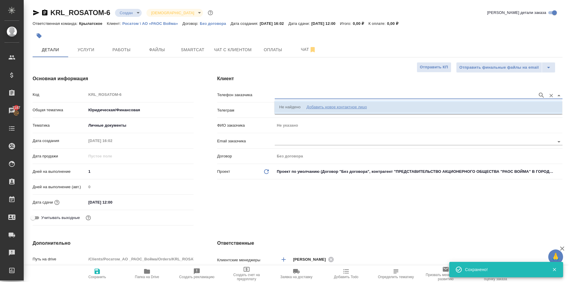
click at [334, 107] on div "Добавить новое контактное лицо" at bounding box center [336, 107] width 60 height 6
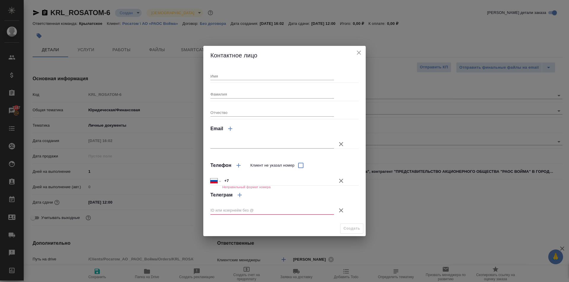
drag, startPoint x: 362, startPoint y: 47, endPoint x: 361, endPoint y: 53, distance: 6.6
click at [362, 49] on div "Контактное лицо" at bounding box center [284, 55] width 162 height 19
click at [361, 54] on icon "close" at bounding box center [358, 52] width 7 height 7
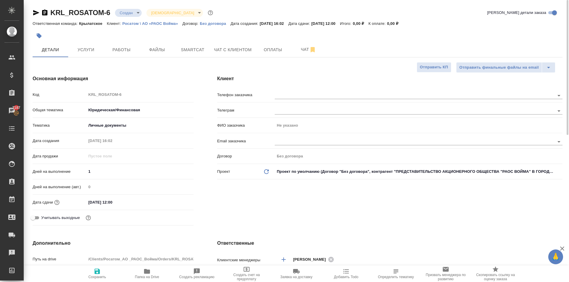
click at [292, 119] on div "Телеграм" at bounding box center [389, 112] width 345 height 15
click at [298, 140] on input "text" at bounding box center [405, 141] width 260 height 7
type textarea "x"
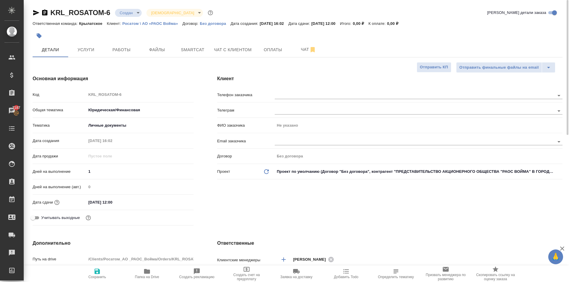
type textarea "x"
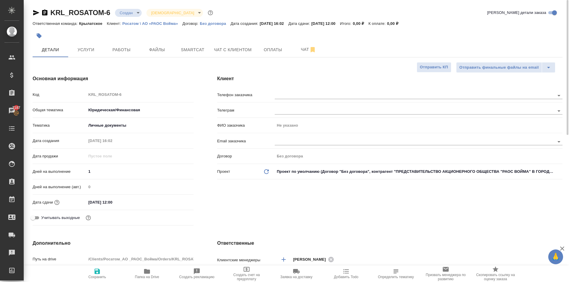
type textarea "x"
click at [302, 96] on input "text" at bounding box center [405, 95] width 260 height 7
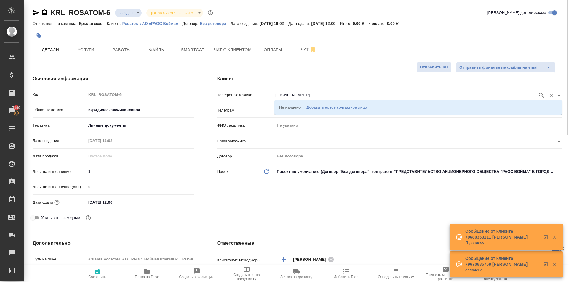
type input "[PHONE_NUMBER]"
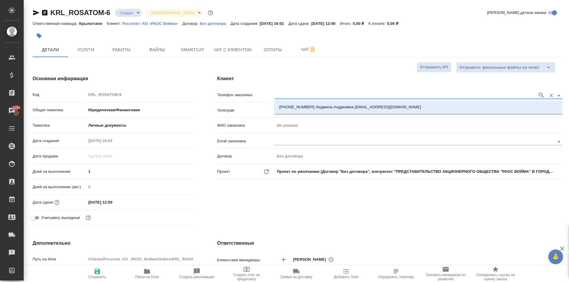
click at [401, 103] on li "[PHONE_NUMBER] Людмила Андреевна [EMAIL_ADDRESS][DOMAIN_NAME]" at bounding box center [418, 107] width 288 height 11
type input "[PHONE_NUMBER] Людмила Андреевна [EMAIL_ADDRESS][DOMAIN_NAME]"
type input "[PERSON_NAME]"
type textarea "x"
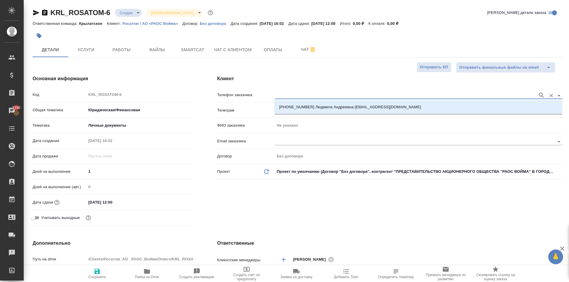
type textarea "x"
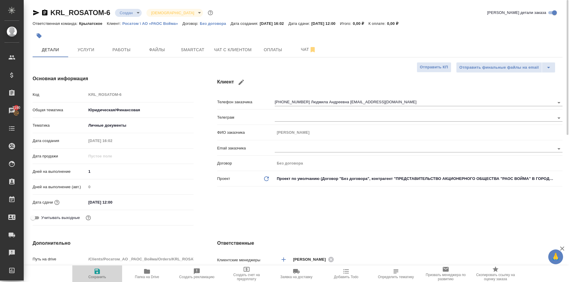
drag, startPoint x: 96, startPoint y: 272, endPoint x: 142, endPoint y: 250, distance: 50.9
click at [97, 272] on icon "button" at bounding box center [96, 271] width 5 height 5
type textarea "x"
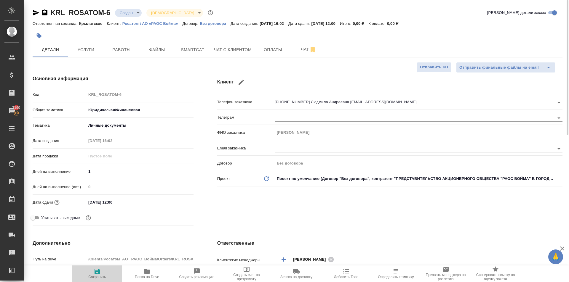
type textarea "x"
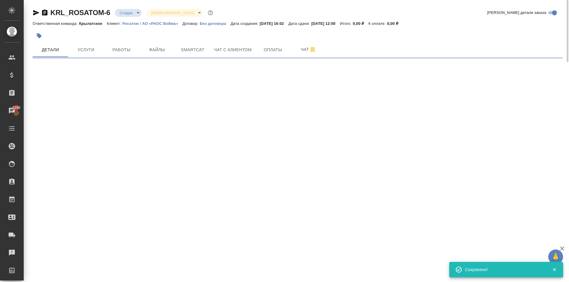
select select "RU"
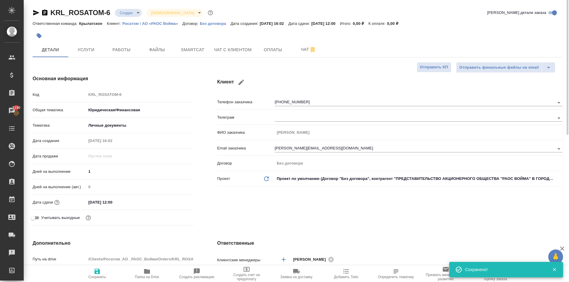
type textarea "x"
click at [77, 50] on span "Услуги" at bounding box center [86, 49] width 28 height 7
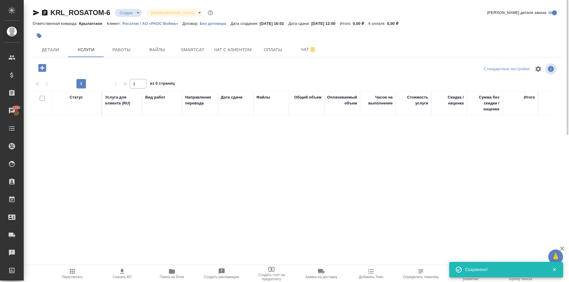
click at [46, 69] on button "button" at bounding box center [42, 68] width 16 height 12
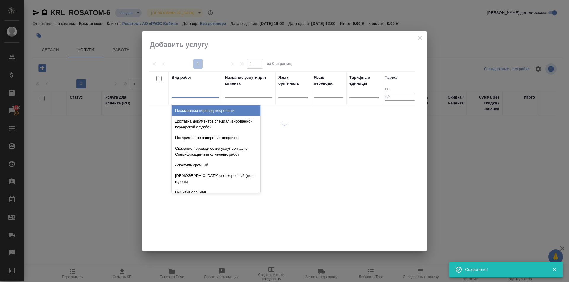
click at [196, 94] on div at bounding box center [195, 91] width 47 height 9
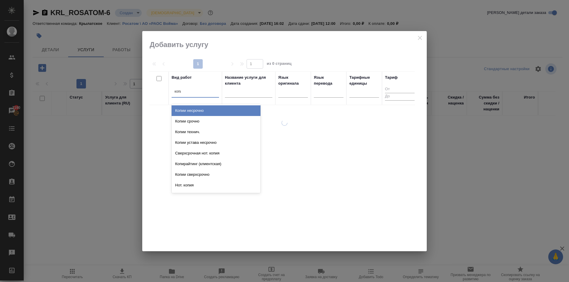
type input "копии"
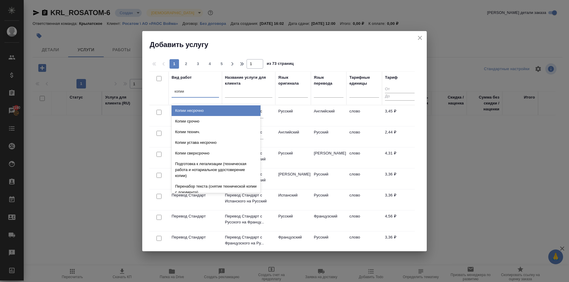
click at [211, 109] on div "Копии несрочно" at bounding box center [216, 110] width 89 height 11
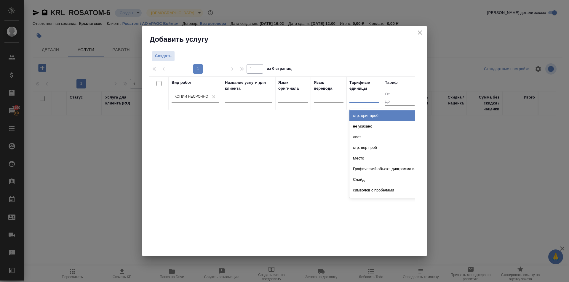
click at [353, 98] on input "text" at bounding box center [352, 96] width 1 height 4
type input "стра"
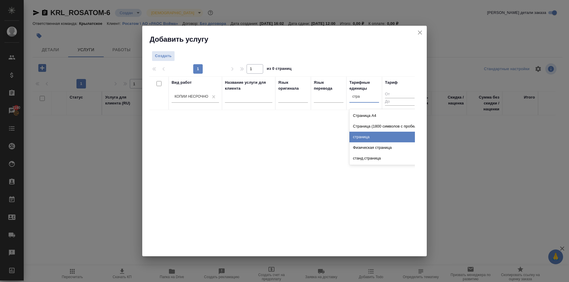
click at [383, 137] on div "страница" at bounding box center [393, 137] width 89 height 11
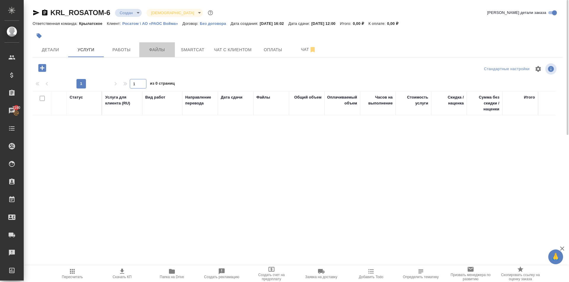
drag, startPoint x: 160, startPoint y: 54, endPoint x: 132, endPoint y: 79, distance: 38.4
click at [161, 81] on div "KRL_ROSATOM-6 Создан new Святая троица holyTrinity Кратко детали заказа Ответст…" at bounding box center [297, 117] width 536 height 234
click at [41, 66] on icon "button" at bounding box center [42, 68] width 8 height 8
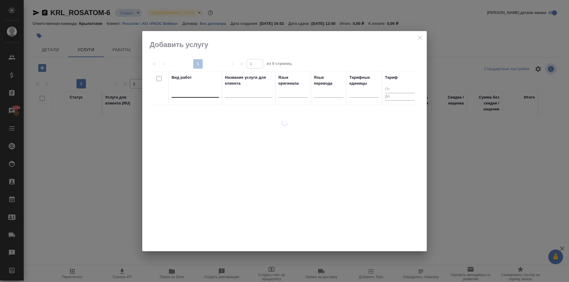
click at [207, 92] on div at bounding box center [195, 91] width 47 height 9
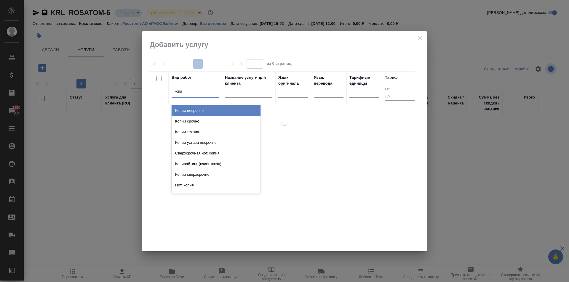
type input "копии"
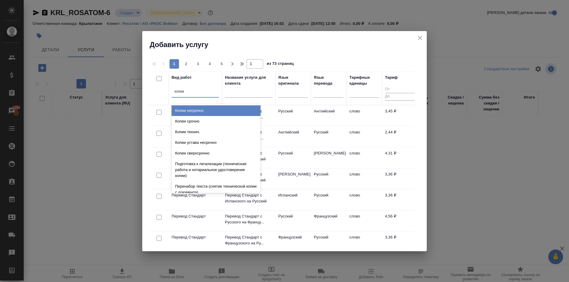
click at [230, 111] on div "Копии несрочно" at bounding box center [216, 110] width 89 height 11
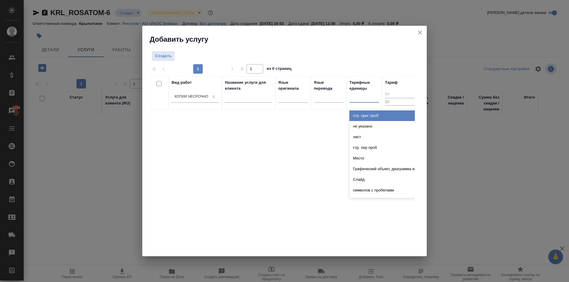
click at [355, 98] on div at bounding box center [364, 96] width 30 height 9
type input "стра"
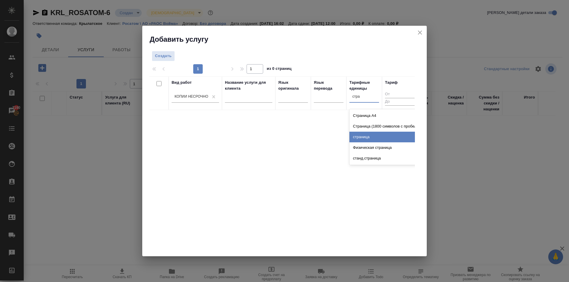
click at [384, 138] on div "страница" at bounding box center [393, 137] width 89 height 11
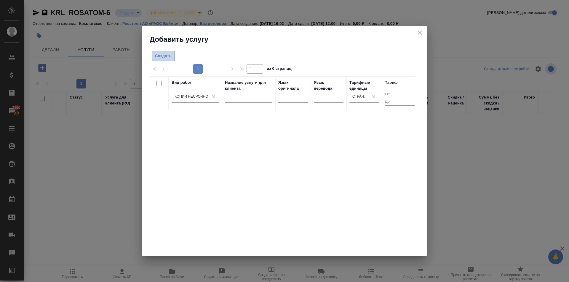
click at [160, 61] on button "Создать" at bounding box center [163, 56] width 23 height 10
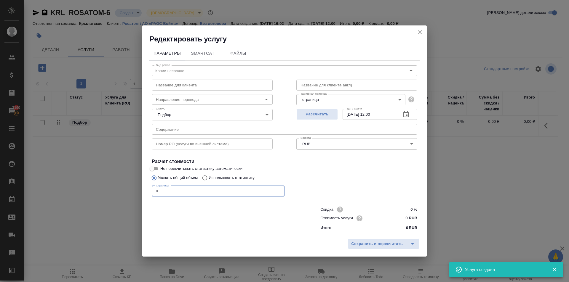
click at [162, 190] on input "0" at bounding box center [218, 191] width 133 height 11
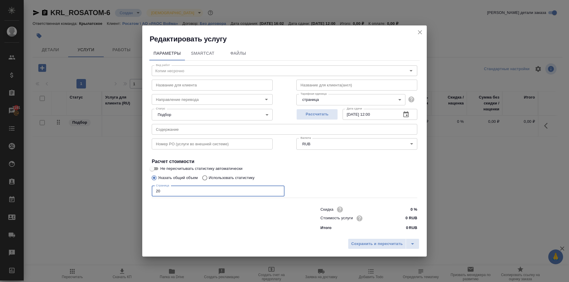
type input "20"
click at [401, 214] on input "0 RUB" at bounding box center [406, 218] width 22 height 9
type input "200 RUB"
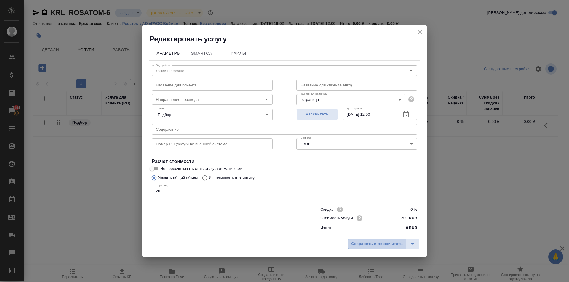
click at [396, 247] on span "Сохранить и пересчитать" at bounding box center [377, 244] width 52 height 7
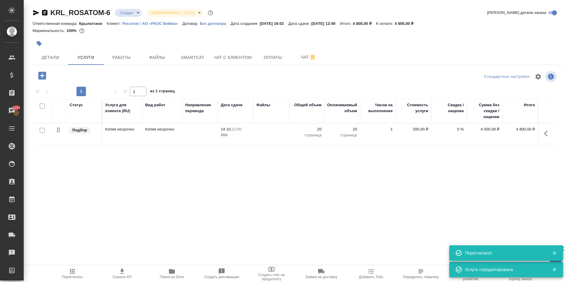
click at [69, 265] on div ".cls-1 fill:#fff; AWATERA [PERSON_NAME] Клиенты Спецификации Заказы 7191 Чаты T…" at bounding box center [284, 141] width 569 height 282
click at [69, 270] on icon "button" at bounding box center [72, 271] width 7 height 7
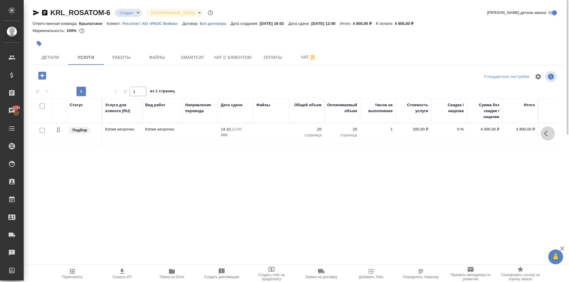
click at [549, 135] on icon "button" at bounding box center [547, 133] width 7 height 7
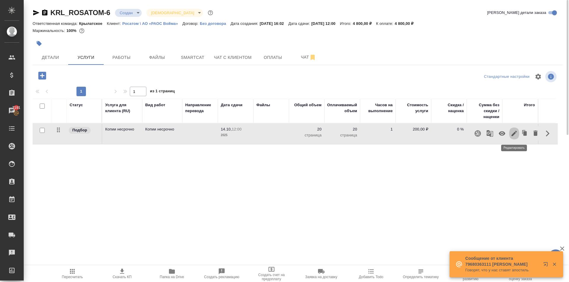
click at [511, 134] on icon "button" at bounding box center [513, 133] width 7 height 7
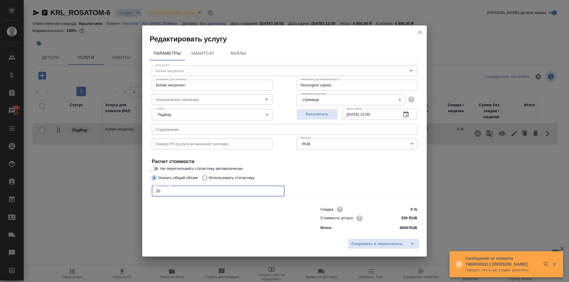
drag, startPoint x: 189, startPoint y: 190, endPoint x: 64, endPoint y: 185, distance: 125.7
click at [64, 185] on div "Редактировать услугу Параметры SmartCat Файлы Вид работ Копии несрочно Вид рабо…" at bounding box center [284, 141] width 569 height 282
type input "1"
click at [346, 243] on div "Сохранить и пересчитать" at bounding box center [284, 246] width 284 height 21
click at [347, 242] on div "Сохранить и пересчитать" at bounding box center [284, 246] width 284 height 21
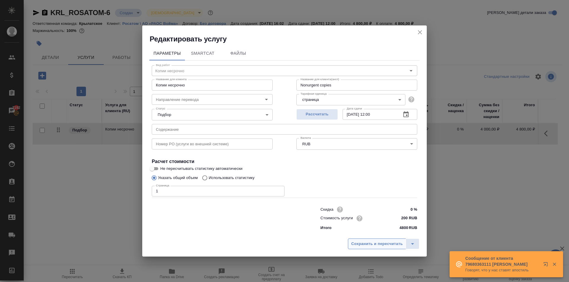
click at [354, 243] on span "Сохранить и пересчитать" at bounding box center [377, 244] width 52 height 7
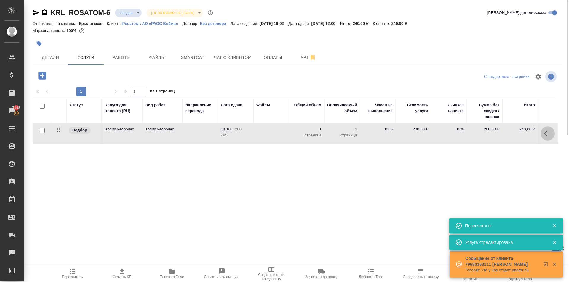
click at [546, 134] on icon "button" at bounding box center [547, 133] width 7 height 7
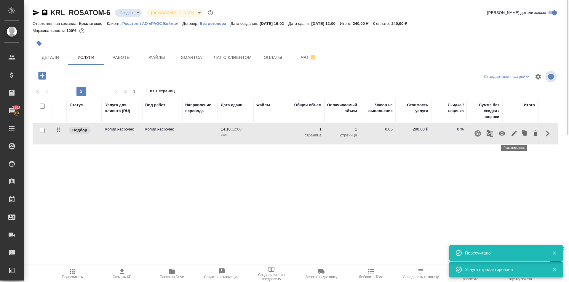
click at [513, 132] on icon "button" at bounding box center [513, 133] width 7 height 7
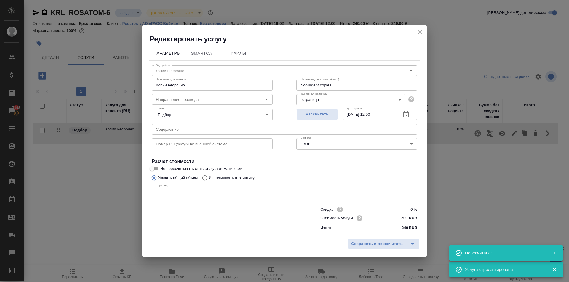
click at [408, 221] on input "200 RUB" at bounding box center [406, 218] width 22 height 9
click at [404, 218] on input "200 RUB" at bounding box center [406, 218] width 22 height 9
type input "180 RUB"
click at [396, 238] on div "Сохранить и пересчитать" at bounding box center [284, 246] width 284 height 21
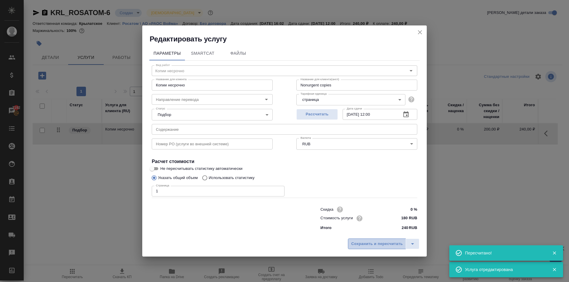
click at [394, 242] on span "Сохранить и пересчитать" at bounding box center [377, 244] width 52 height 7
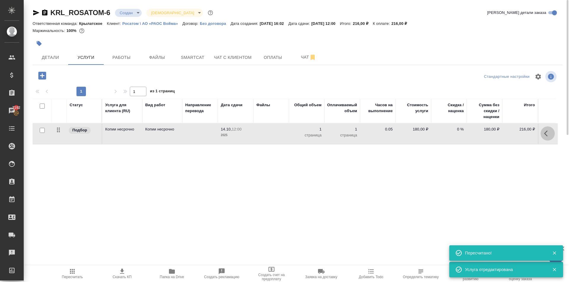
click at [542, 135] on button "button" at bounding box center [547, 133] width 14 height 14
click at [512, 137] on icon "button" at bounding box center [513, 133] width 7 height 7
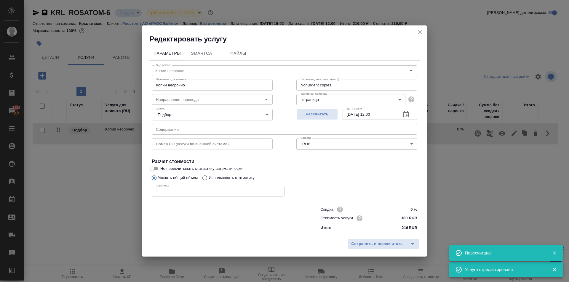
click at [404, 219] on input "180 RUB" at bounding box center [406, 218] width 22 height 9
type input "150 RUB"
click at [399, 241] on button "Сохранить и пересчитать" at bounding box center [377, 244] width 58 height 11
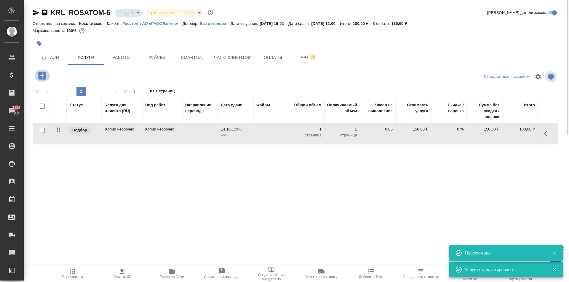
click at [44, 72] on icon "button" at bounding box center [42, 76] width 10 height 10
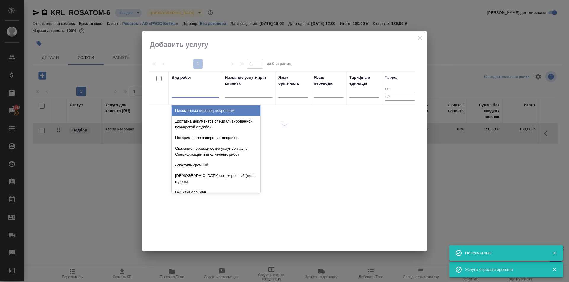
click at [203, 92] on div at bounding box center [195, 91] width 47 height 9
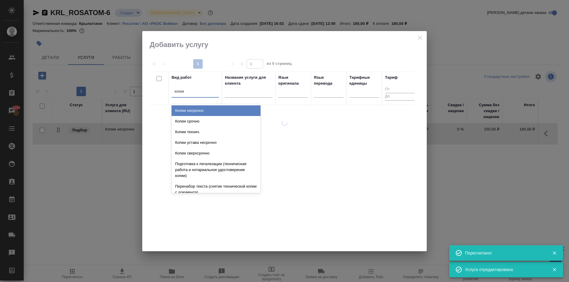
type input "копии"
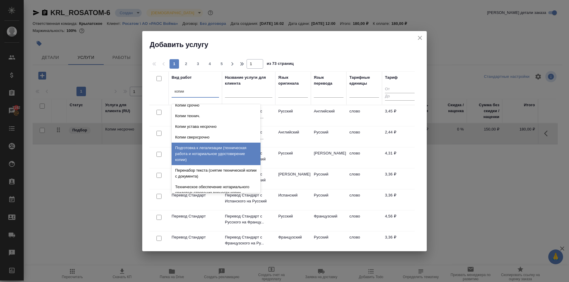
scroll to position [30, 0]
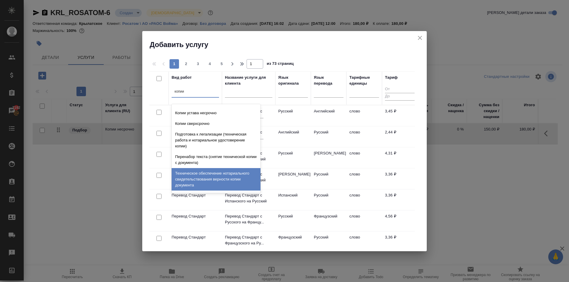
click at [227, 180] on div "Техническое обеспечение нотариального свидетельствования верности копии докумен…" at bounding box center [216, 179] width 89 height 23
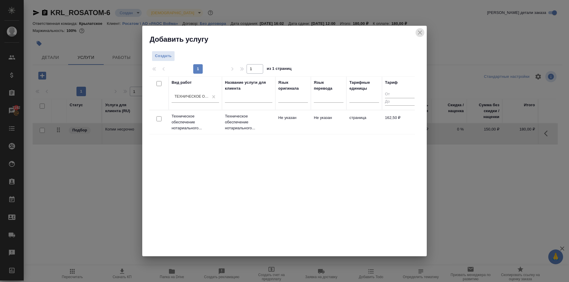
click at [417, 32] on icon "close" at bounding box center [419, 32] width 7 height 7
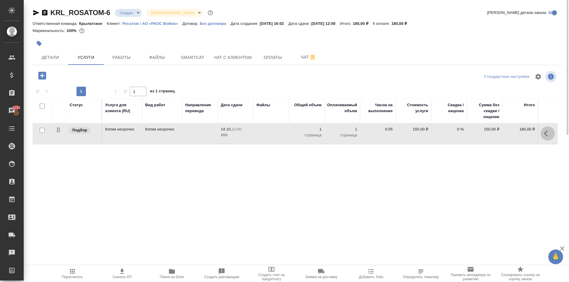
drag, startPoint x: 546, startPoint y: 134, endPoint x: 541, endPoint y: 134, distance: 5.0
click at [546, 134] on icon "button" at bounding box center [547, 133] width 7 height 7
click at [516, 135] on button "button" at bounding box center [514, 133] width 10 height 14
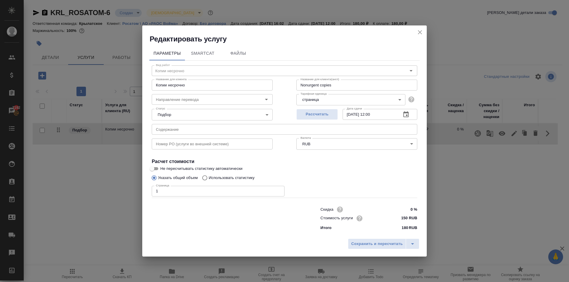
click at [403, 217] on input "150 RUB" at bounding box center [406, 218] width 22 height 9
type input "162.50 RUB"
click at [390, 241] on span "Сохранить и пересчитать" at bounding box center [377, 244] width 52 height 7
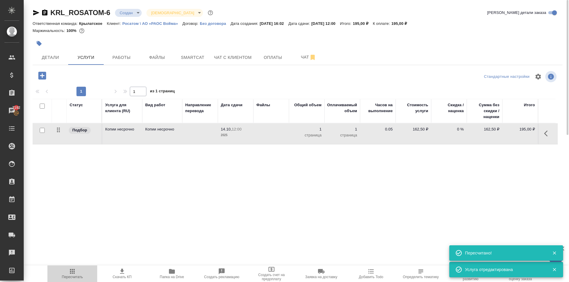
click at [75, 270] on icon "button" at bounding box center [72, 271] width 7 height 7
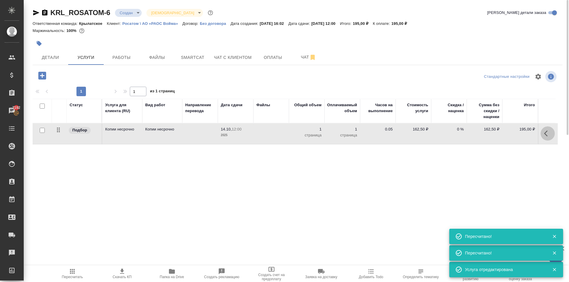
click at [547, 129] on button "button" at bounding box center [547, 133] width 14 height 14
click at [516, 135] on icon "button" at bounding box center [513, 133] width 7 height 7
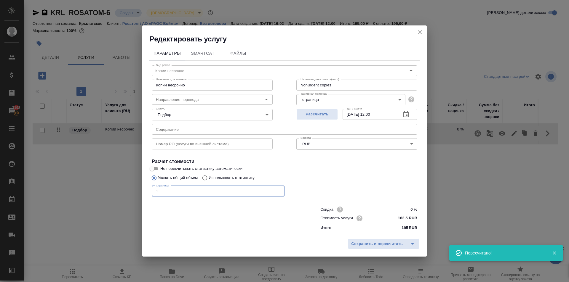
drag, startPoint x: 189, startPoint y: 192, endPoint x: 103, endPoint y: 189, distance: 86.0
click at [103, 189] on div "Редактировать услугу Параметры SmartCat Файлы Вид работ Копии несрочно Вид рабо…" at bounding box center [284, 141] width 569 height 282
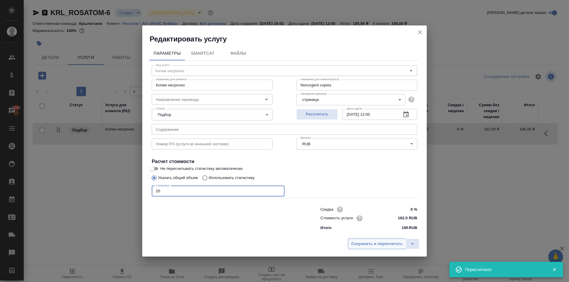
type input "20"
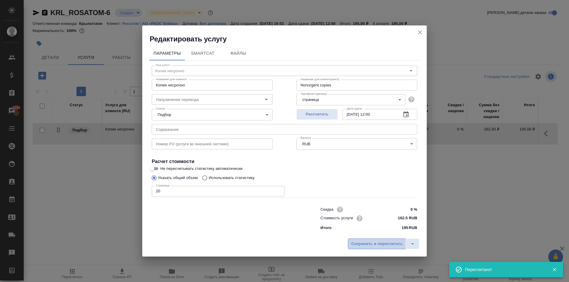
click at [363, 243] on span "Сохранить и пересчитать" at bounding box center [377, 244] width 52 height 7
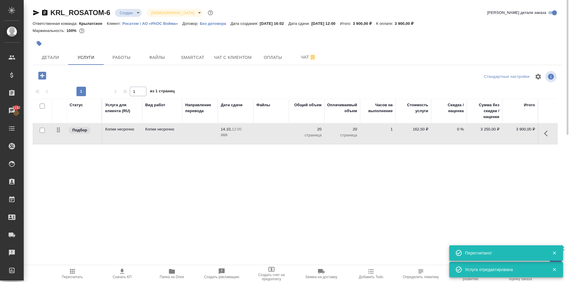
click at [76, 270] on icon "button" at bounding box center [72, 271] width 7 height 7
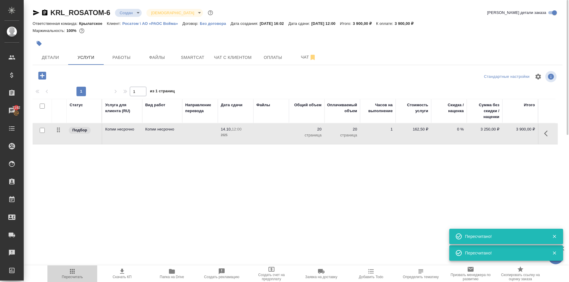
click at [71, 270] on icon "button" at bounding box center [72, 271] width 5 height 5
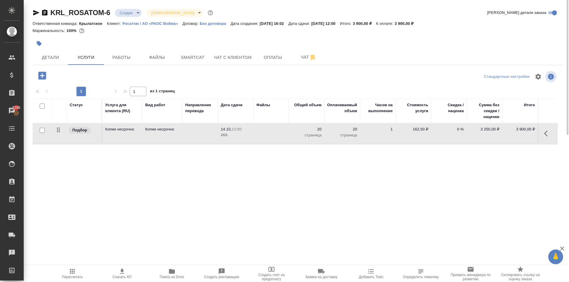
click at [65, 272] on span "Пересчитать" at bounding box center [72, 273] width 43 height 11
